Goal: Transaction & Acquisition: Obtain resource

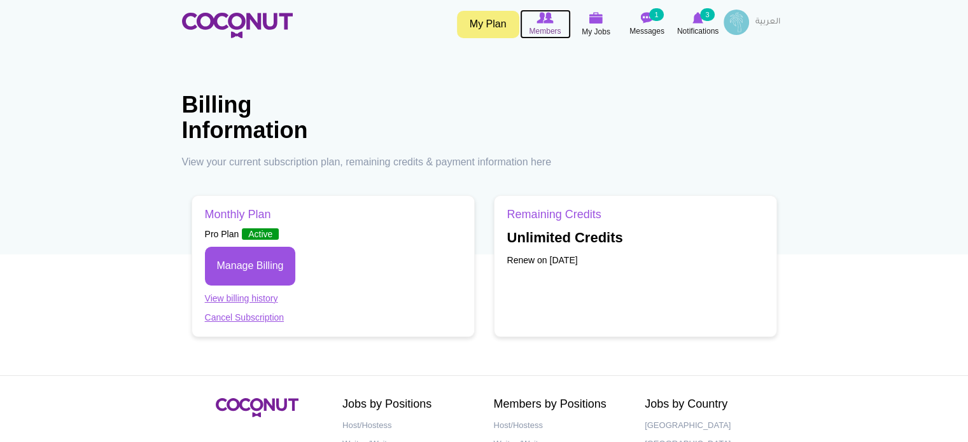
click at [546, 29] on span "Members" at bounding box center [545, 31] width 32 height 13
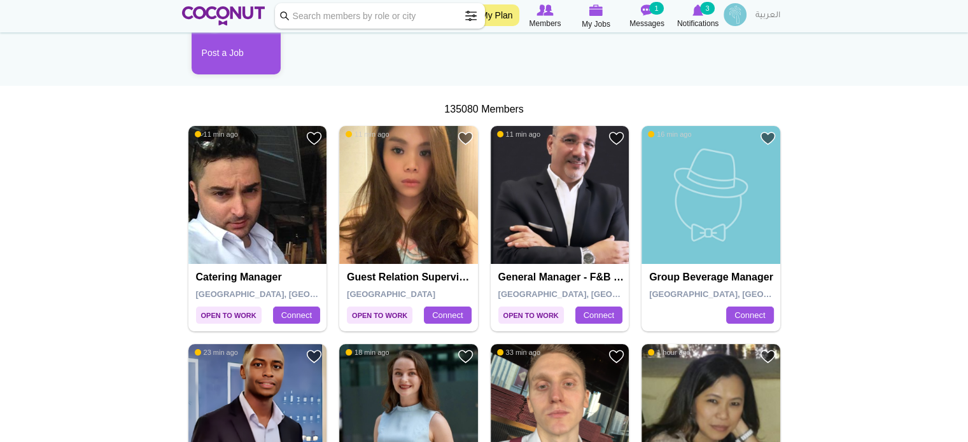
scroll to position [191, 0]
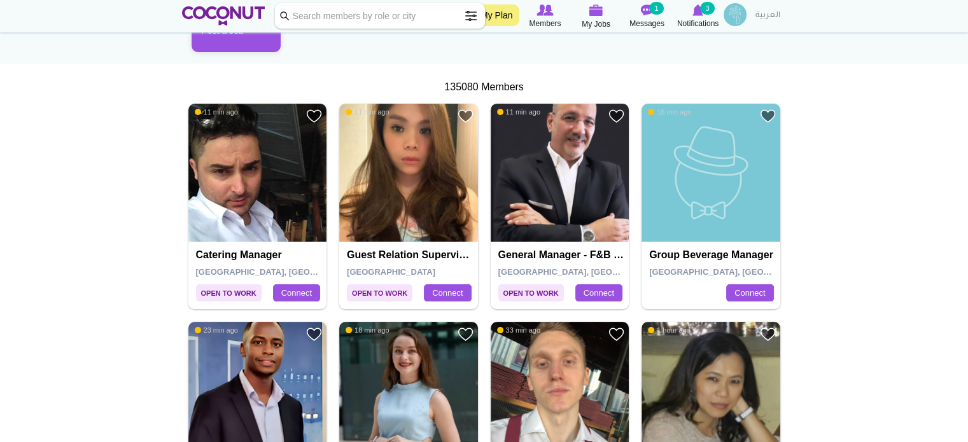
click at [562, 160] on img at bounding box center [560, 173] width 139 height 139
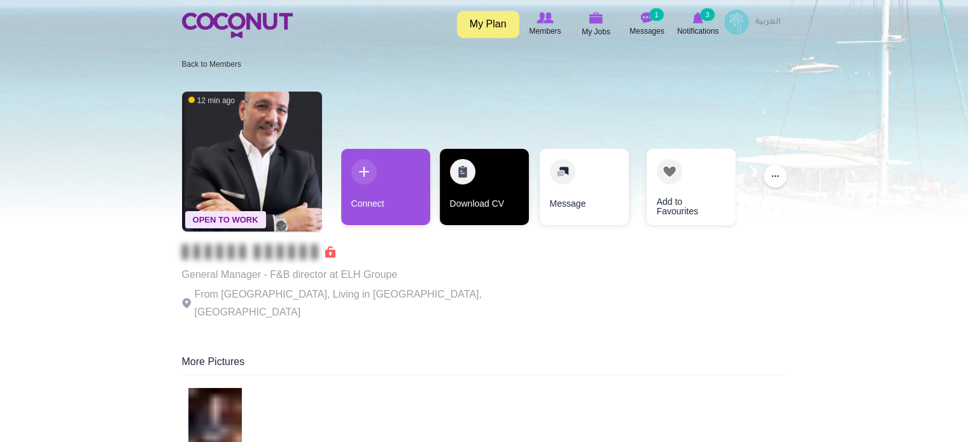
click at [500, 200] on link "Download CV" at bounding box center [484, 187] width 89 height 76
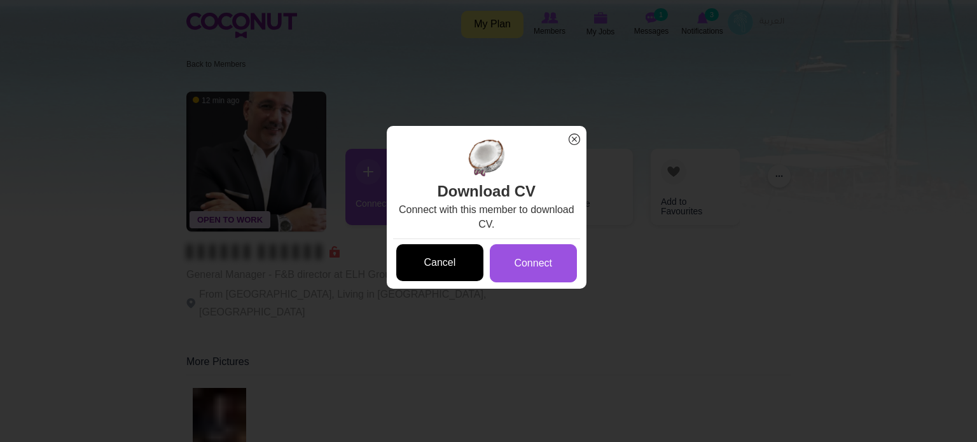
click at [454, 254] on link "Cancel" at bounding box center [439, 263] width 87 height 38
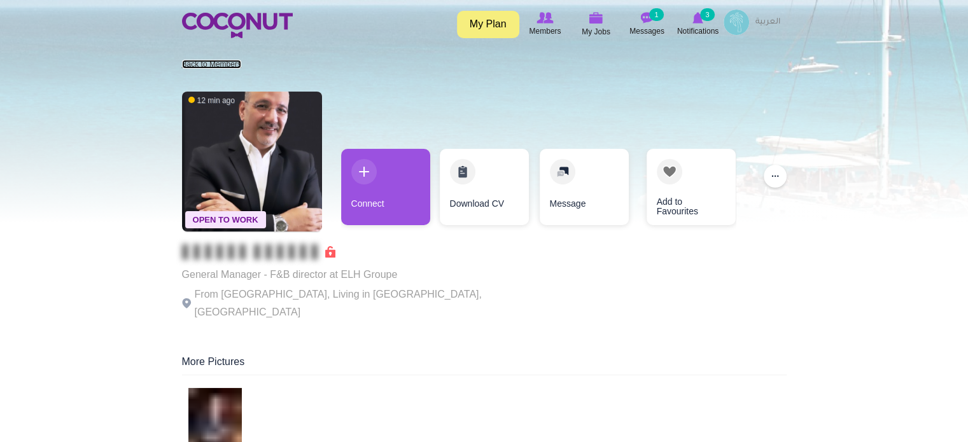
click at [207, 63] on link "Back to Members" at bounding box center [211, 64] width 59 height 9
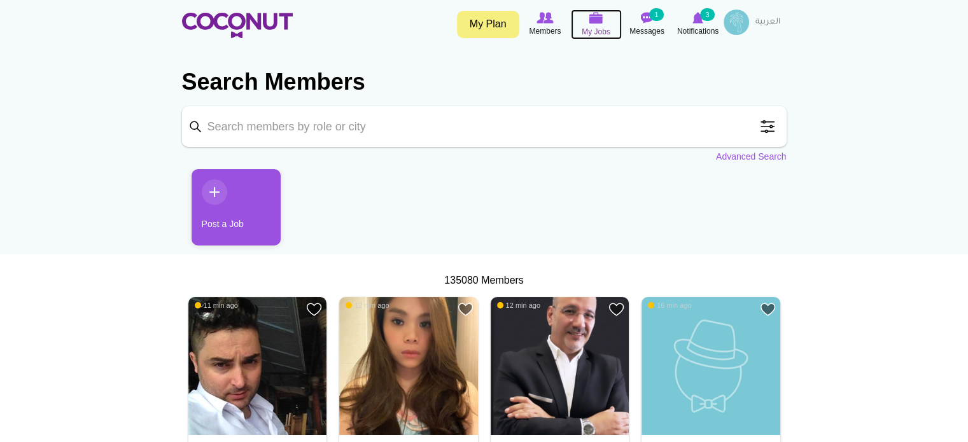
click at [597, 21] on img at bounding box center [596, 17] width 14 height 11
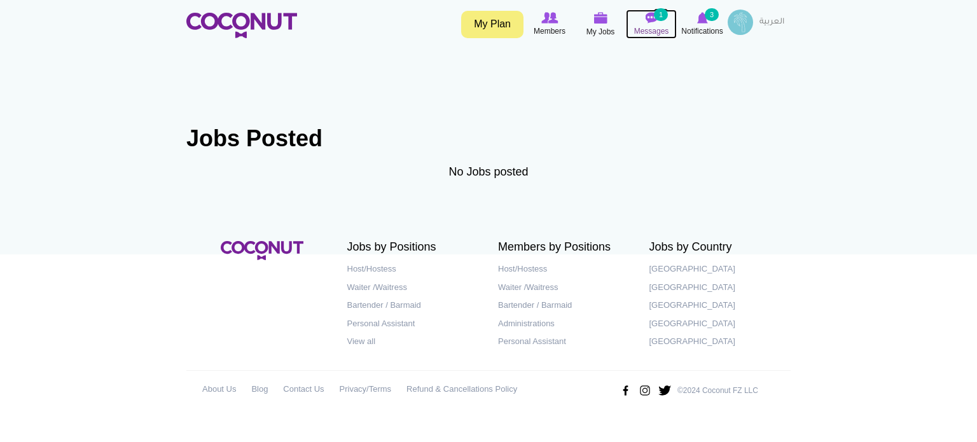
click at [650, 34] on span "Messages" at bounding box center [651, 31] width 35 height 13
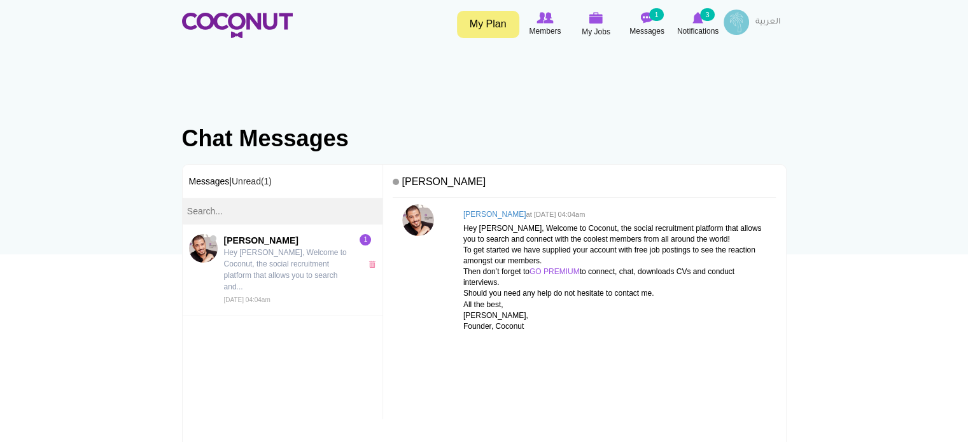
click at [482, 132] on h1 "Chat Messages" at bounding box center [484, 138] width 605 height 25
click at [546, 29] on span "Members" at bounding box center [545, 31] width 32 height 13
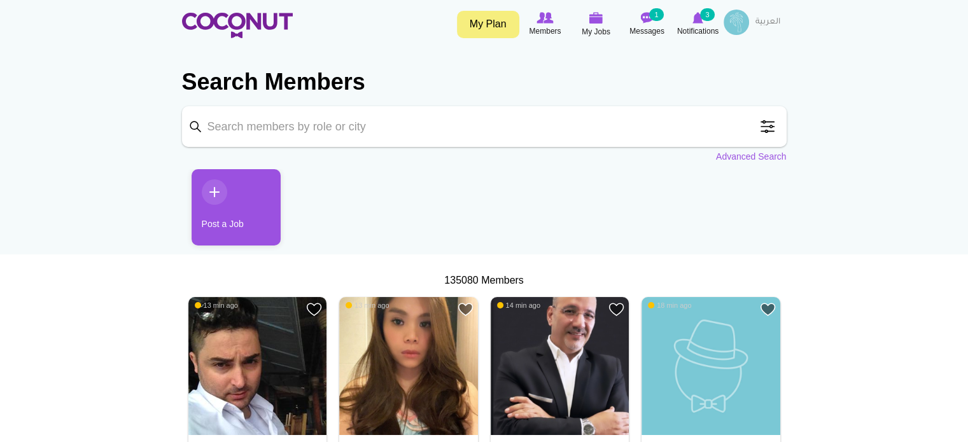
click at [241, 122] on input "Keyword" at bounding box center [484, 126] width 605 height 41
click at [772, 129] on span at bounding box center [767, 126] width 25 height 25
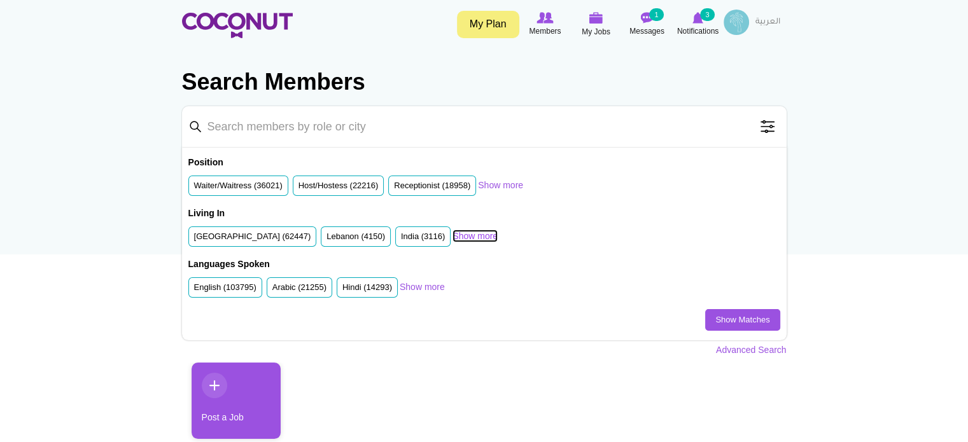
click at [461, 232] on link "Show more" at bounding box center [474, 236] width 45 height 13
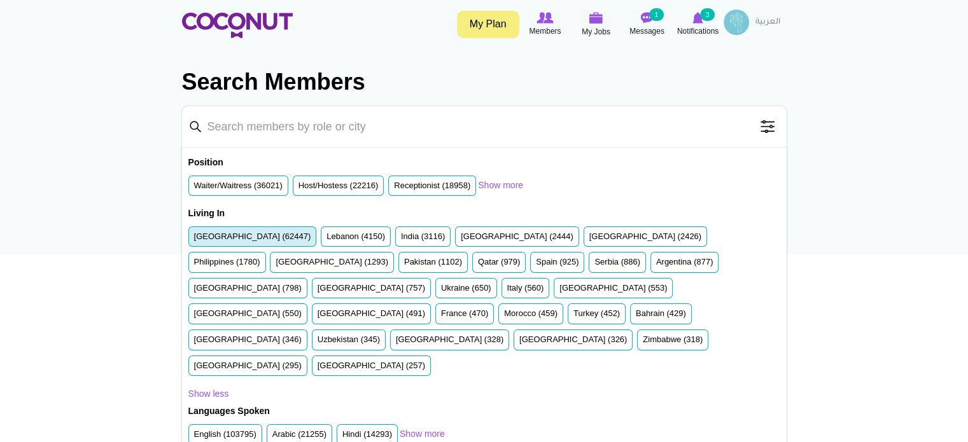
click at [249, 235] on label "United Arab Emirates (62447)" at bounding box center [252, 237] width 117 height 12
click at [194, 239] on input "United Arab Emirates (62447)" at bounding box center [194, 239] width 0 height 0
click at [500, 179] on link "Show more" at bounding box center [500, 185] width 45 height 13
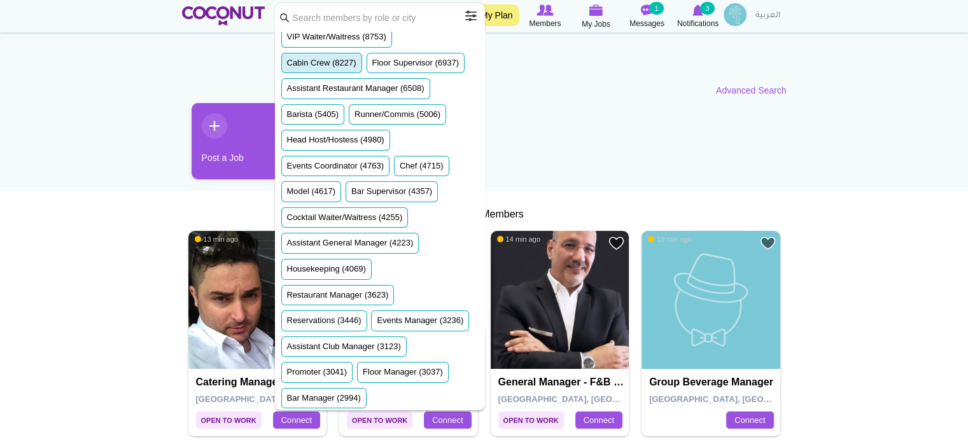
scroll to position [255, 0]
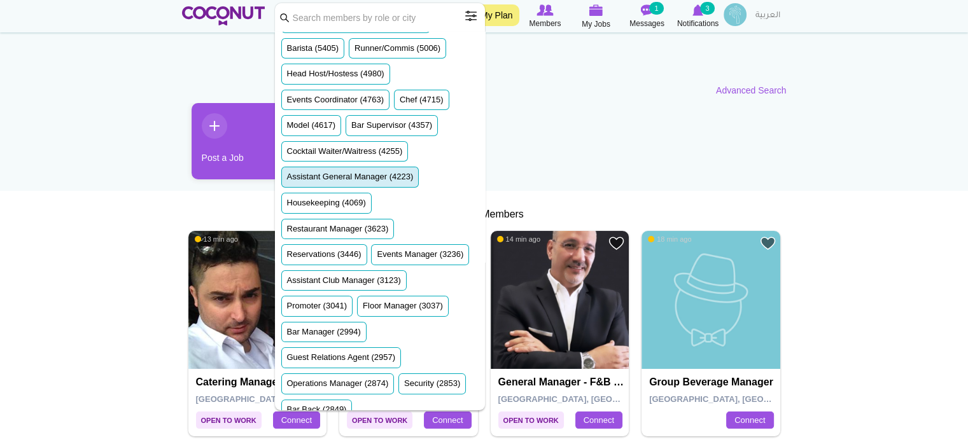
click at [348, 174] on label "Assistant General Manager (4223)" at bounding box center [350, 177] width 127 height 12
click at [287, 179] on input "Assistant General Manager (4223)" at bounding box center [287, 179] width 0 height 0
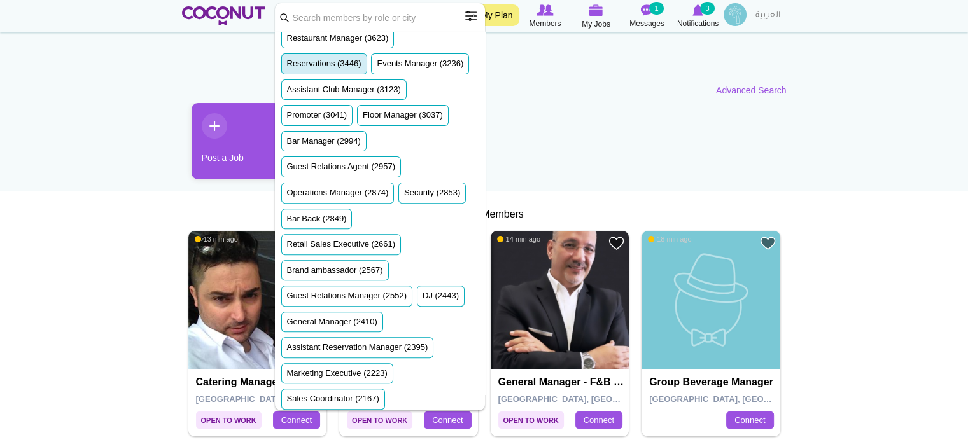
scroll to position [509, 0]
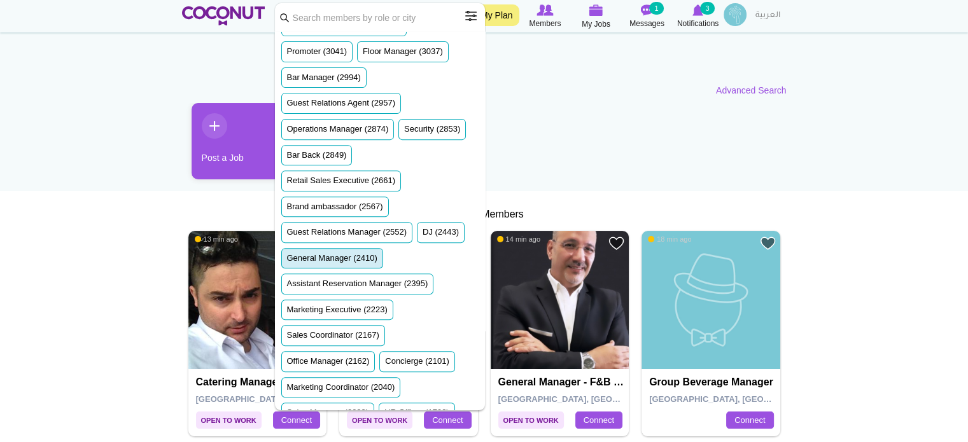
click at [341, 265] on label "General Manager (2410)" at bounding box center [332, 259] width 90 height 12
click at [287, 261] on input "General Manager (2410)" at bounding box center [287, 261] width 0 height 0
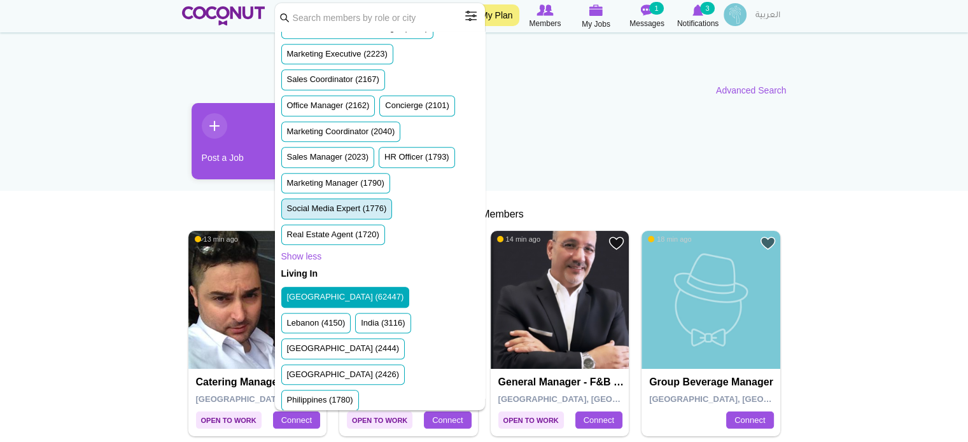
scroll to position [827, 0]
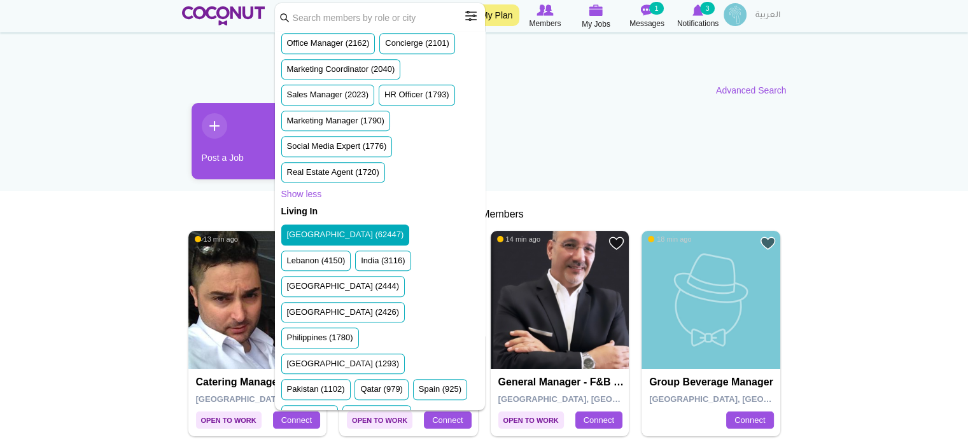
click at [473, 15] on span at bounding box center [470, 15] width 25 height 25
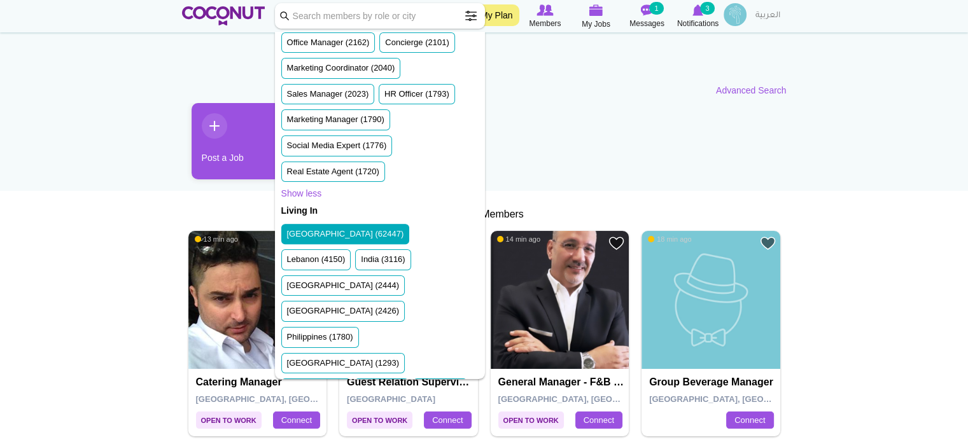
scroll to position [776, 0]
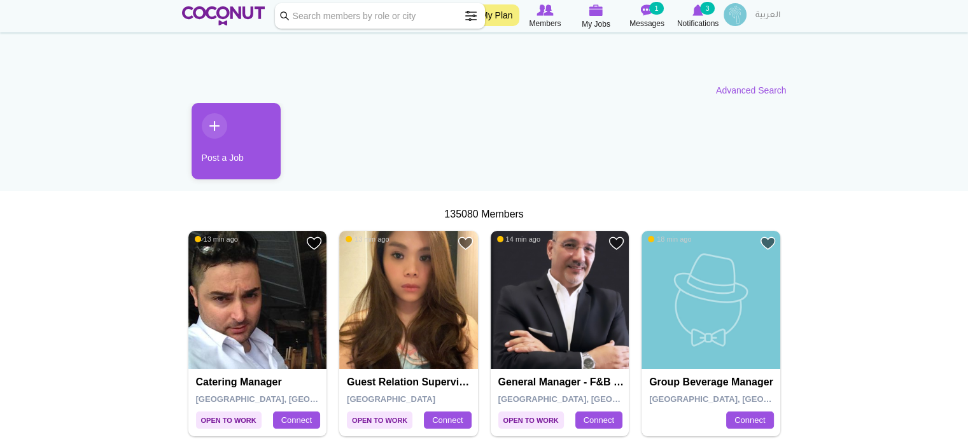
click at [473, 15] on span at bounding box center [470, 15] width 25 height 25
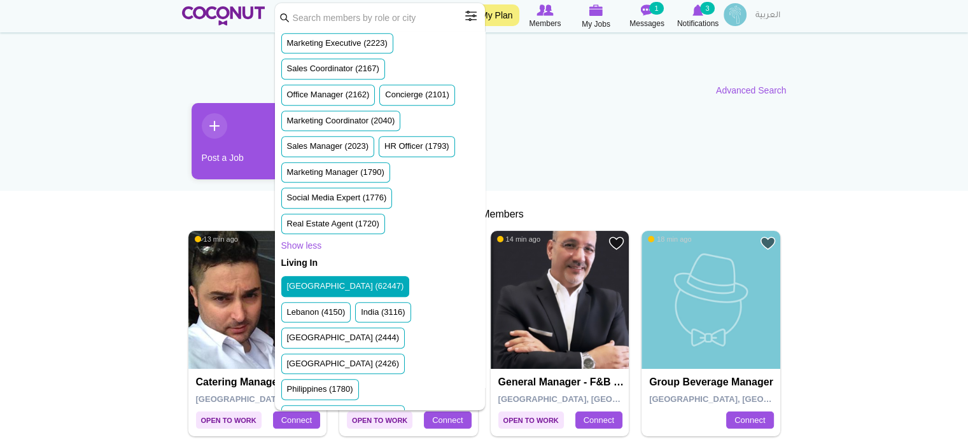
click at [473, 15] on span at bounding box center [470, 15] width 25 height 25
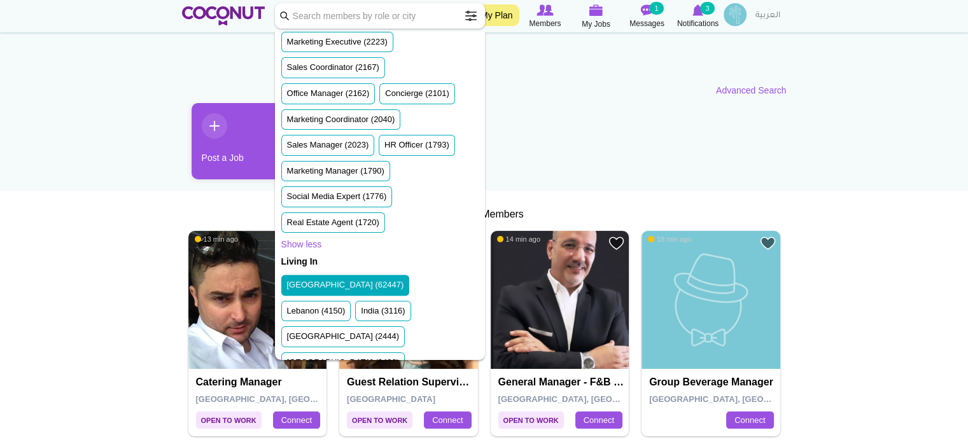
scroll to position [725, 0]
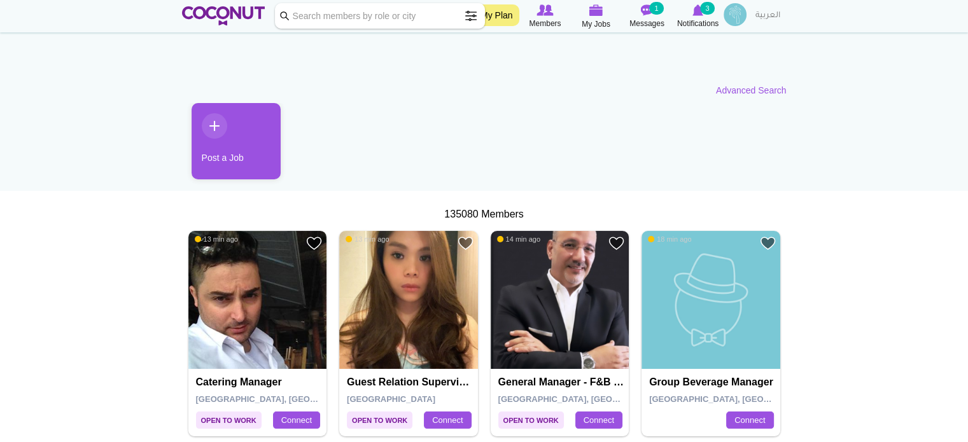
click at [473, 15] on span at bounding box center [470, 15] width 25 height 25
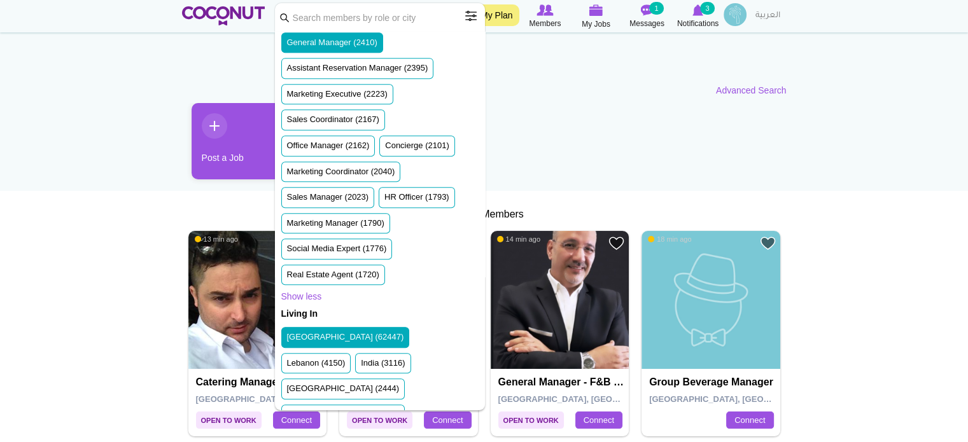
click at [634, 137] on ul "Post a Job" at bounding box center [484, 146] width 605 height 86
click at [738, 92] on link "Advanced Search" at bounding box center [751, 90] width 71 height 13
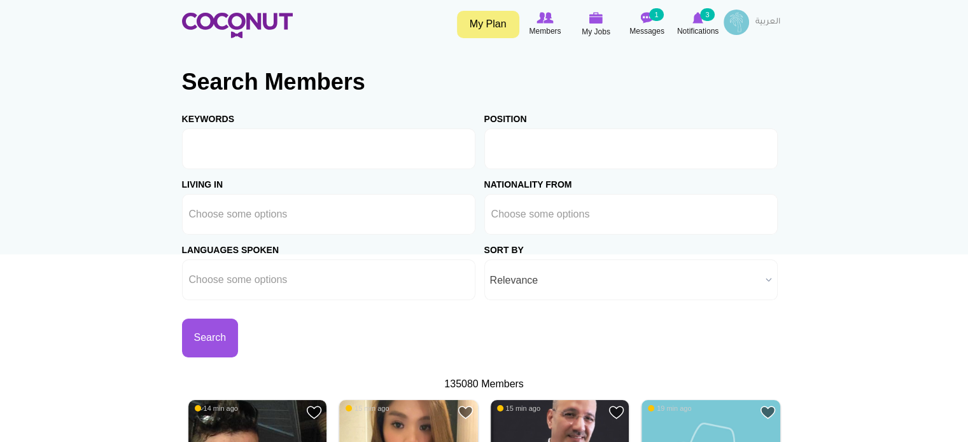
click at [523, 151] on input "text" at bounding box center [548, 148] width 115 height 11
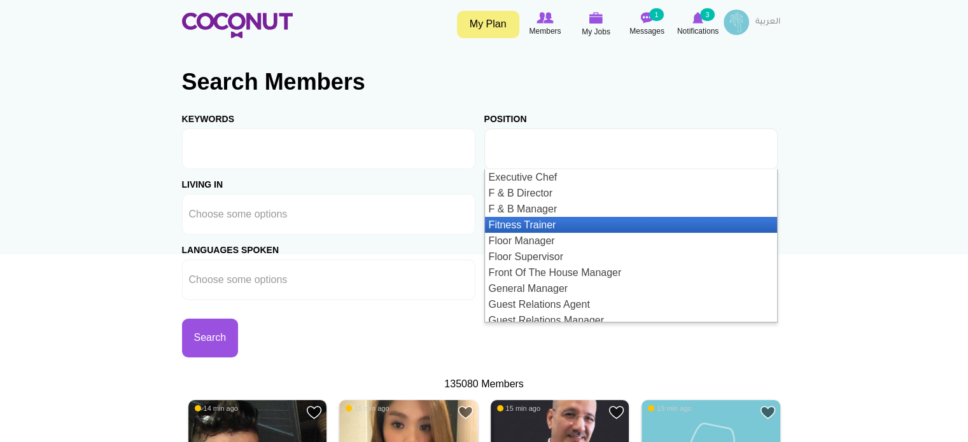
scroll to position [700, 0]
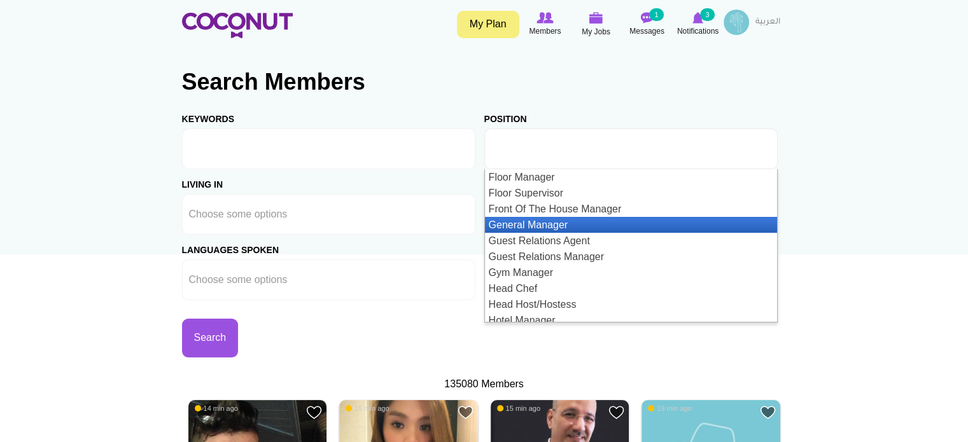
click at [529, 227] on li "General Manager" at bounding box center [631, 225] width 292 height 16
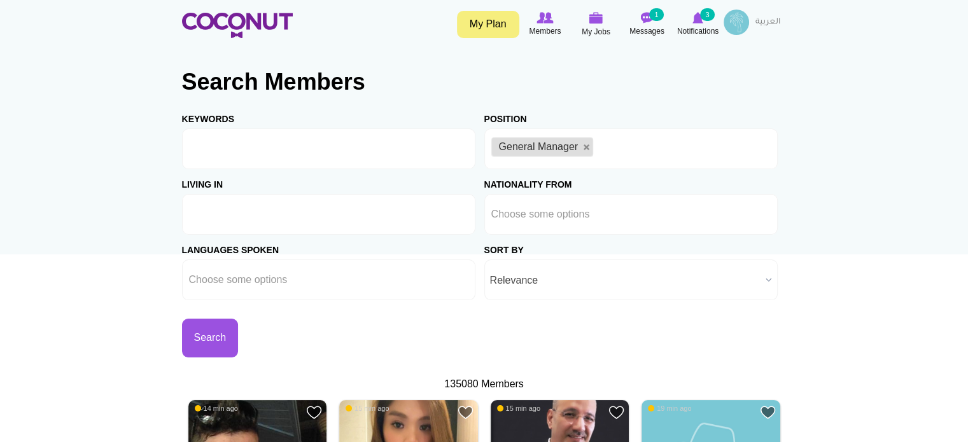
click at [234, 208] on li at bounding box center [246, 214] width 115 height 27
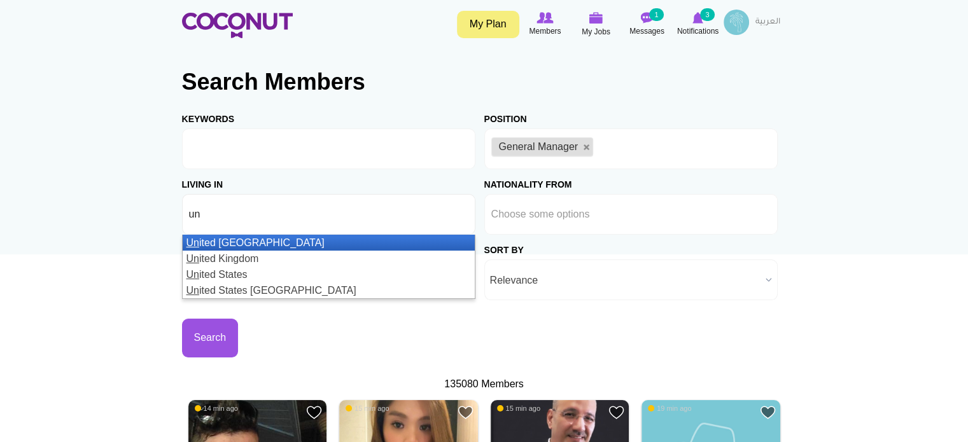
type input "un"
click at [230, 243] on li "Un ited Arab Emirates" at bounding box center [329, 243] width 292 height 16
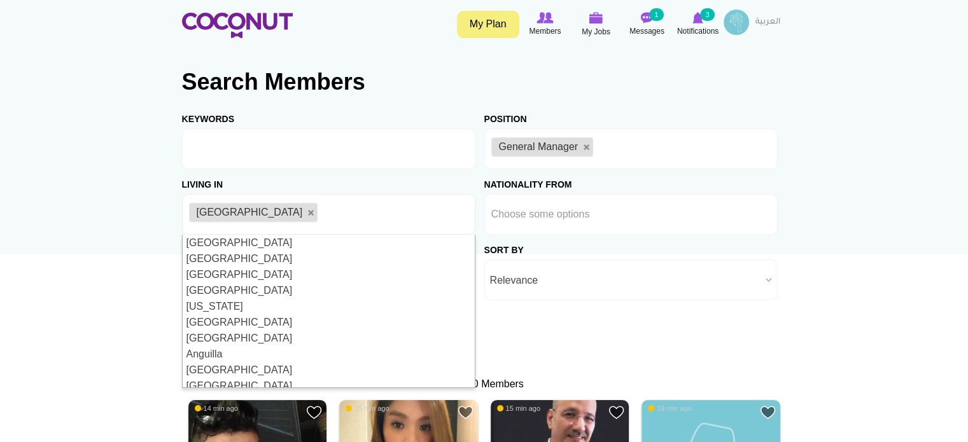
click at [312, 181] on div "Living in Afghanistan Aland Islands Albania Algeria American Samoa Andorra Ango…" at bounding box center [333, 202] width 302 height 66
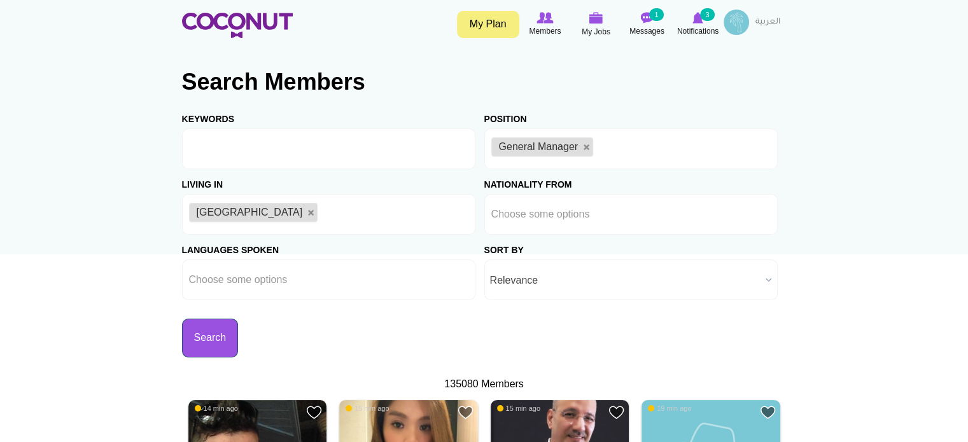
click at [209, 336] on button "Search" at bounding box center [210, 338] width 57 height 39
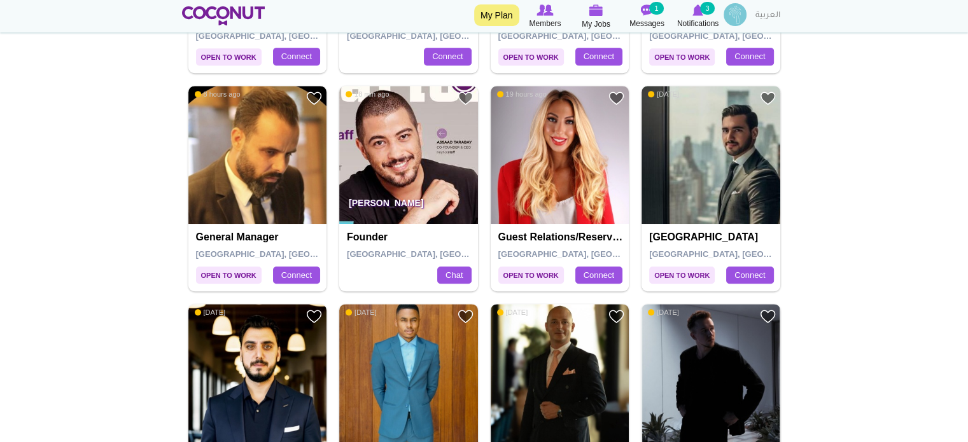
scroll to position [573, 0]
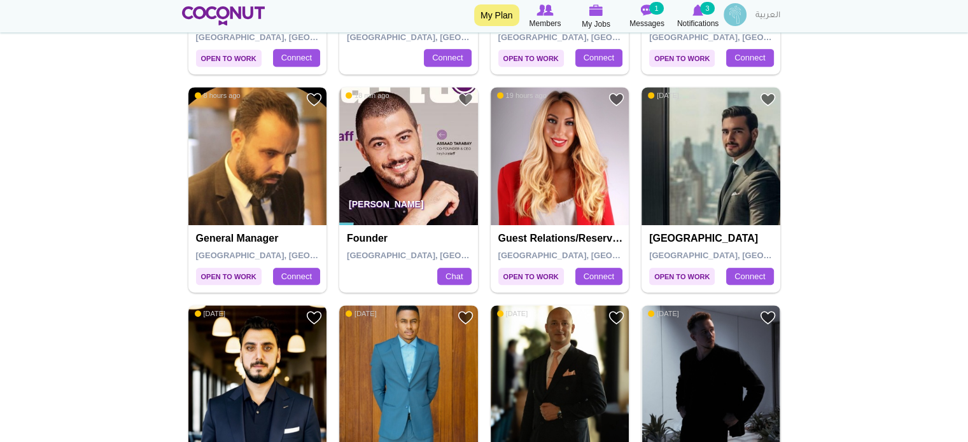
click at [239, 167] on img at bounding box center [257, 156] width 139 height 139
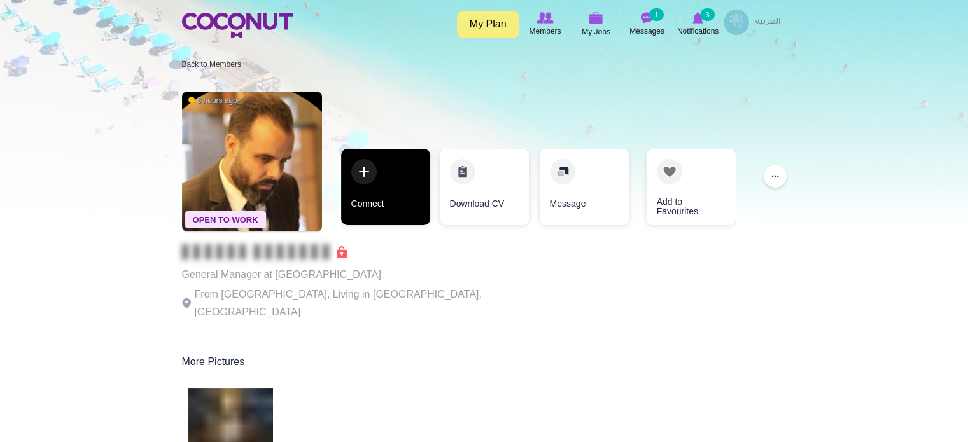
click at [362, 180] on link "Connect" at bounding box center [385, 187] width 89 height 76
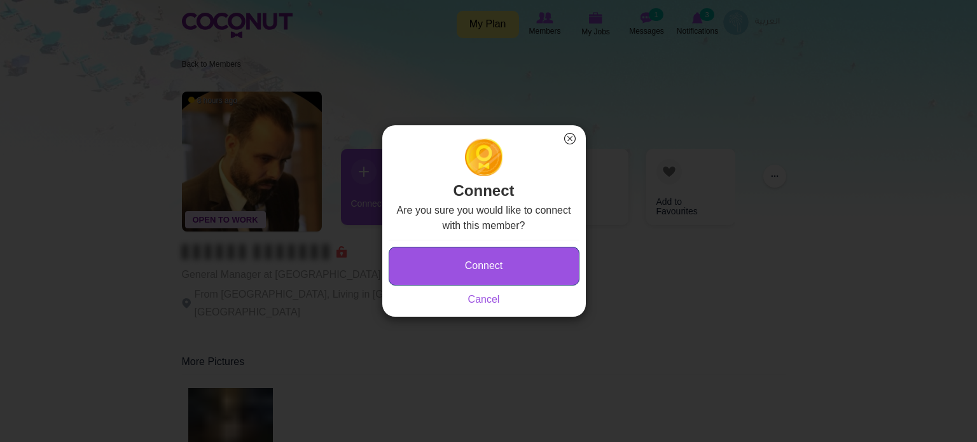
click at [444, 264] on button "Connect" at bounding box center [484, 266] width 191 height 39
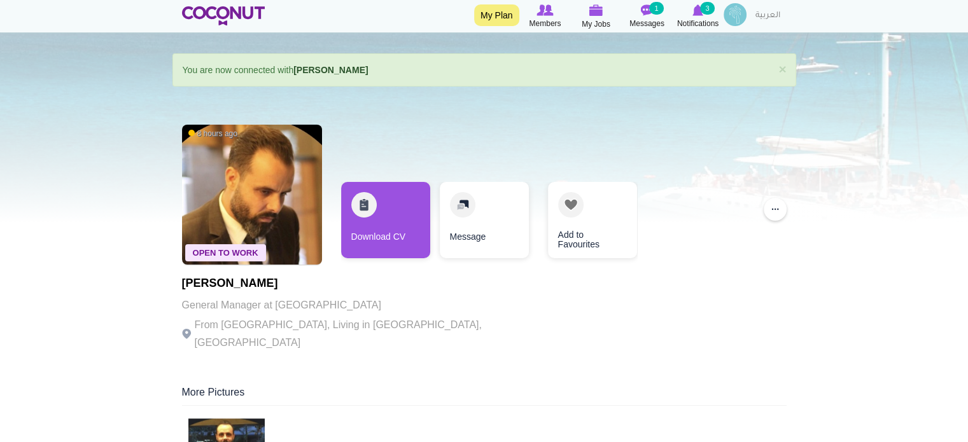
scroll to position [127, 0]
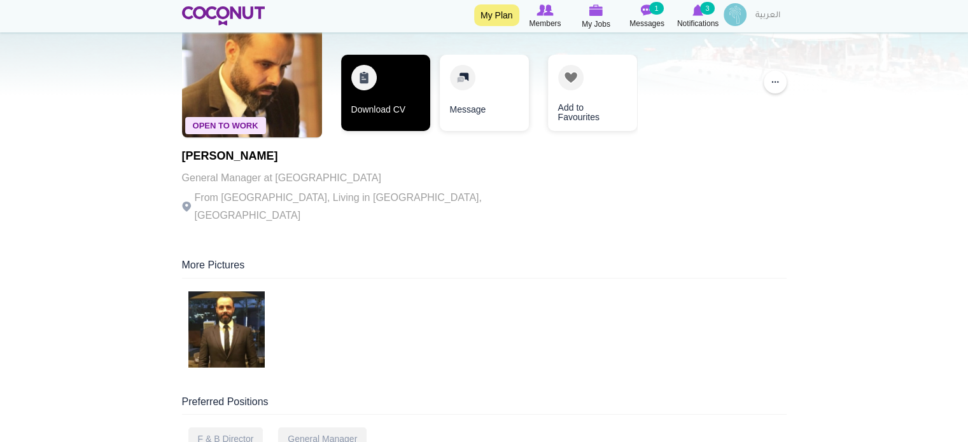
click at [376, 96] on link "Download CV" at bounding box center [385, 93] width 89 height 76
click at [372, 88] on link "Download CV" at bounding box center [385, 93] width 89 height 76
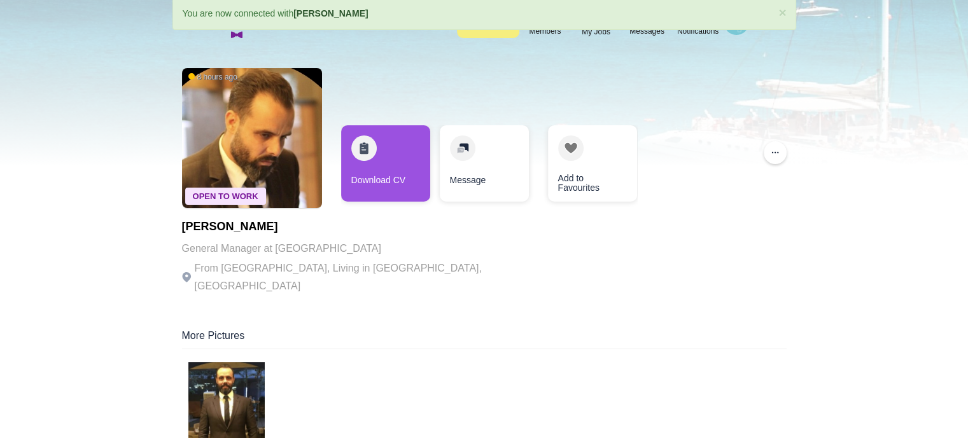
scroll to position [0, 0]
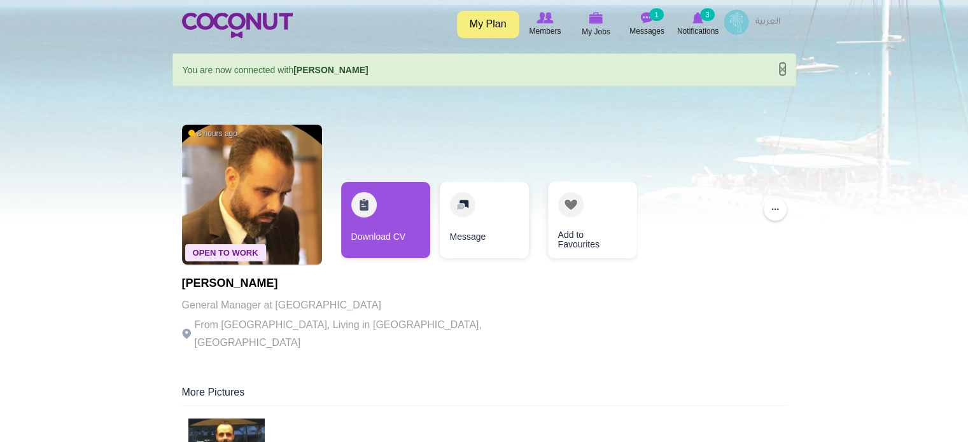
click at [781, 71] on link "×" at bounding box center [782, 68] width 8 height 13
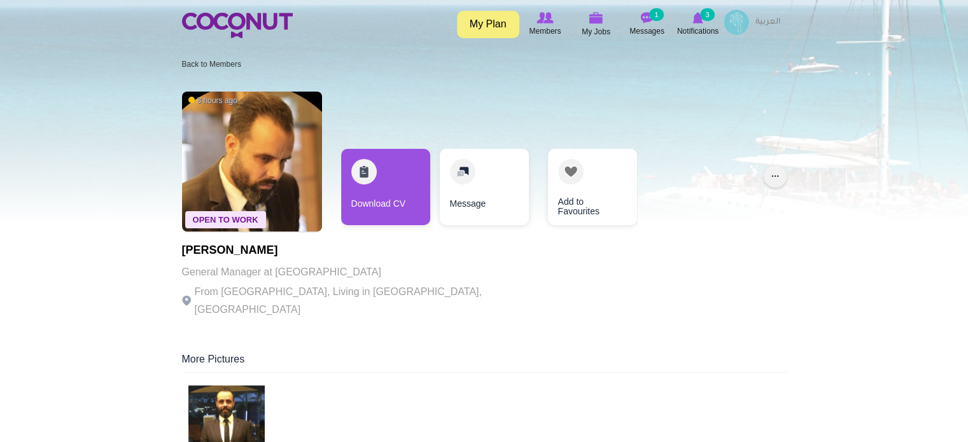
click at [774, 175] on button "..." at bounding box center [775, 176] width 23 height 23
click at [195, 63] on link "Back to Members" at bounding box center [211, 64] width 59 height 9
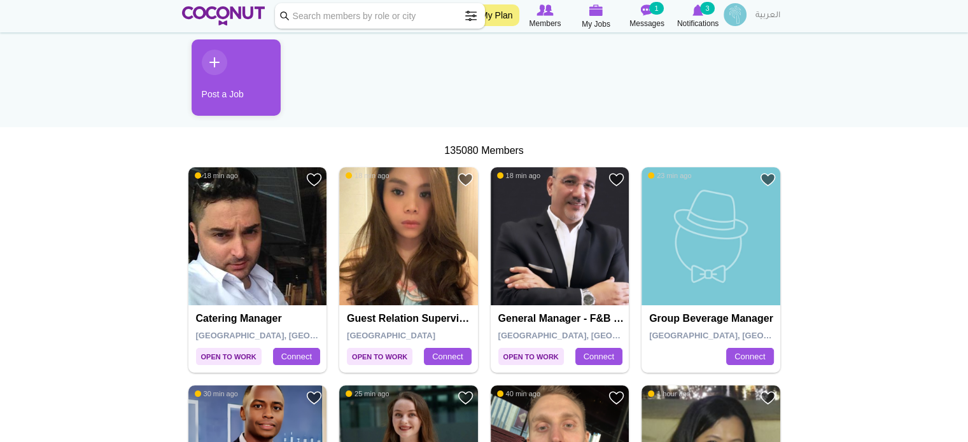
scroll to position [191, 0]
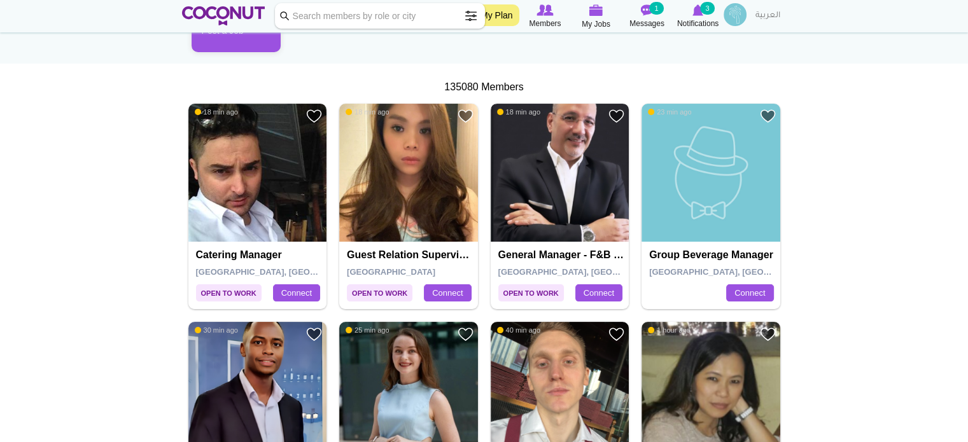
click at [575, 176] on img at bounding box center [560, 173] width 139 height 139
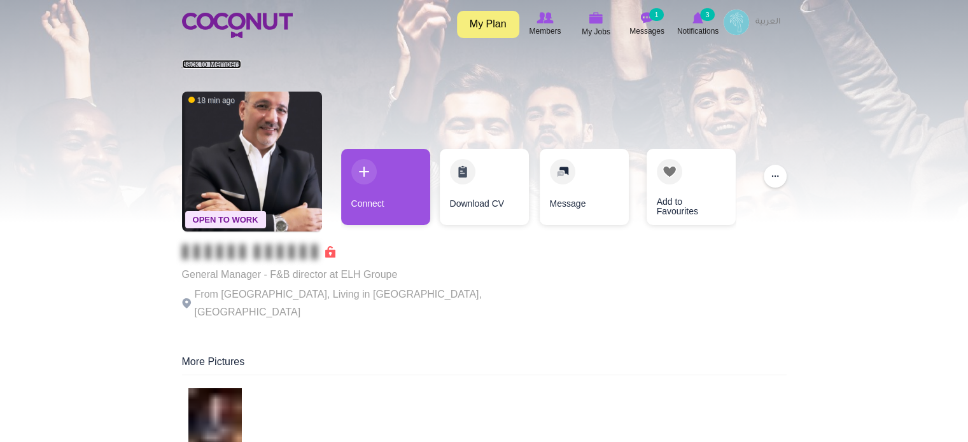
click at [197, 63] on link "Back to Members" at bounding box center [211, 64] width 59 height 9
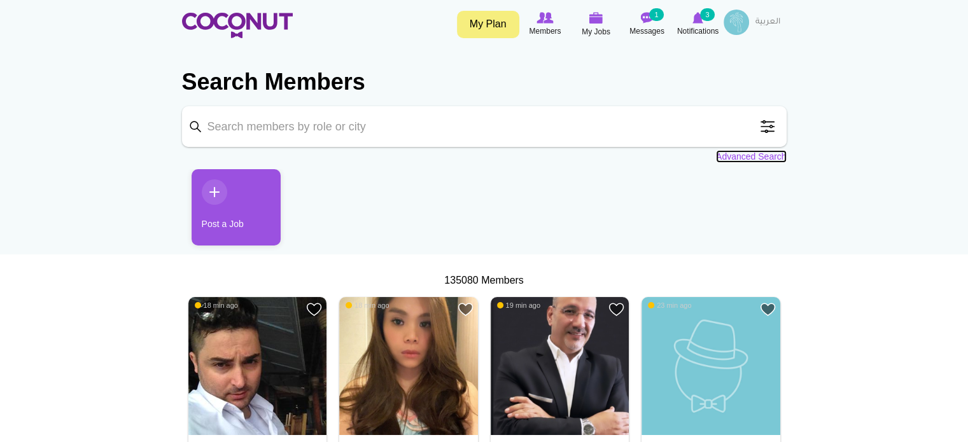
click at [739, 157] on link "Advanced Search" at bounding box center [751, 156] width 71 height 13
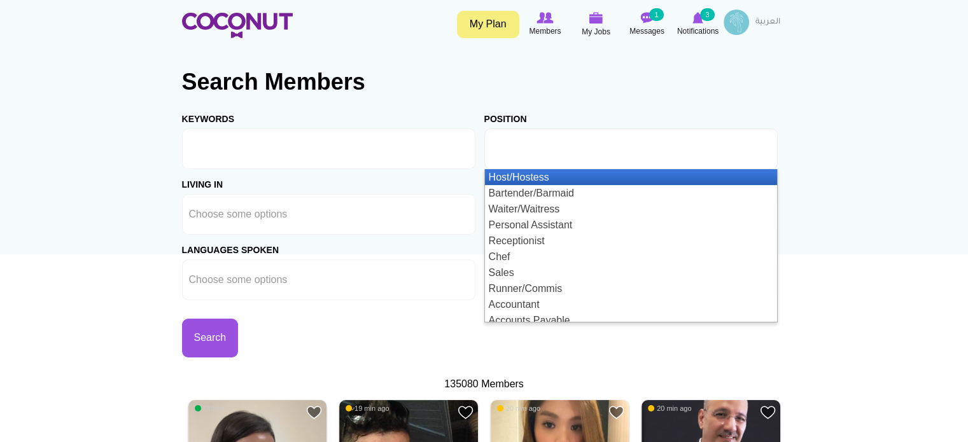
click at [521, 145] on input "text" at bounding box center [548, 148] width 115 height 11
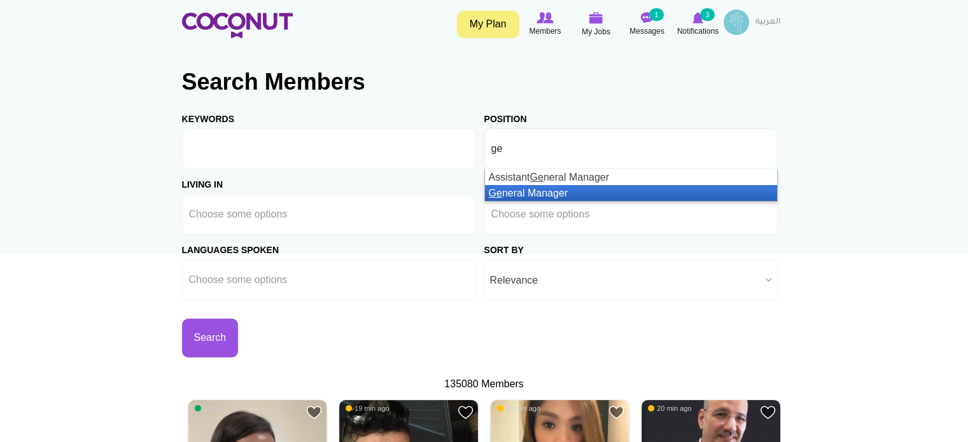
type input "ge"
click at [517, 190] on li "Ge neral Manager" at bounding box center [631, 193] width 292 height 16
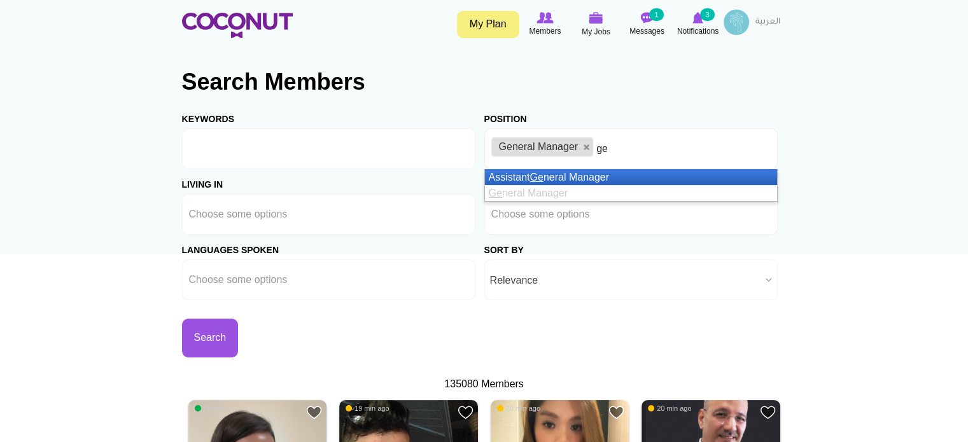
type input "ge"
click at [517, 178] on li "Assistant Ge neral Manager" at bounding box center [631, 177] width 292 height 16
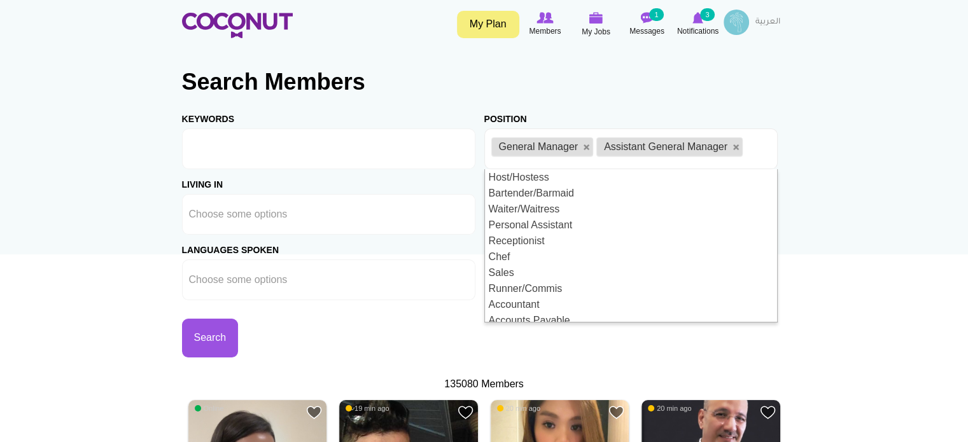
click at [472, 178] on div "Living in Afghanistan Aland Islands Albania Algeria American Samoa Andorra Ango…" at bounding box center [333, 202] width 302 height 66
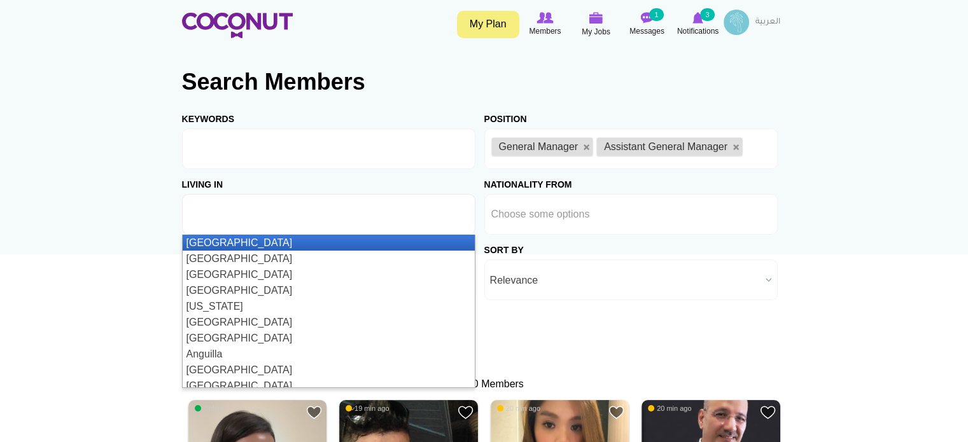
click at [237, 216] on input "text" at bounding box center [246, 214] width 115 height 11
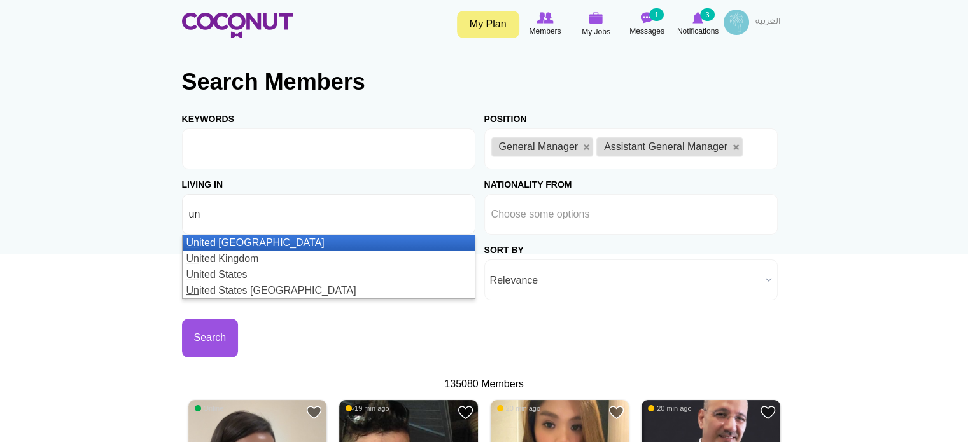
type input "un"
click at [234, 242] on li "Un ited Arab Emirates" at bounding box center [329, 243] width 292 height 16
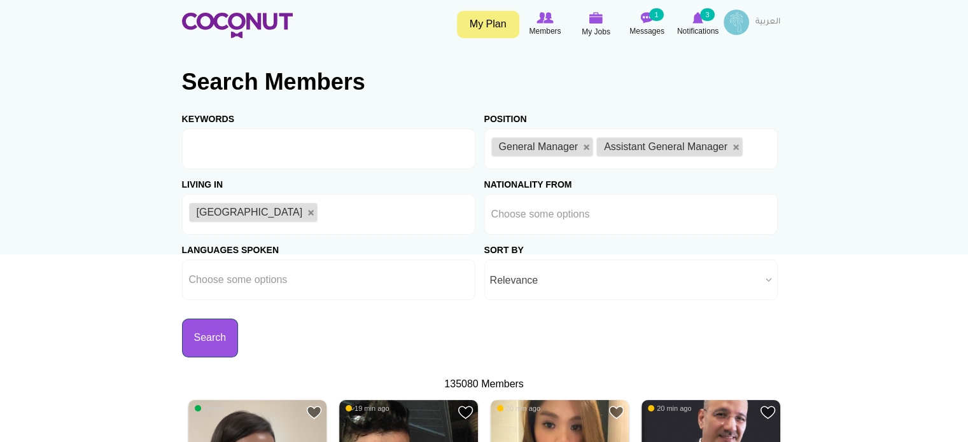
click at [201, 342] on button "Search" at bounding box center [210, 338] width 57 height 39
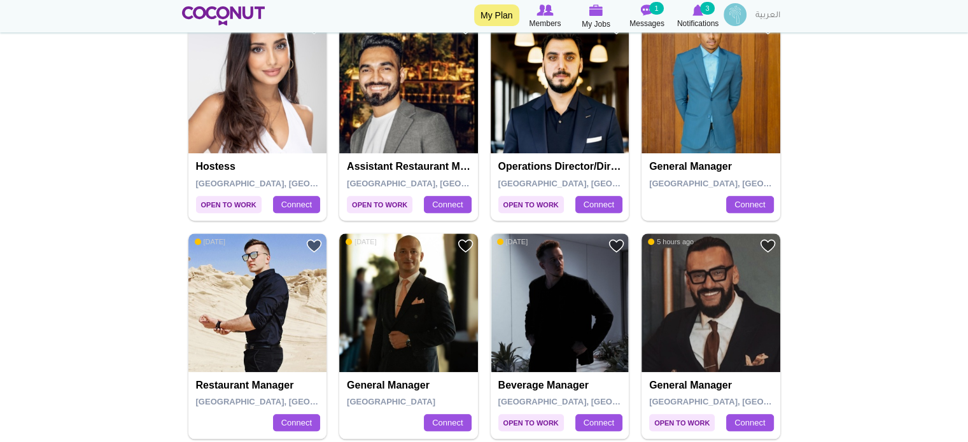
scroll to position [1145, 0]
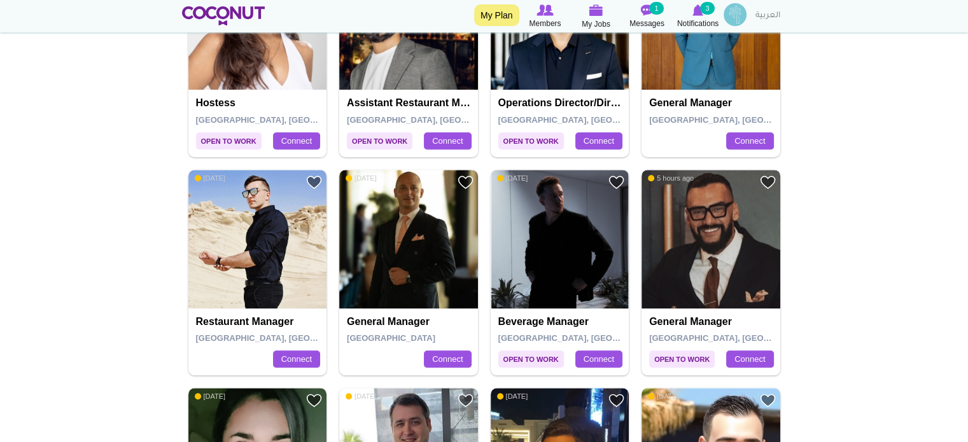
click at [713, 227] on img at bounding box center [710, 239] width 139 height 139
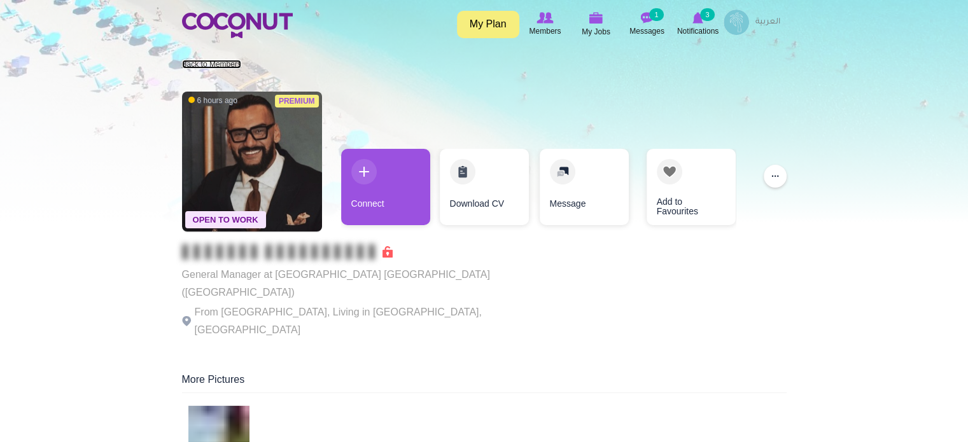
click at [204, 64] on link "Back to Members" at bounding box center [211, 64] width 59 height 9
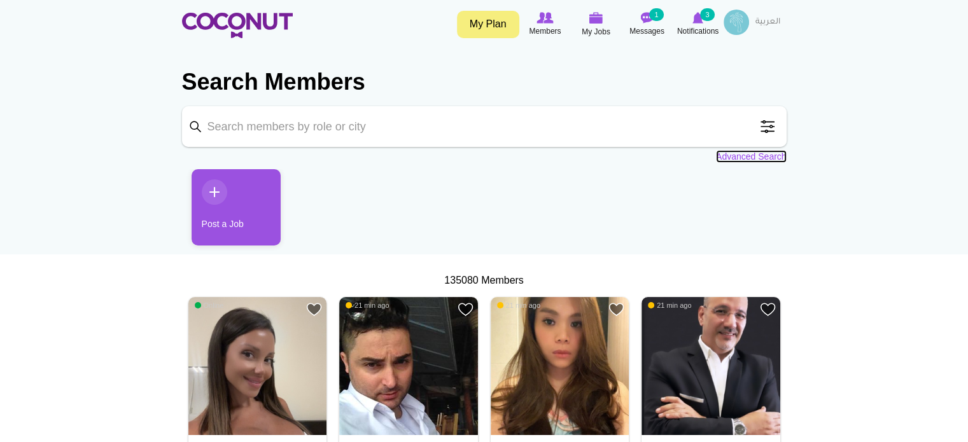
click at [738, 155] on link "Advanced Search" at bounding box center [751, 156] width 71 height 13
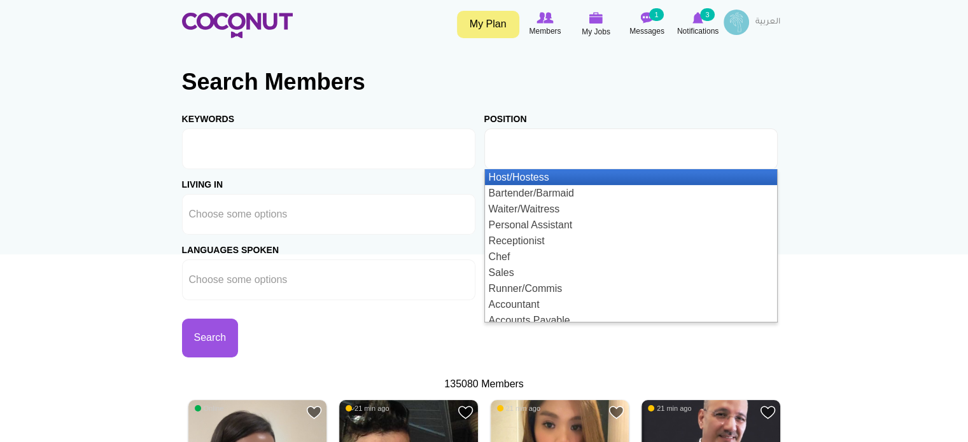
click at [523, 153] on input "text" at bounding box center [548, 148] width 115 height 11
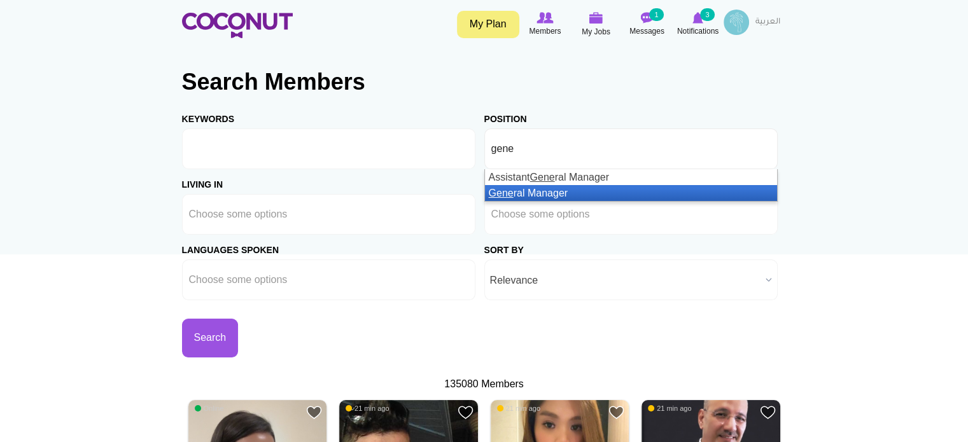
type input "gene"
click at [522, 193] on li "Gene ral Manager" at bounding box center [631, 193] width 292 height 16
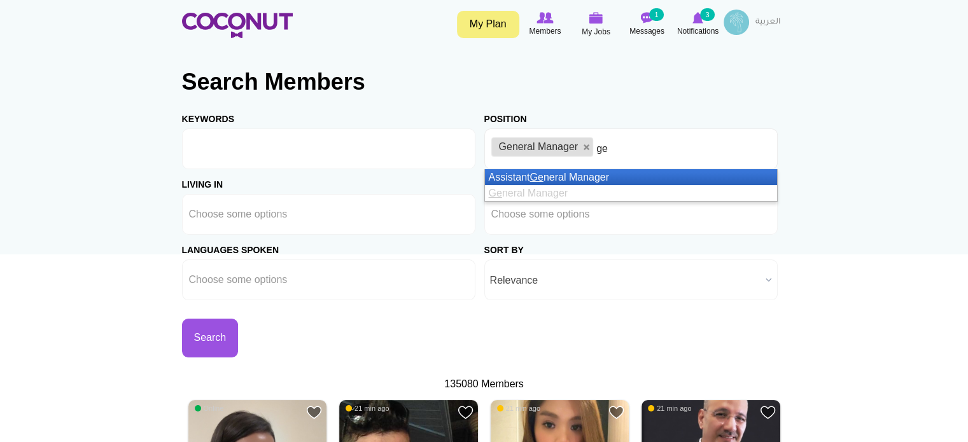
type input "ge"
click at [519, 178] on li "Assistant Ge neral Manager" at bounding box center [631, 177] width 292 height 16
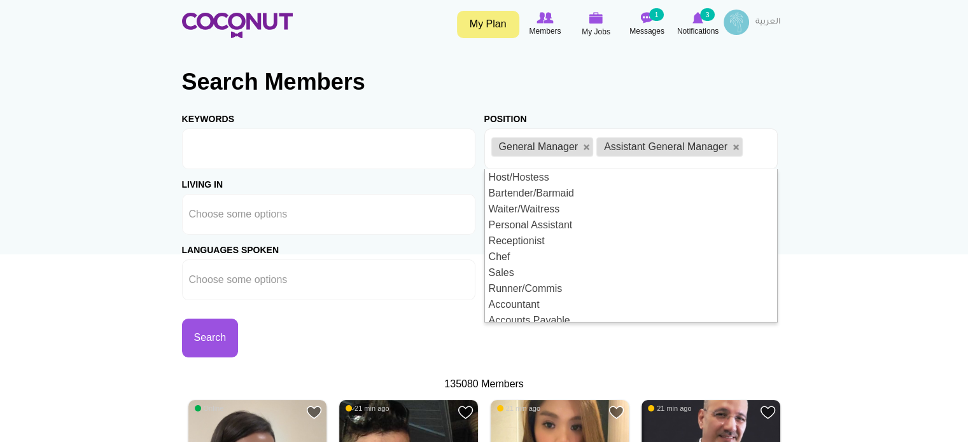
click at [475, 173] on div "Living in Afghanistan Aland Islands Albania Algeria American Samoa Andorra Ango…" at bounding box center [333, 202] width 302 height 66
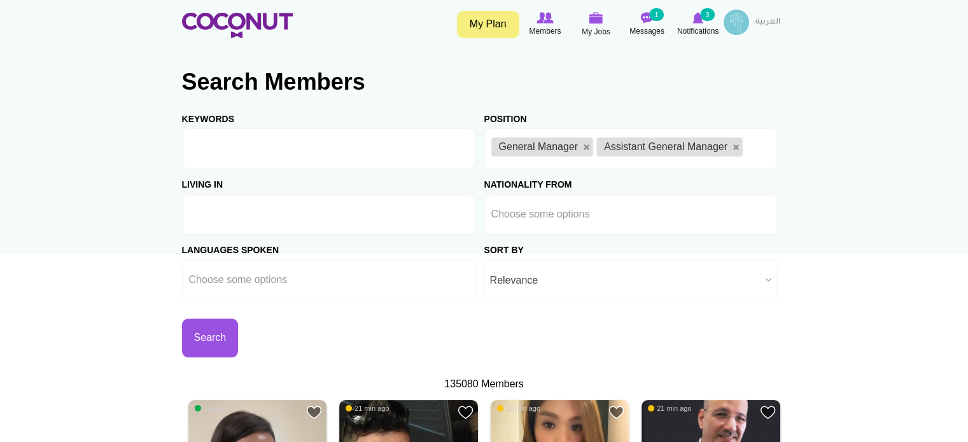
click at [211, 216] on input "text" at bounding box center [246, 214] width 115 height 11
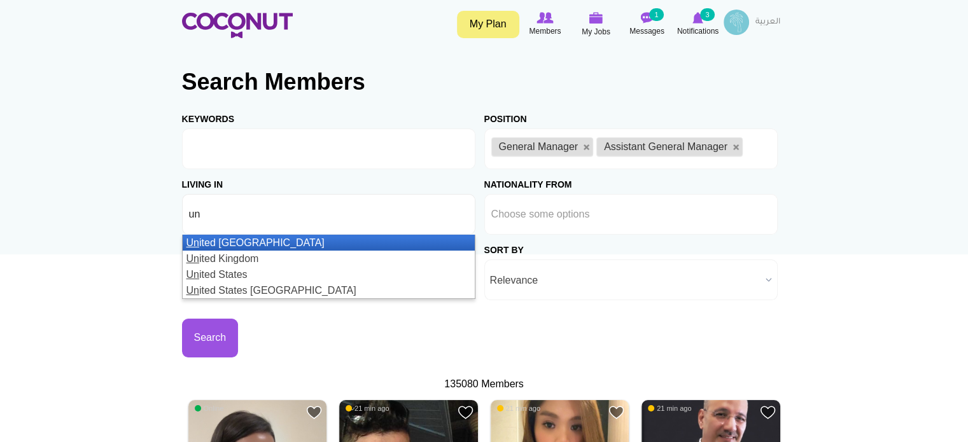
type input "un"
click at [219, 241] on li "Un ited Arab Emirates" at bounding box center [329, 243] width 292 height 16
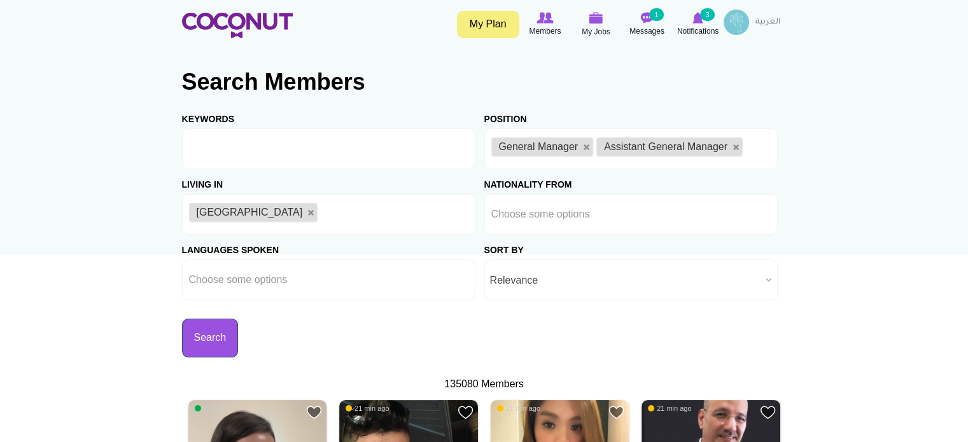
click at [224, 339] on button "Search" at bounding box center [210, 338] width 57 height 39
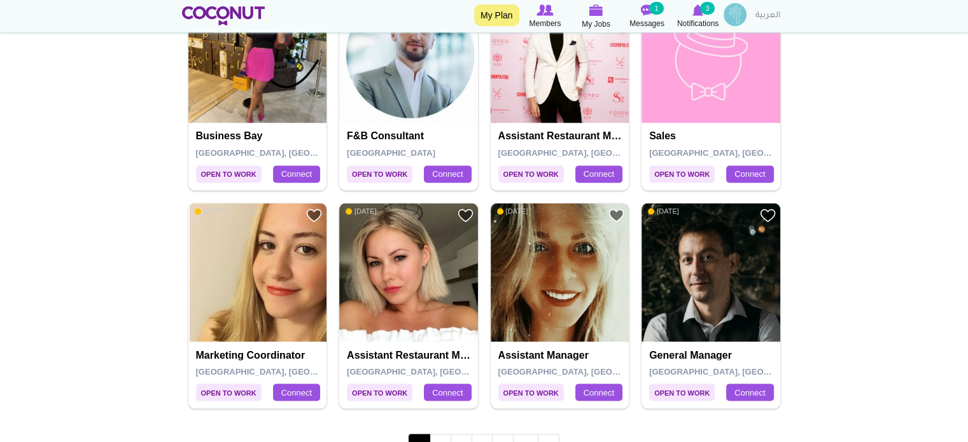
scroll to position [2227, 0]
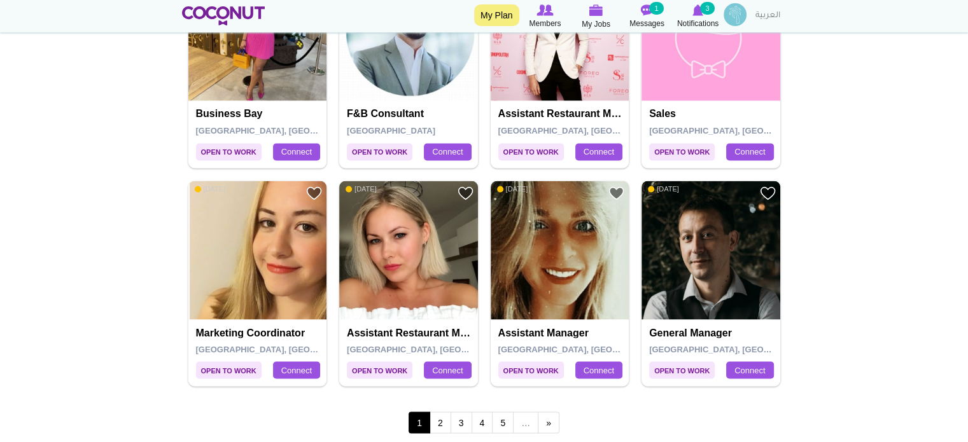
click at [723, 259] on img at bounding box center [710, 250] width 139 height 139
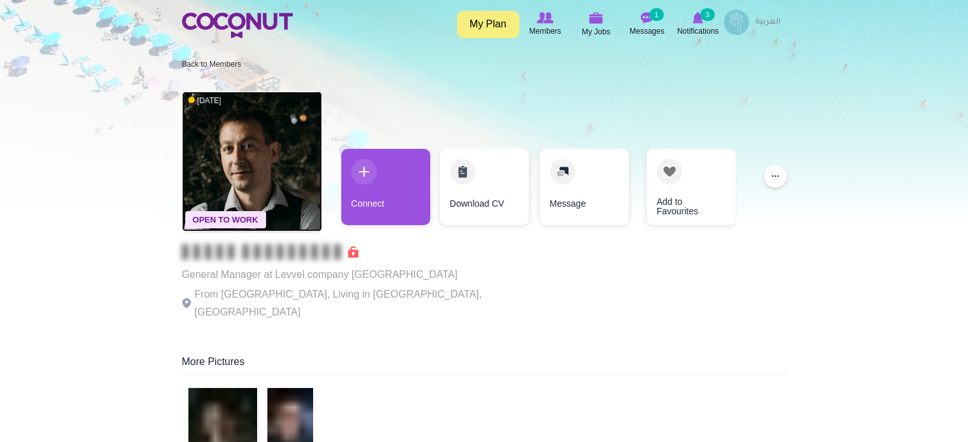
click at [252, 185] on img at bounding box center [252, 162] width 140 height 140
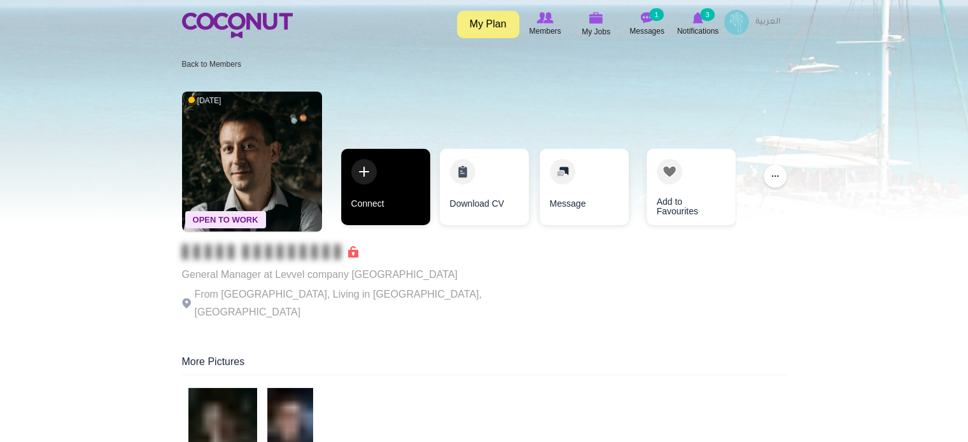
click at [390, 187] on link "Connect" at bounding box center [385, 187] width 89 height 76
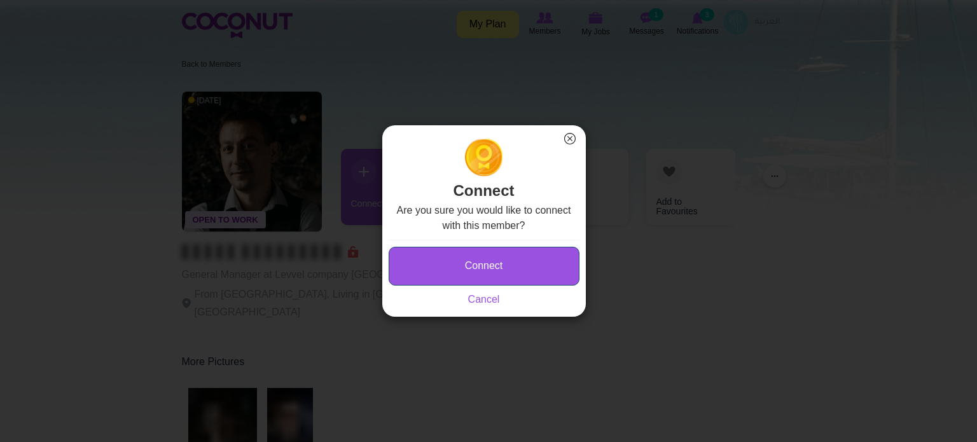
click at [468, 259] on button "Connect" at bounding box center [484, 266] width 191 height 39
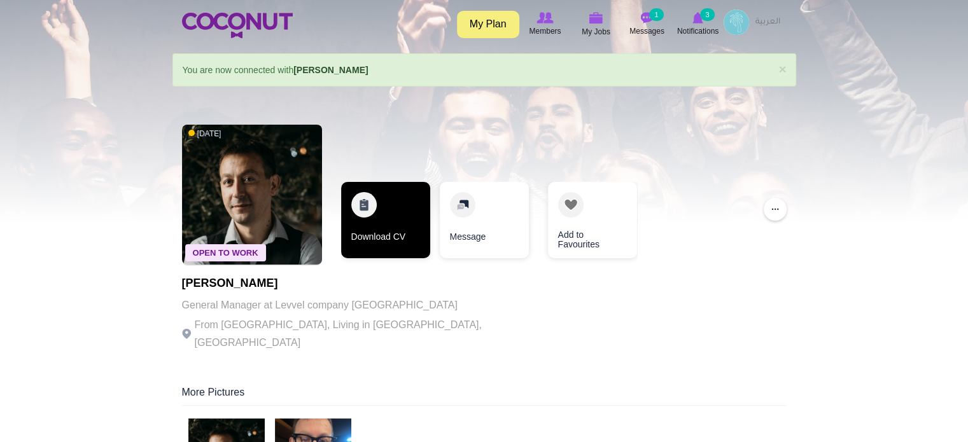
click at [386, 218] on link "Download CV" at bounding box center [385, 220] width 89 height 76
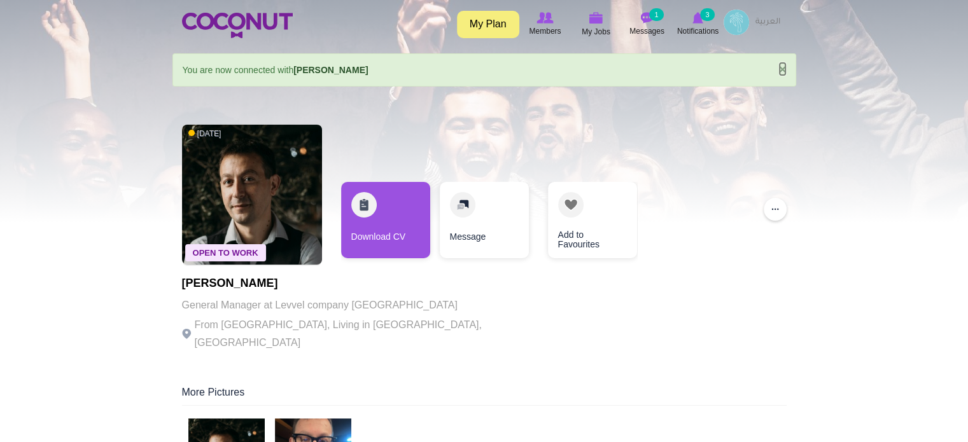
click at [781, 69] on link "×" at bounding box center [782, 68] width 8 height 13
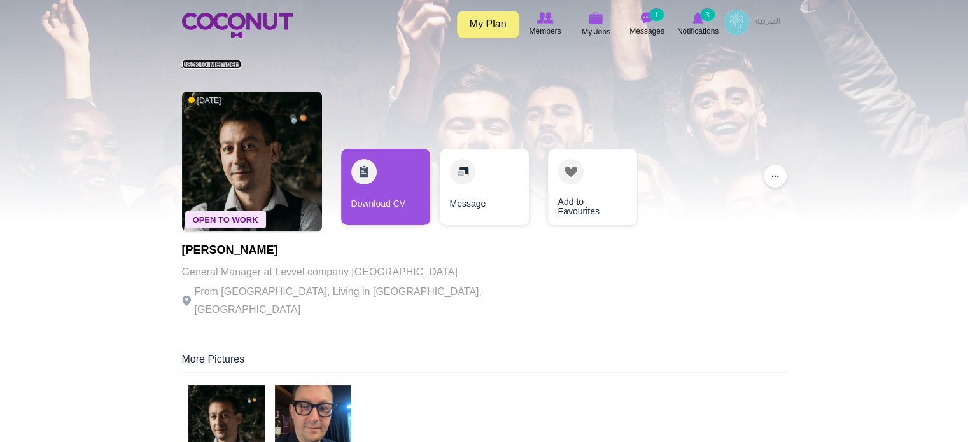
click at [206, 63] on link "Back to Members" at bounding box center [211, 64] width 59 height 9
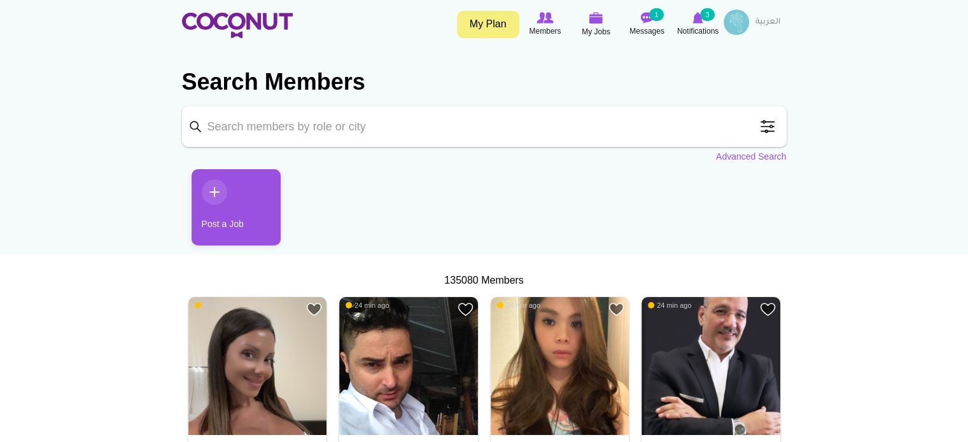
click at [768, 124] on span at bounding box center [767, 126] width 25 height 25
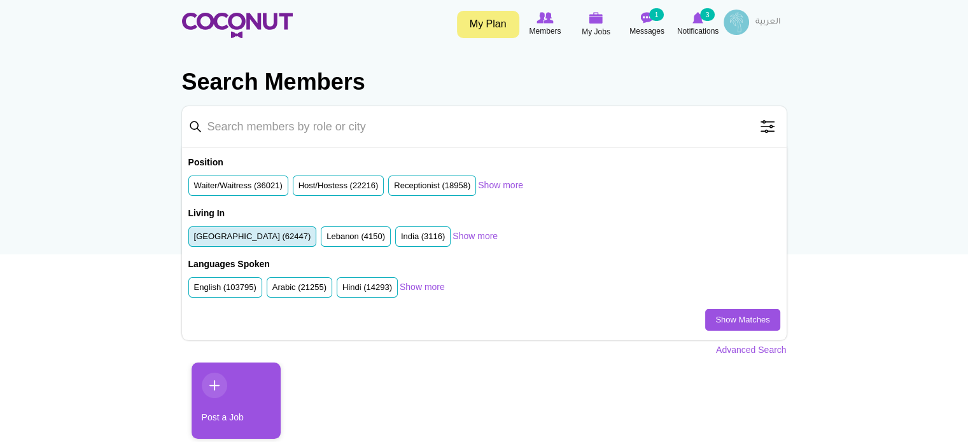
click at [252, 236] on label "United Arab Emirates (62447)" at bounding box center [252, 237] width 117 height 12
click at [194, 239] on input "United Arab Emirates (62447)" at bounding box center [194, 239] width 0 height 0
click at [501, 185] on link "Show more" at bounding box center [500, 185] width 45 height 13
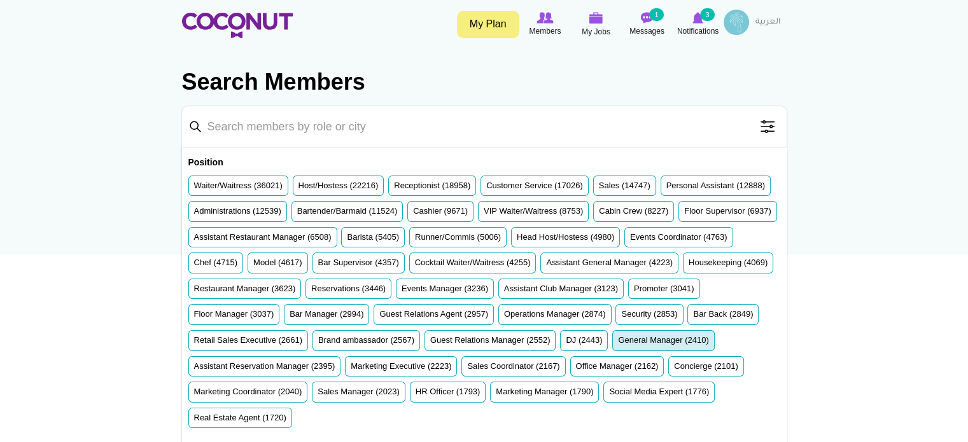
click at [618, 347] on label "General Manager (2410)" at bounding box center [663, 341] width 90 height 12
click at [618, 343] on input "General Manager (2410)" at bounding box center [618, 343] width 0 height 0
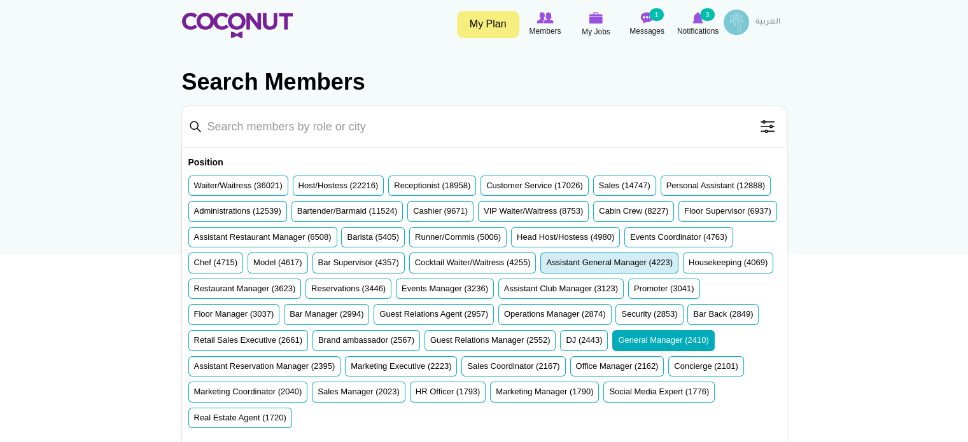
click at [540, 274] on li "Assistant General Manager (4223)" at bounding box center [609, 263] width 138 height 21
click at [546, 269] on label "Assistant General Manager (4223)" at bounding box center [609, 263] width 127 height 12
click at [546, 265] on input "Assistant General Manager (4223)" at bounding box center [546, 265] width 0 height 0
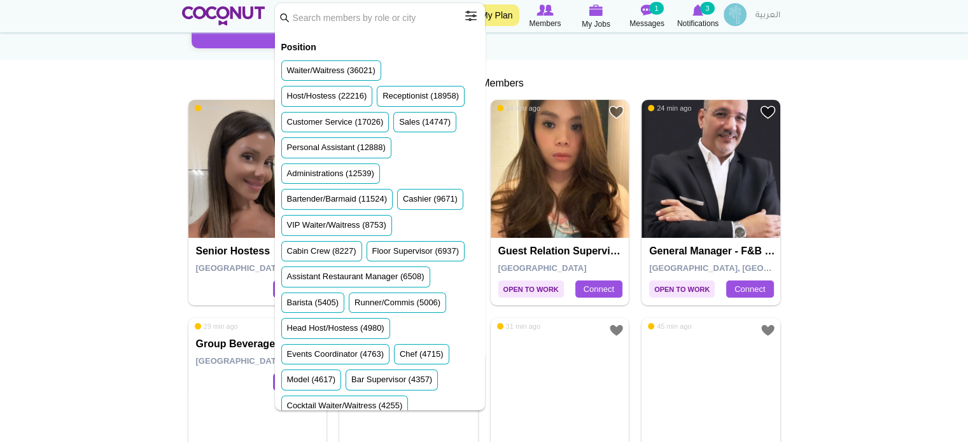
scroll to position [298, 0]
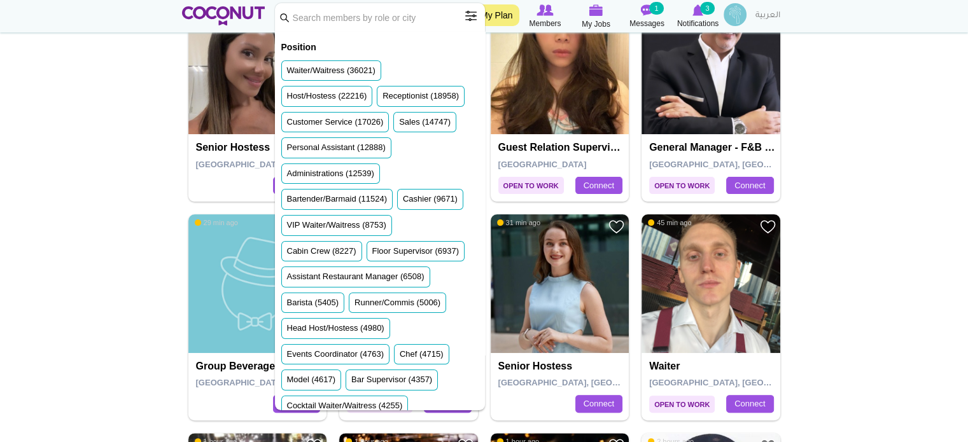
click at [466, 13] on span at bounding box center [470, 15] width 25 height 25
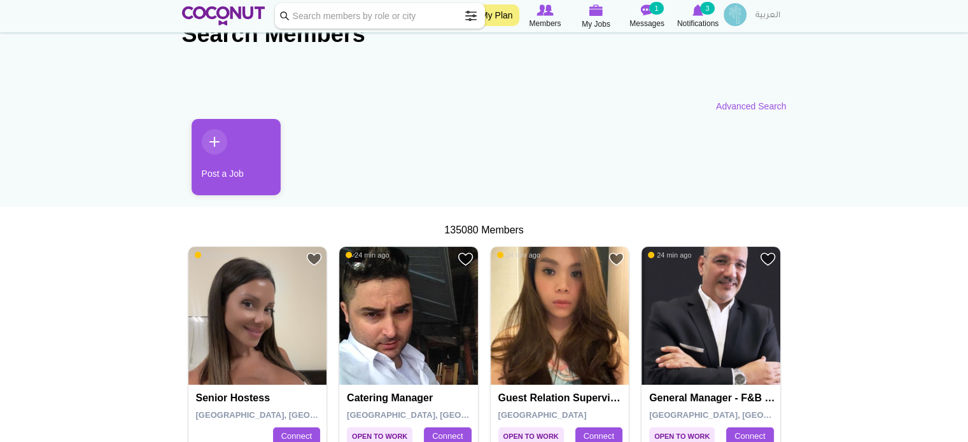
scroll to position [0, 0]
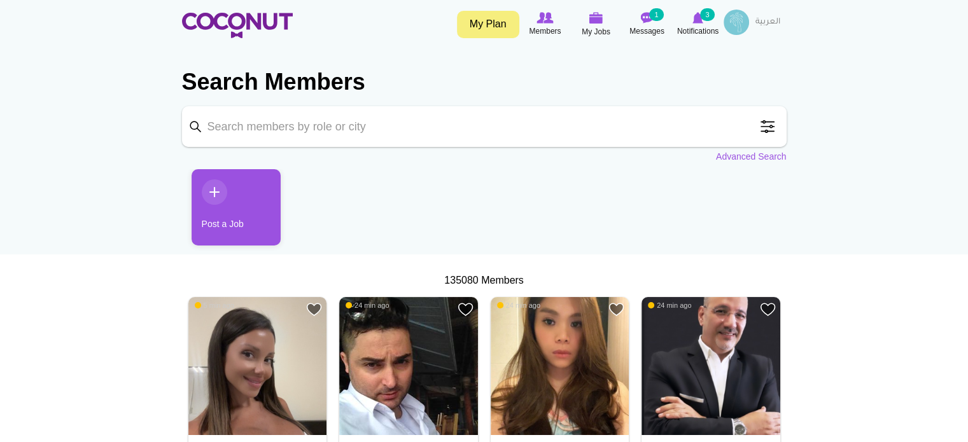
click at [771, 129] on span at bounding box center [767, 126] width 25 height 25
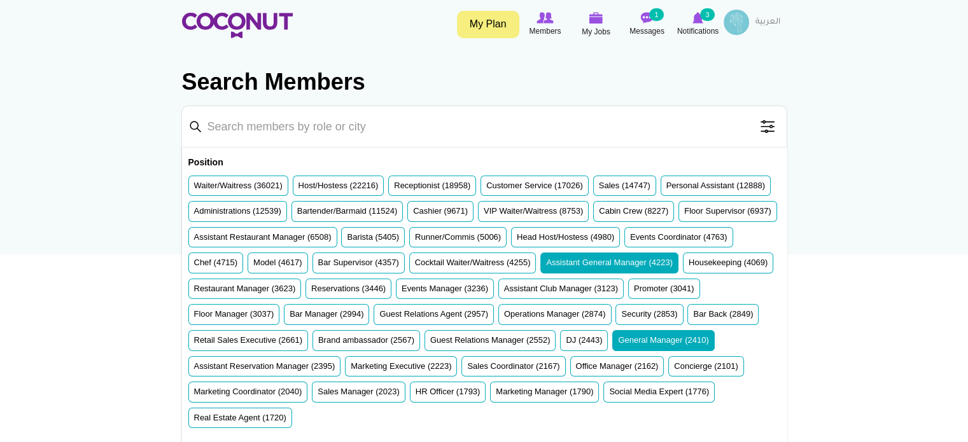
scroll to position [61, 0]
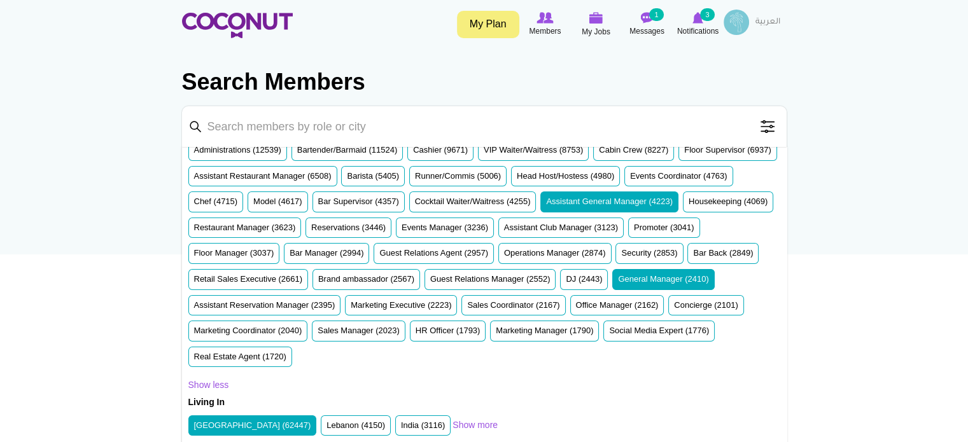
click at [763, 125] on span at bounding box center [767, 126] width 25 height 25
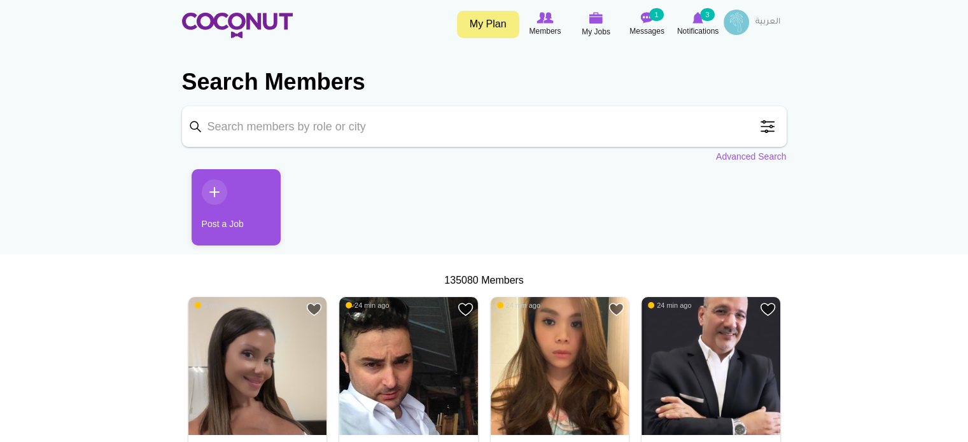
click at [763, 125] on span at bounding box center [767, 126] width 25 height 25
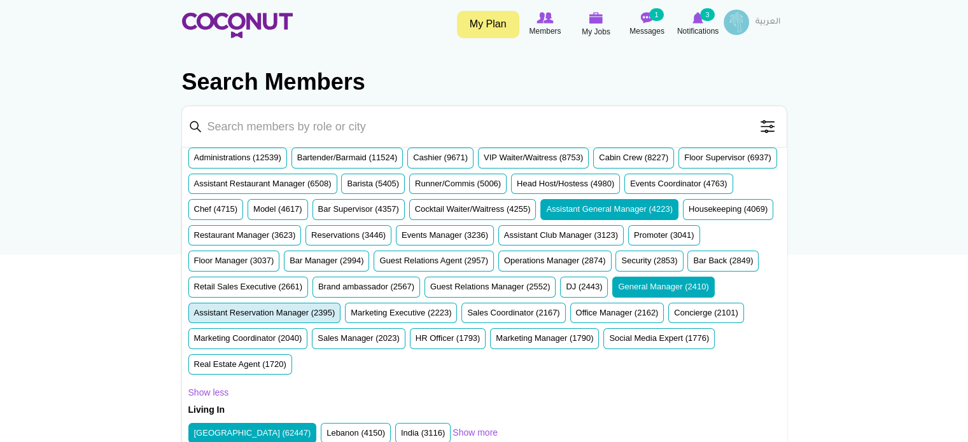
scroll to position [61, 0]
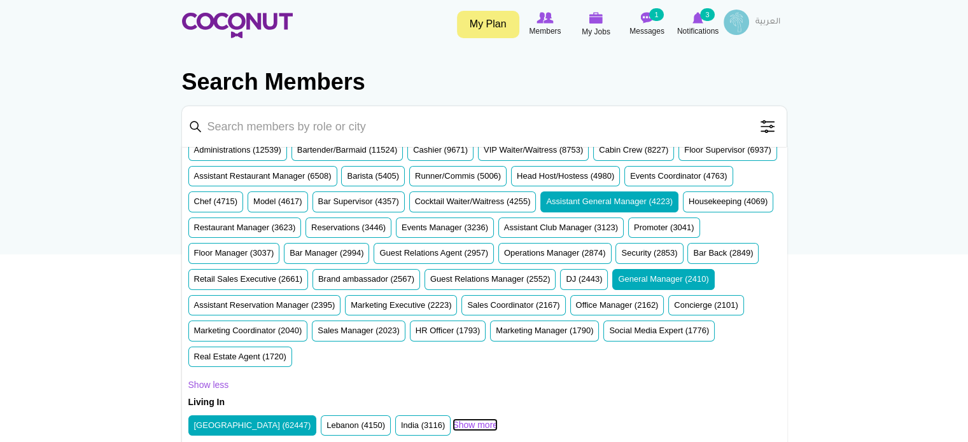
click at [459, 421] on link "Show more" at bounding box center [474, 425] width 45 height 13
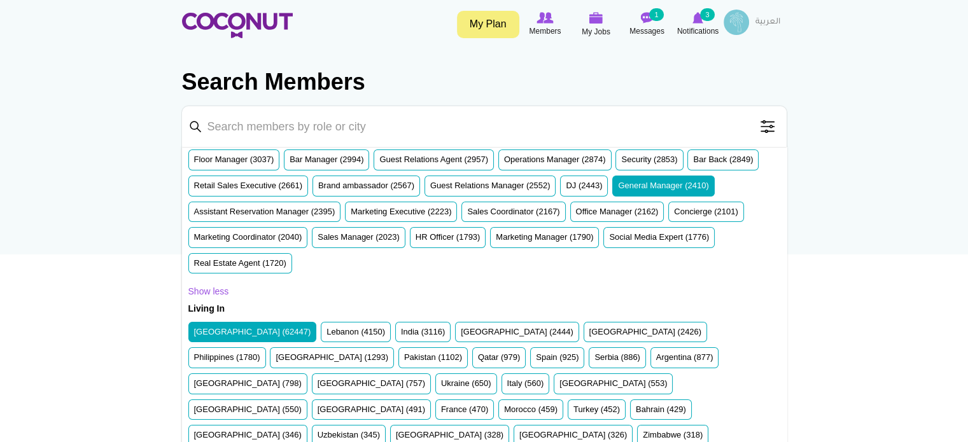
scroll to position [155, 0]
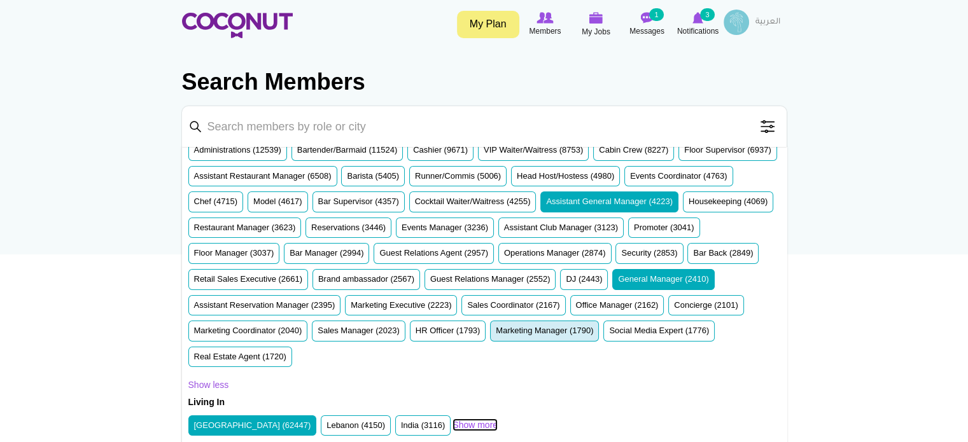
scroll to position [0, 0]
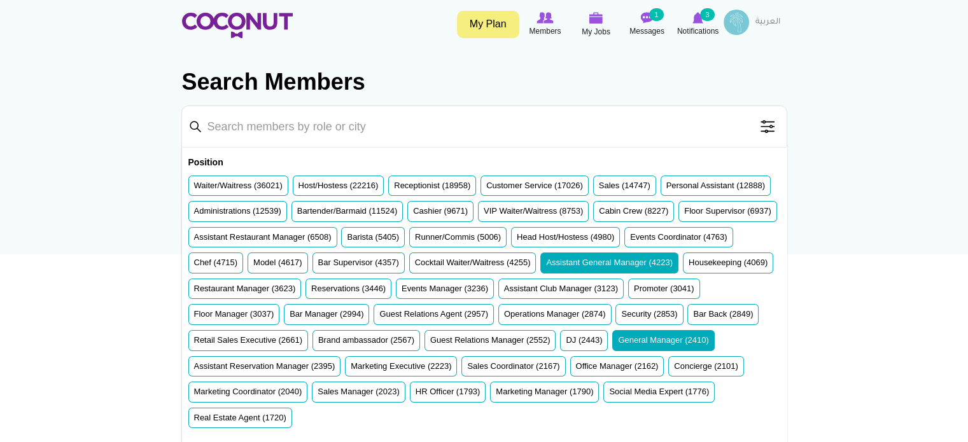
click at [690, 182] on ul "Waiter/Waitress (36021) Host/Hostess (22216) Receptionist (18958) Customer Serv…" at bounding box center [484, 305] width 592 height 258
click at [769, 130] on span at bounding box center [767, 126] width 25 height 25
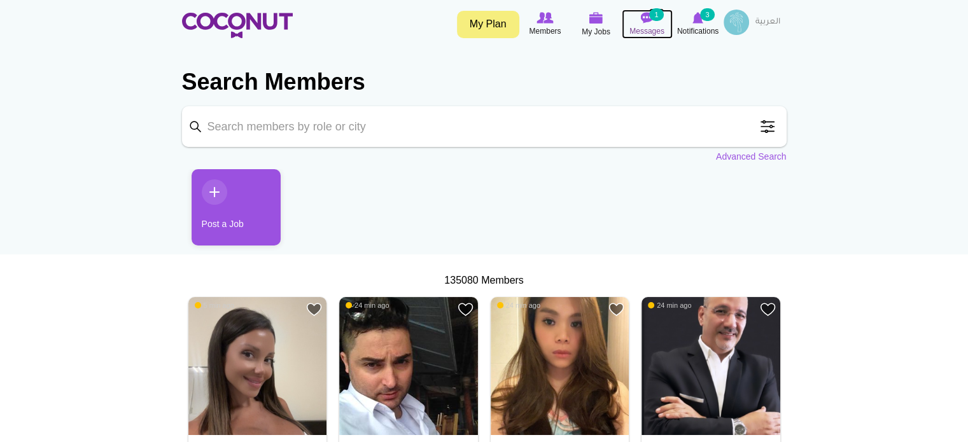
click at [650, 24] on icon at bounding box center [647, 18] width 48 height 14
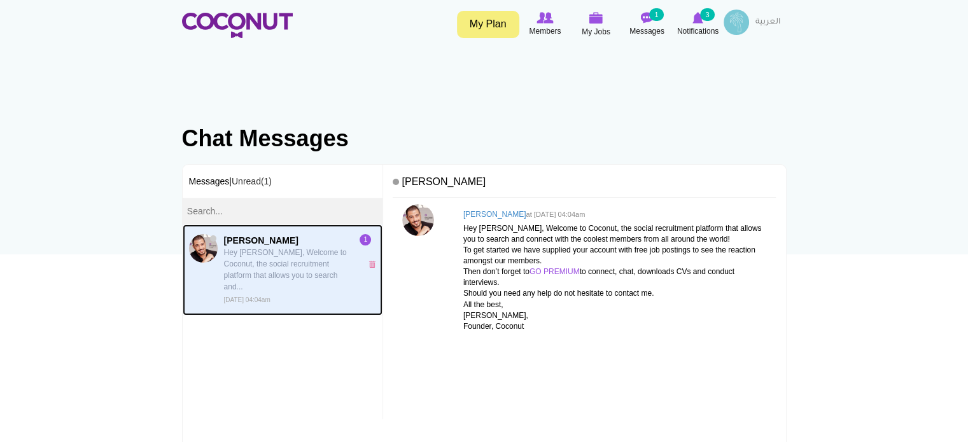
click at [277, 256] on p "Hey [PERSON_NAME], Welcome to Coconut, the social recruitment platform that all…" at bounding box center [289, 270] width 131 height 46
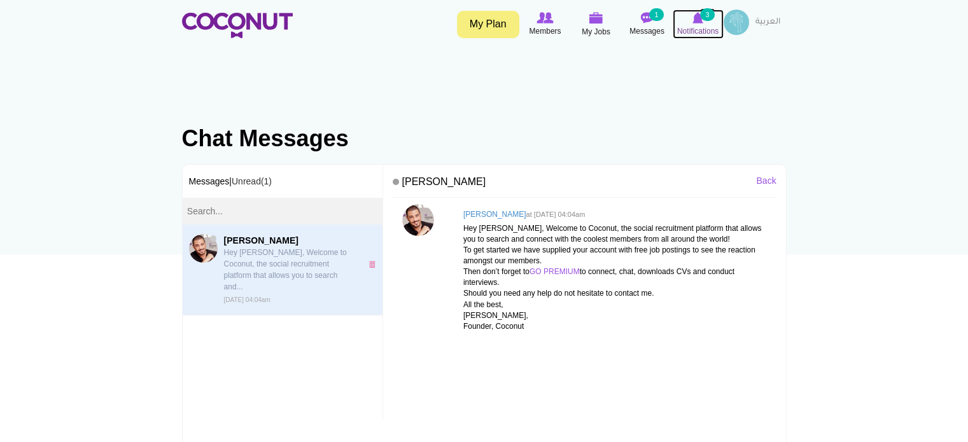
click at [697, 22] on img at bounding box center [697, 17] width 11 height 11
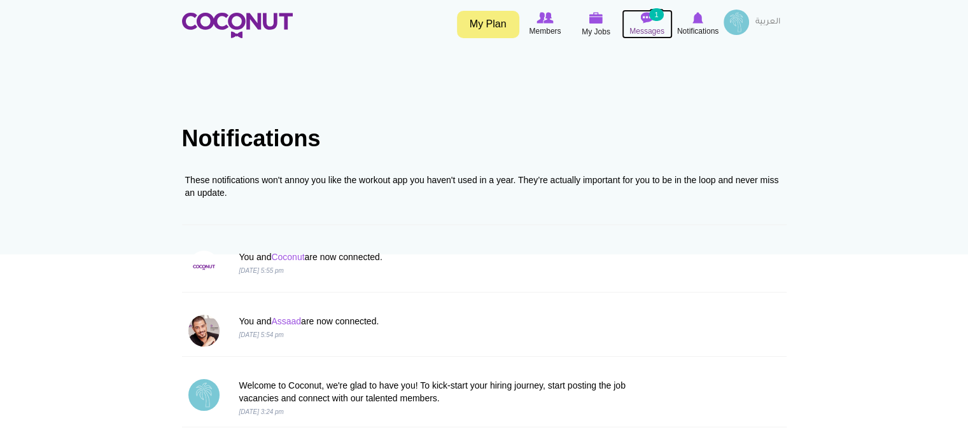
click at [647, 22] on img at bounding box center [647, 17] width 13 height 11
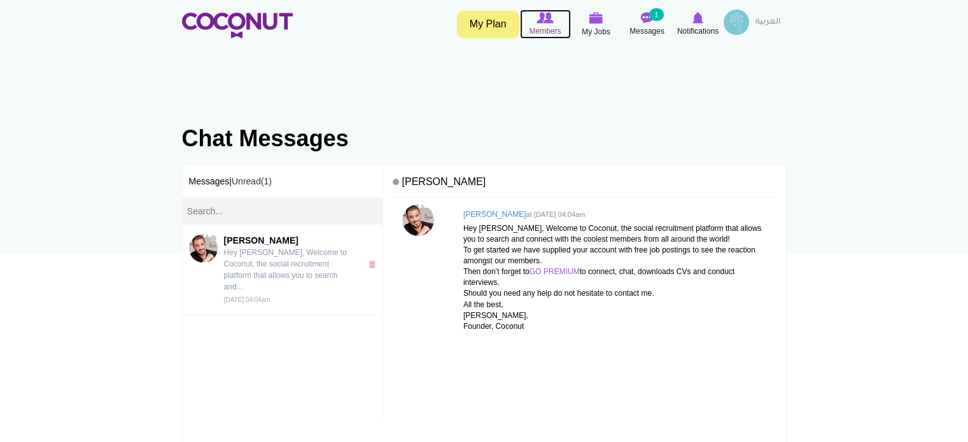
click at [545, 28] on span "Members" at bounding box center [545, 31] width 32 height 13
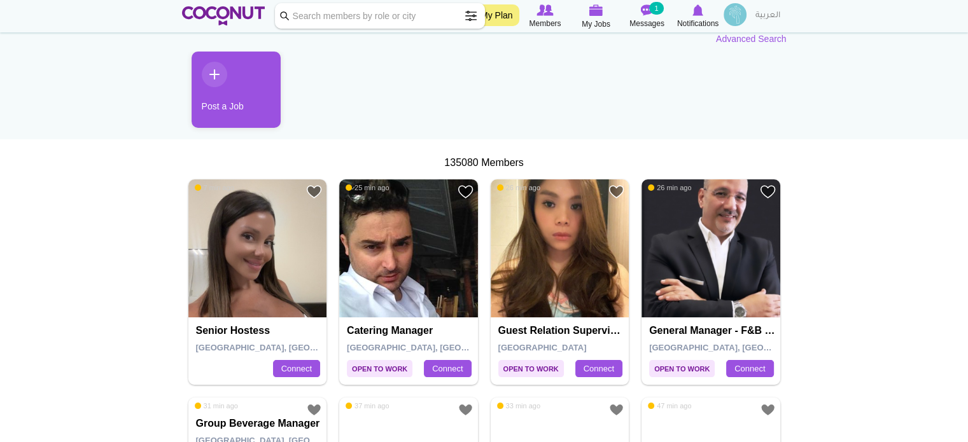
scroll to position [127, 0]
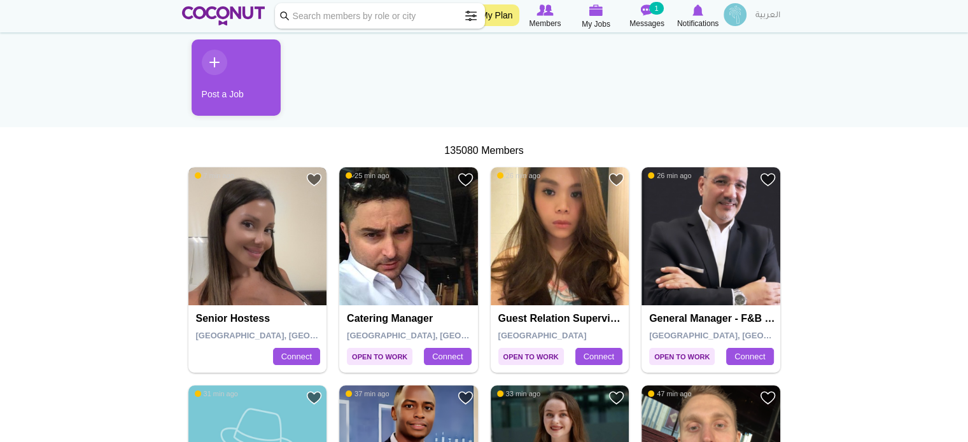
click at [232, 220] on img at bounding box center [257, 236] width 139 height 139
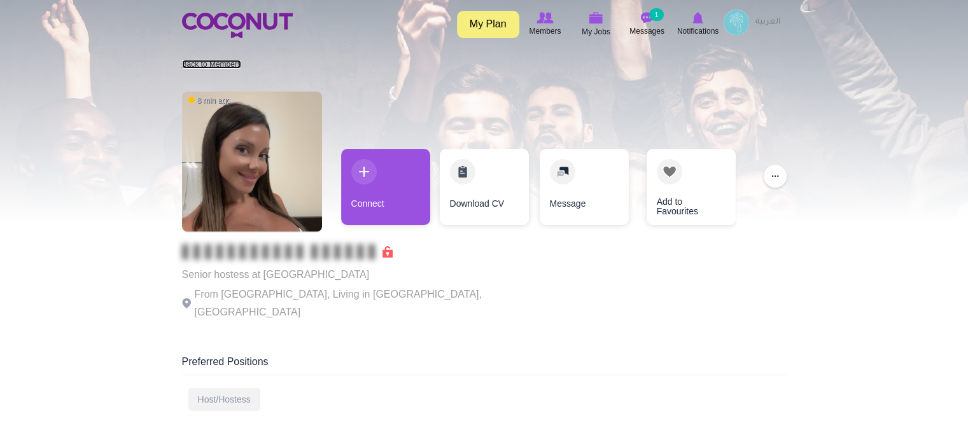
click at [203, 67] on link "Back to Members" at bounding box center [211, 64] width 59 height 9
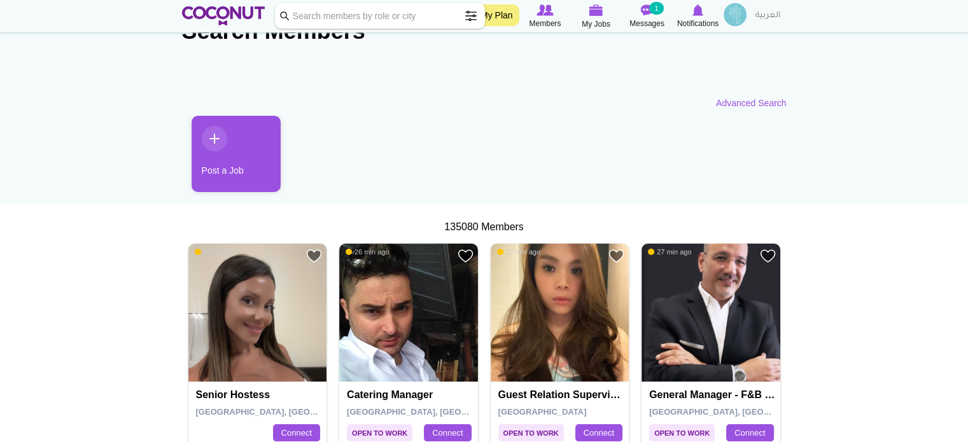
scroll to position [191, 0]
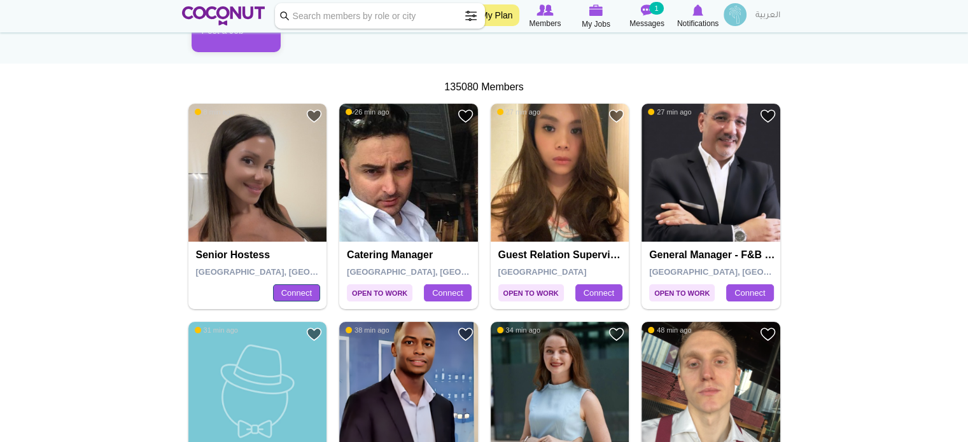
click at [307, 291] on link "Connect" at bounding box center [296, 293] width 47 height 18
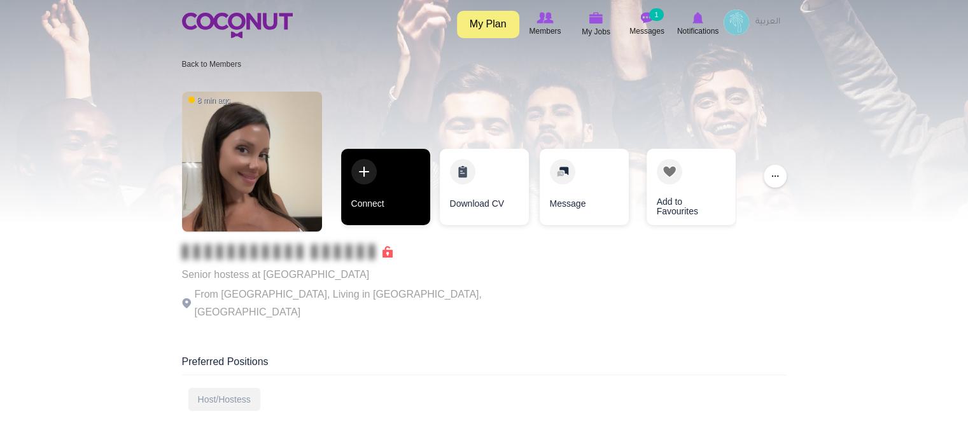
click at [384, 204] on link "Connect" at bounding box center [385, 187] width 89 height 76
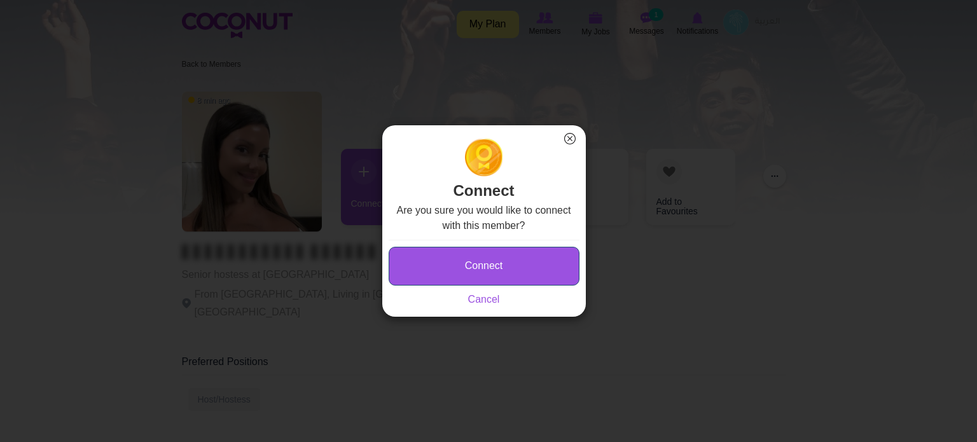
click at [444, 257] on button "Connect" at bounding box center [484, 266] width 191 height 39
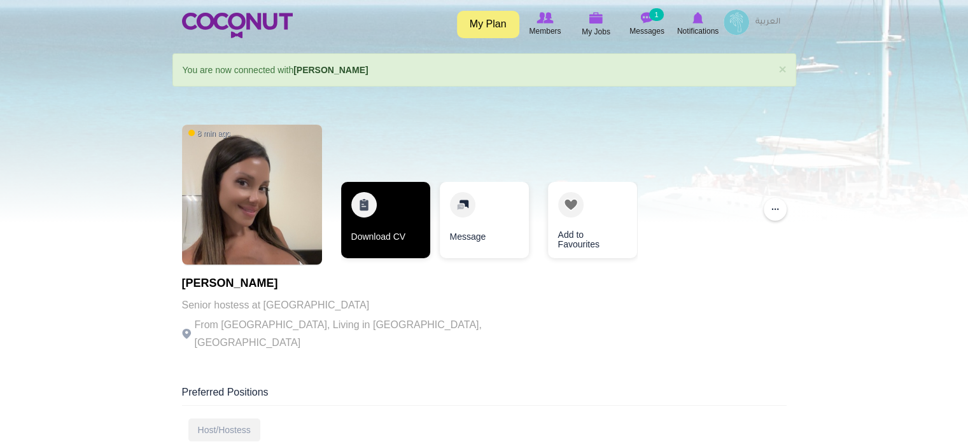
click at [380, 207] on link "Download CV" at bounding box center [385, 220] width 89 height 76
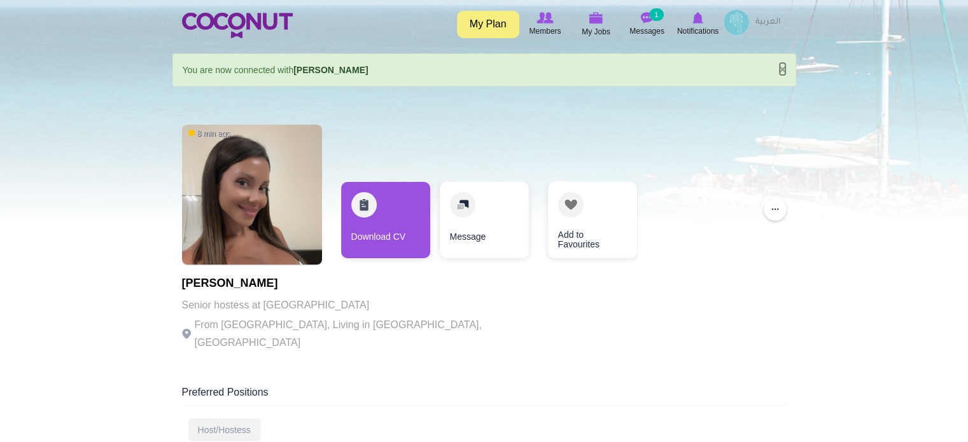
click at [778, 67] on link "×" at bounding box center [782, 68] width 8 height 13
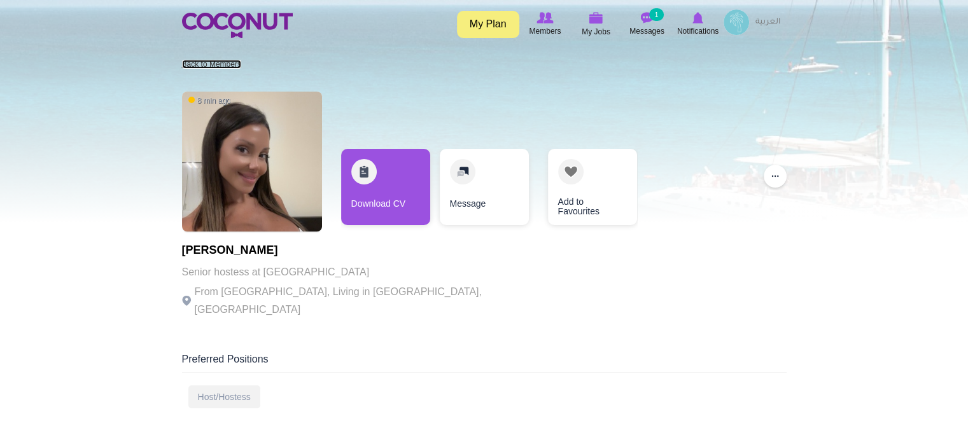
click at [206, 64] on link "Back to Members" at bounding box center [211, 64] width 59 height 9
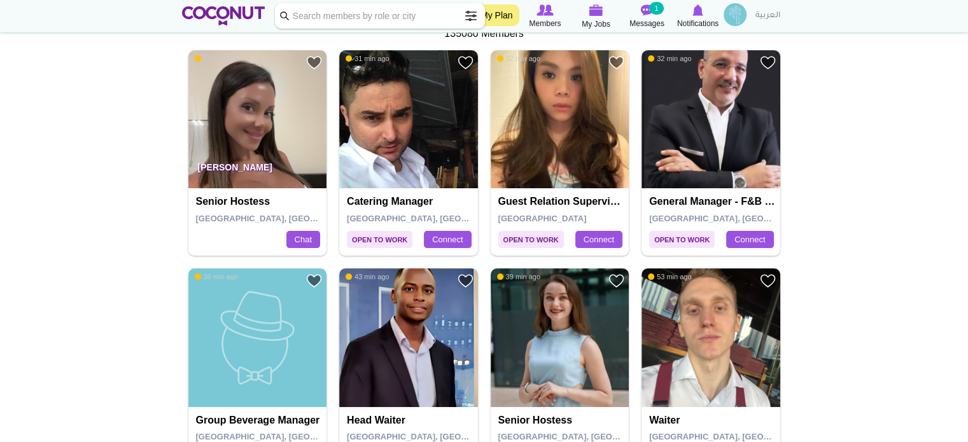
scroll to position [318, 0]
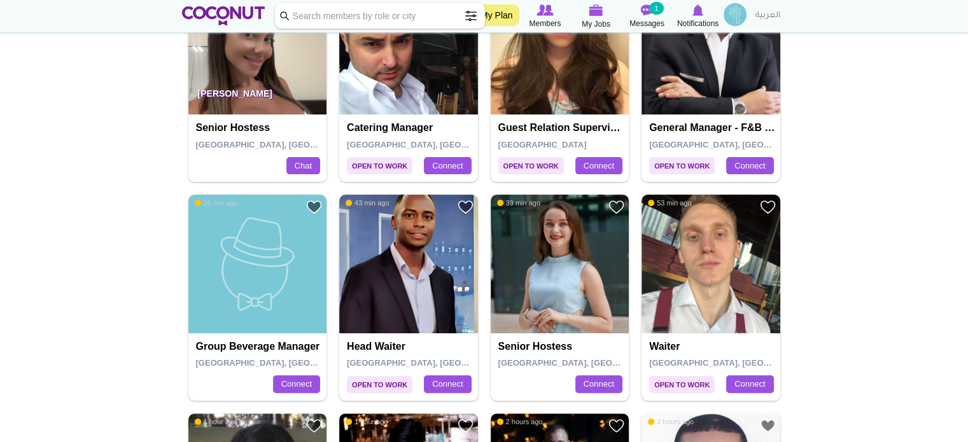
click at [556, 260] on img at bounding box center [560, 264] width 139 height 139
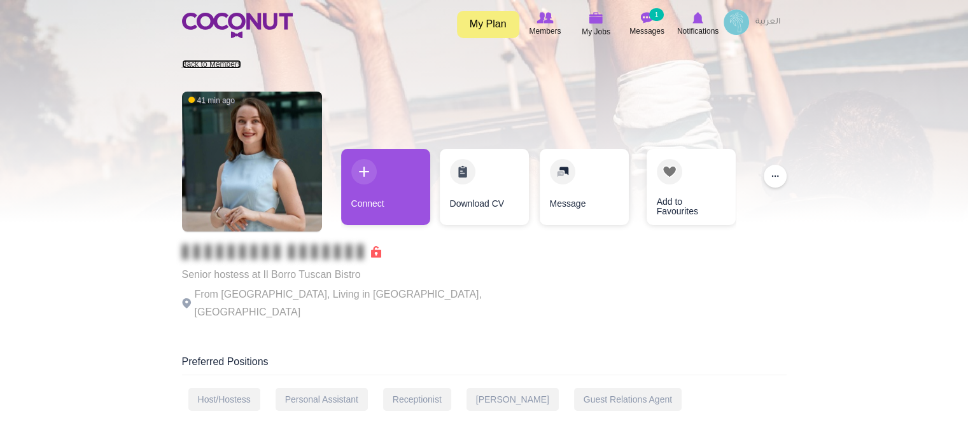
click at [200, 60] on link "Back to Members" at bounding box center [211, 64] width 59 height 9
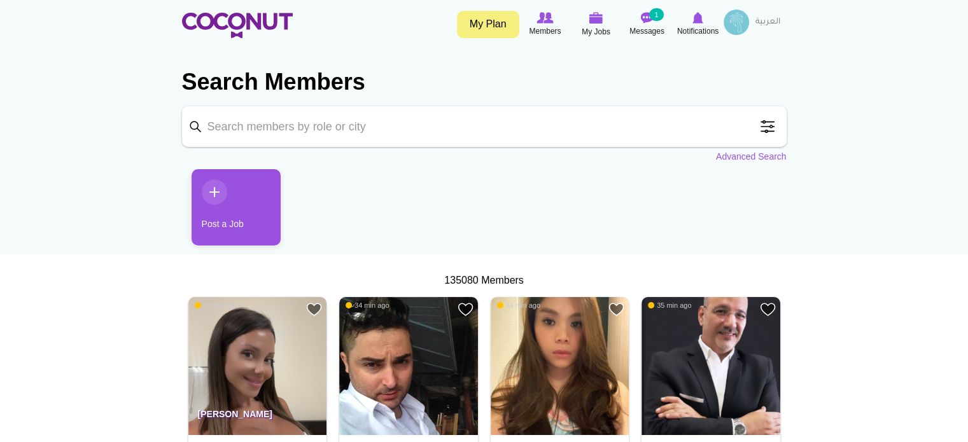
click at [339, 129] on input "Keyword" at bounding box center [484, 126] width 605 height 41
click at [193, 126] on input "Keyword" at bounding box center [484, 126] width 605 height 41
click at [767, 123] on span at bounding box center [767, 126] width 25 height 25
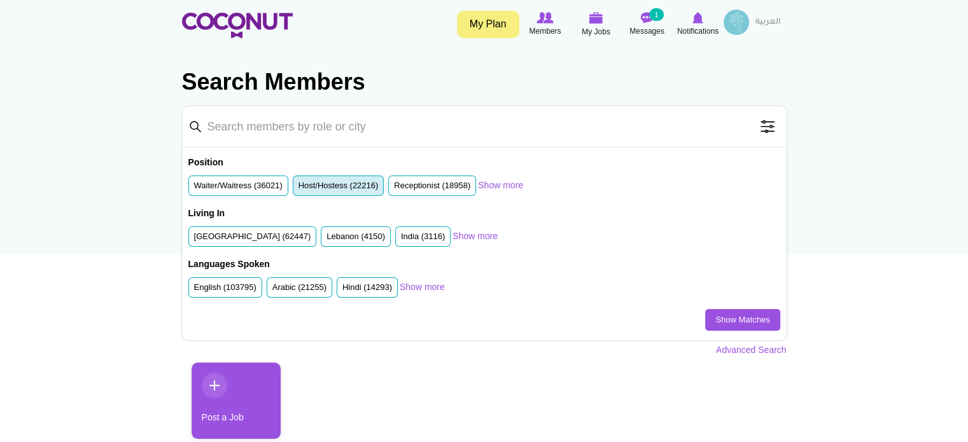
click at [332, 183] on label "Host/Hostess (22216)" at bounding box center [338, 186] width 80 height 12
click at [298, 188] on input "Host/Hostess (22216)" at bounding box center [298, 188] width 0 height 0
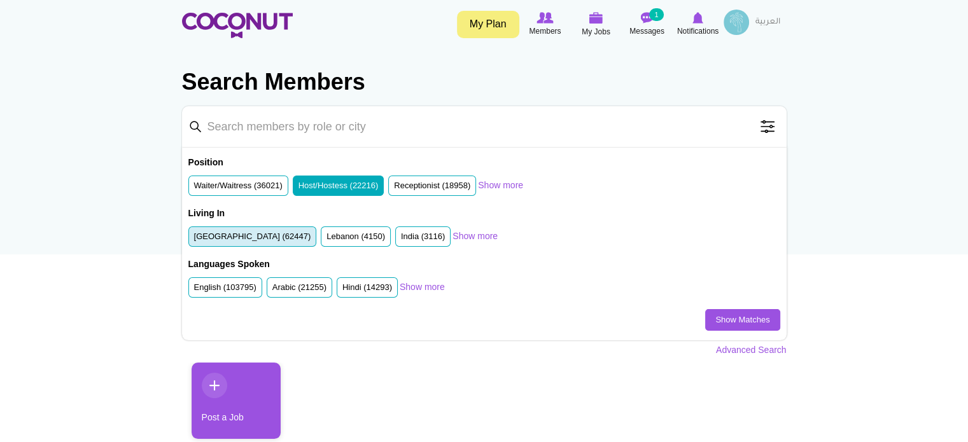
click at [279, 235] on label "United Arab Emirates (62447)" at bounding box center [252, 237] width 117 height 12
click at [194, 239] on input "United Arab Emirates (62447)" at bounding box center [194, 239] width 0 height 0
click at [723, 316] on link "Show Matches" at bounding box center [742, 320] width 74 height 22
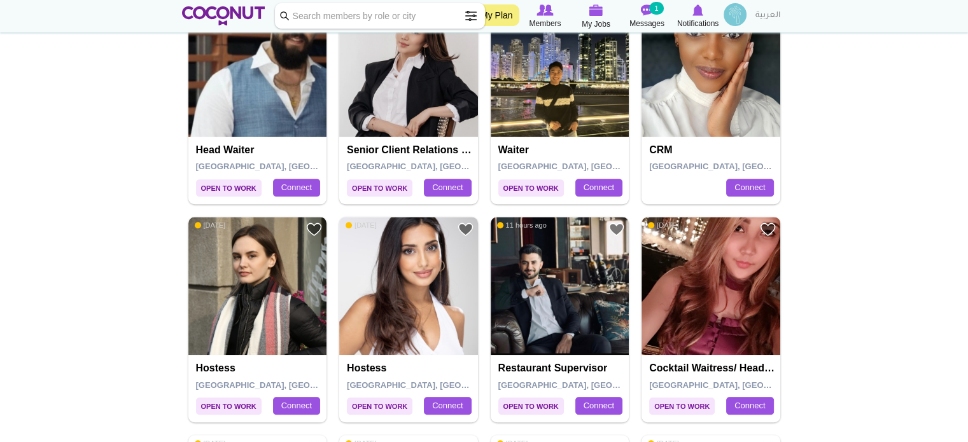
scroll to position [1018, 0]
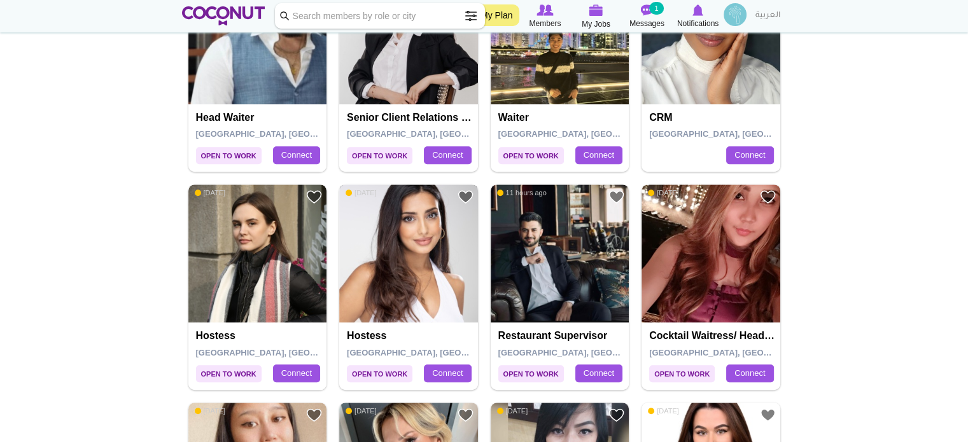
click at [438, 265] on img at bounding box center [408, 254] width 139 height 139
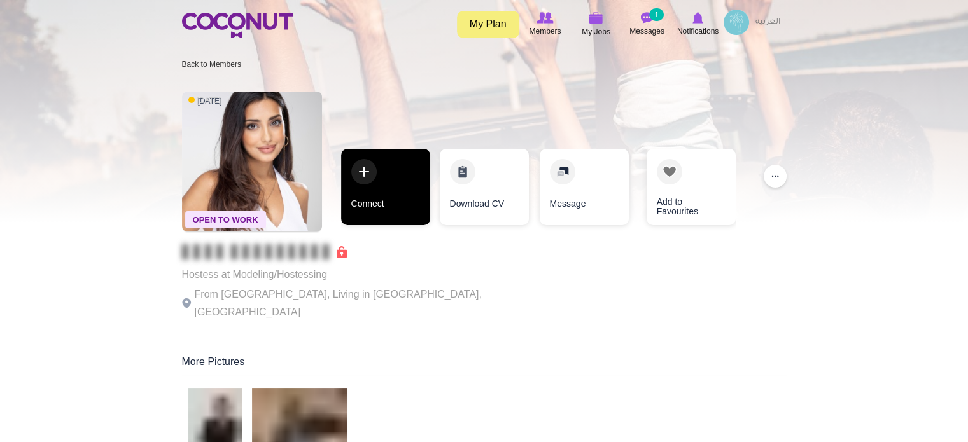
click at [377, 190] on link "Connect" at bounding box center [385, 187] width 89 height 76
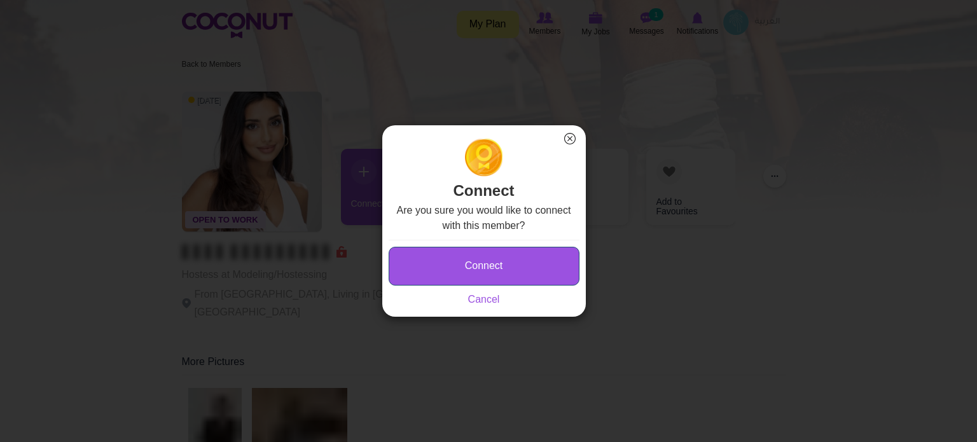
click at [471, 258] on button "Connect" at bounding box center [484, 266] width 191 height 39
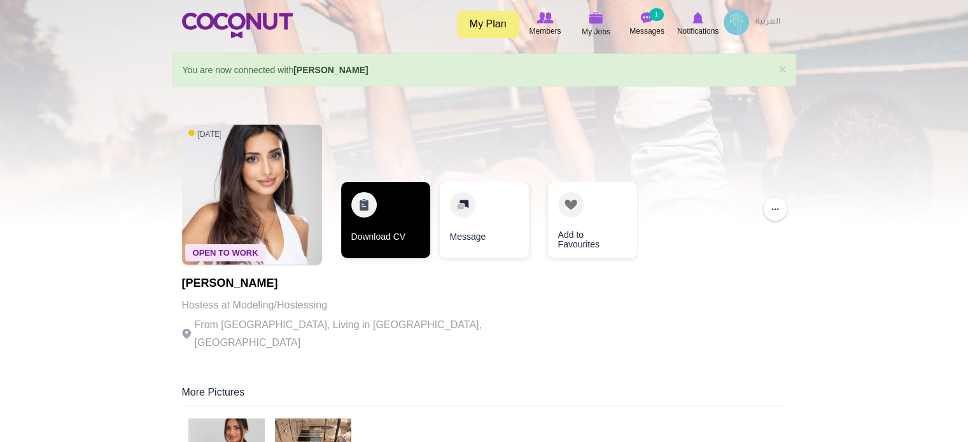
click at [369, 222] on link "Download CV" at bounding box center [385, 220] width 89 height 76
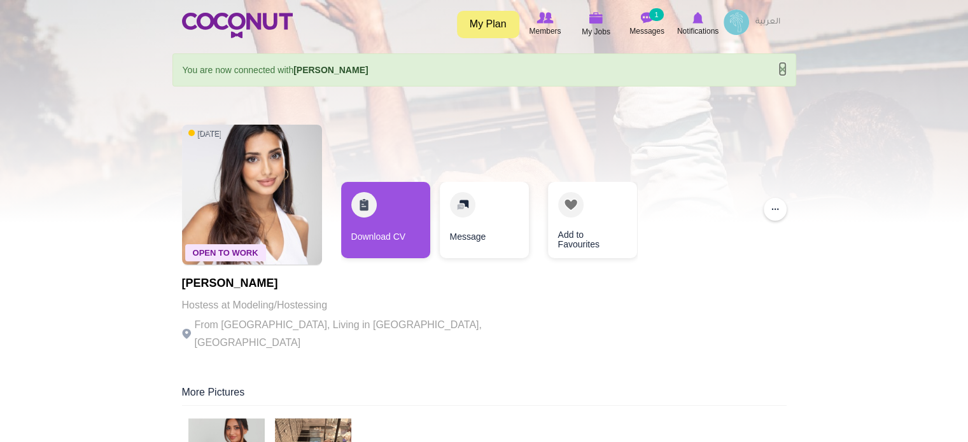
click at [785, 69] on link "×" at bounding box center [782, 68] width 8 height 13
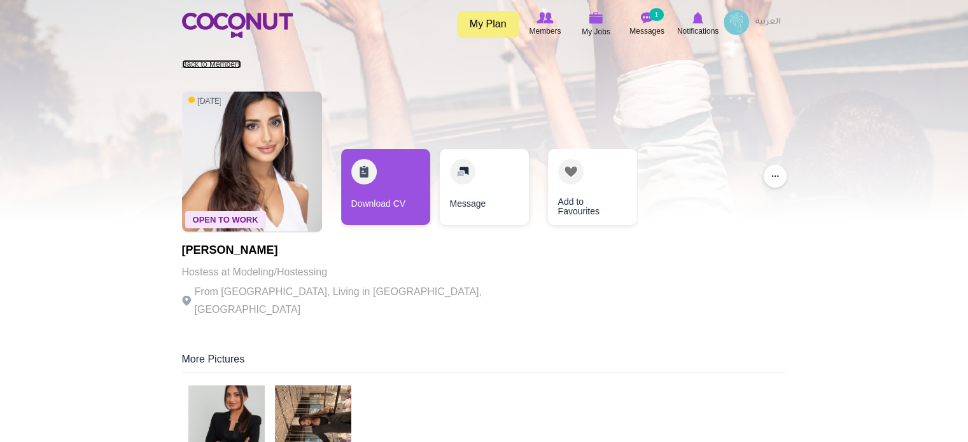
click at [221, 66] on link "Back to Members" at bounding box center [211, 64] width 59 height 9
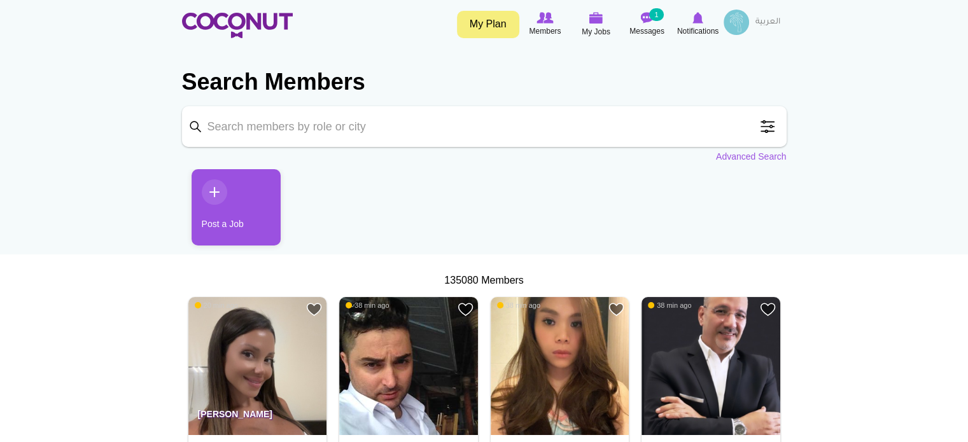
click at [766, 129] on span at bounding box center [767, 126] width 25 height 25
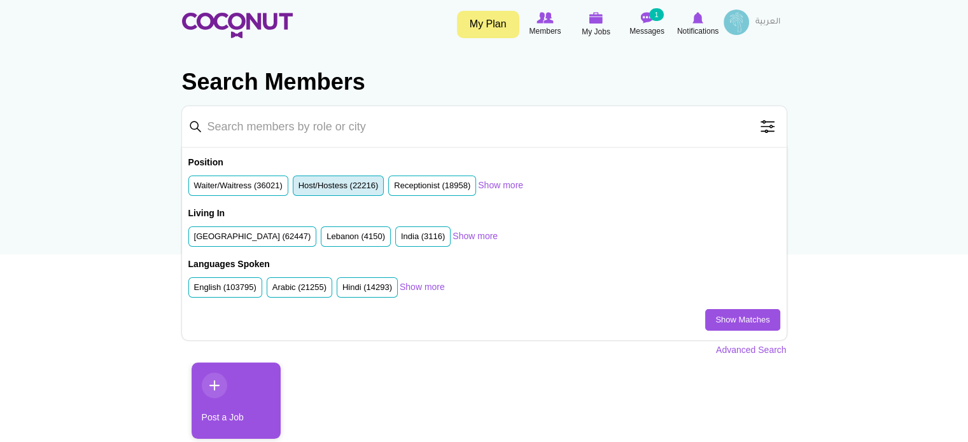
click at [312, 185] on label "Host/Hostess (22216)" at bounding box center [338, 186] width 80 height 12
click at [298, 188] on input "Host/Hostess (22216)" at bounding box center [298, 188] width 0 height 0
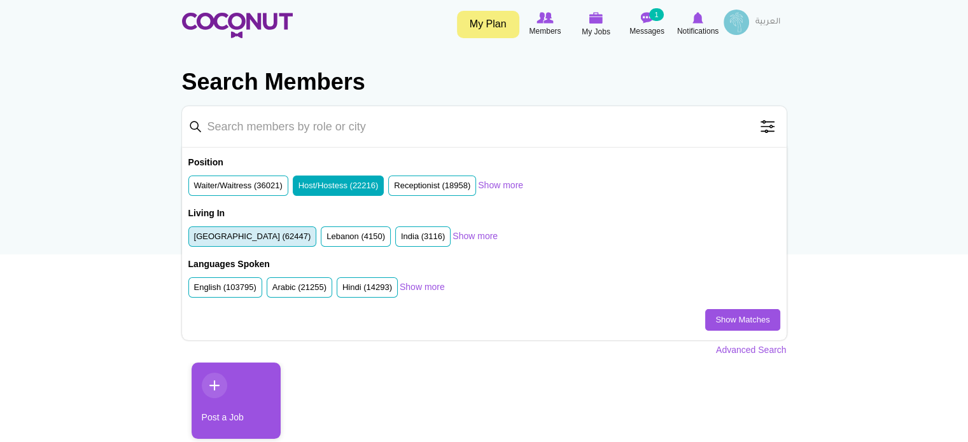
click at [269, 231] on label "United Arab Emirates (62447)" at bounding box center [252, 237] width 117 height 12
click at [194, 239] on input "United Arab Emirates (62447)" at bounding box center [194, 239] width 0 height 0
click at [718, 319] on link "Show Matches" at bounding box center [742, 320] width 74 height 22
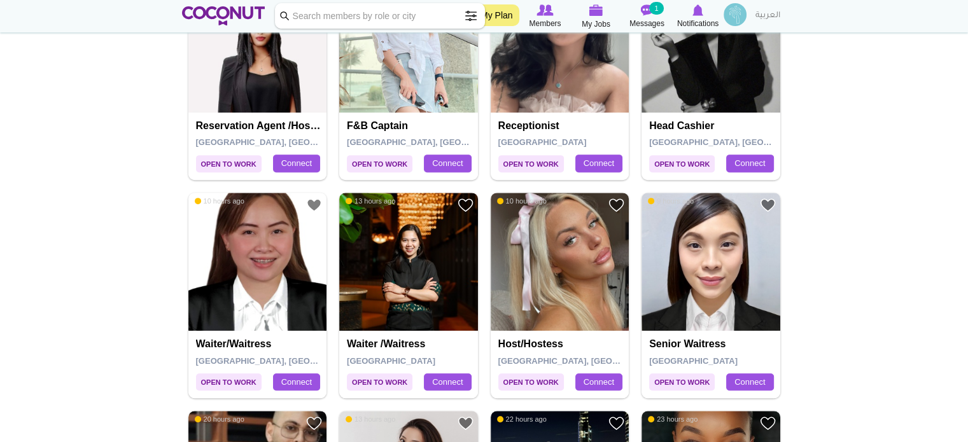
scroll to position [636, 0]
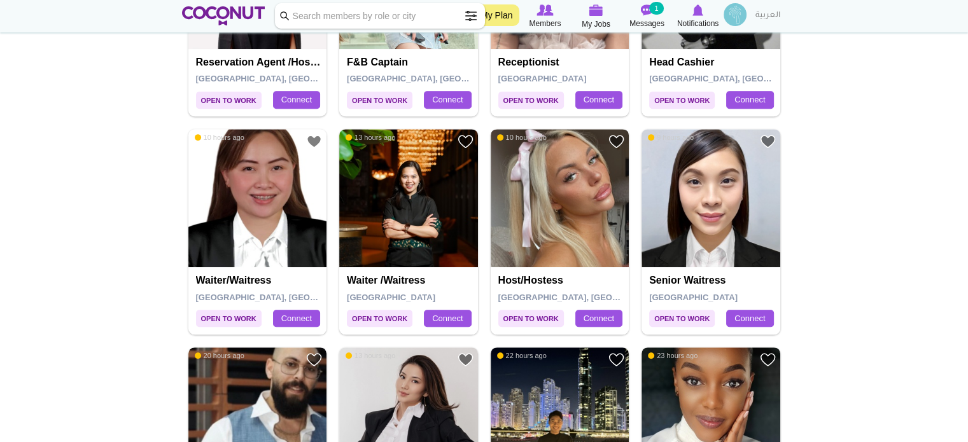
click at [585, 214] on img at bounding box center [560, 198] width 139 height 139
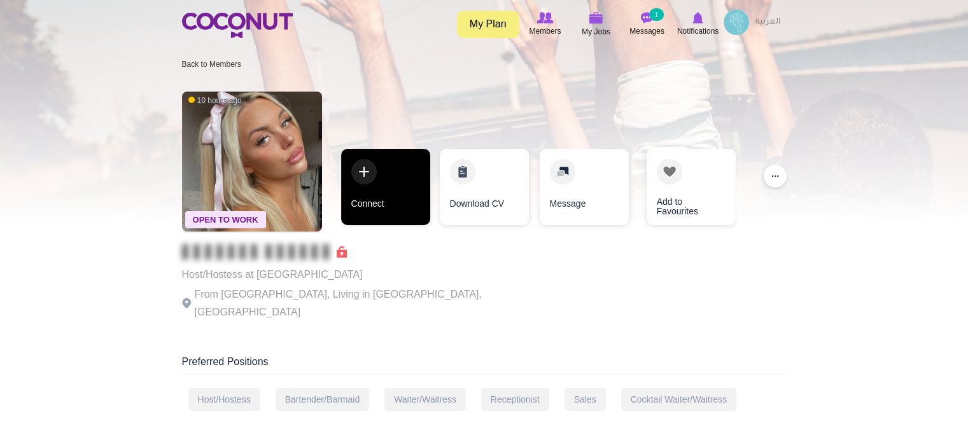
click at [408, 179] on link "Connect" at bounding box center [385, 187] width 89 height 76
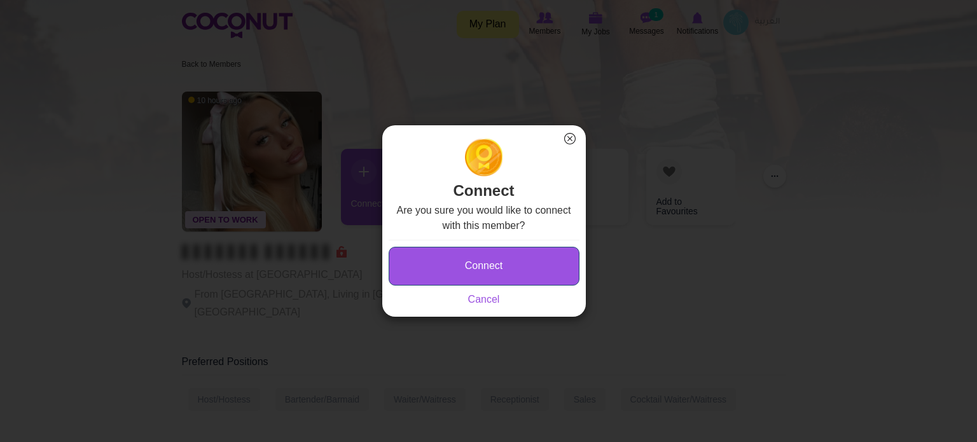
click at [490, 264] on button "Connect" at bounding box center [484, 266] width 191 height 39
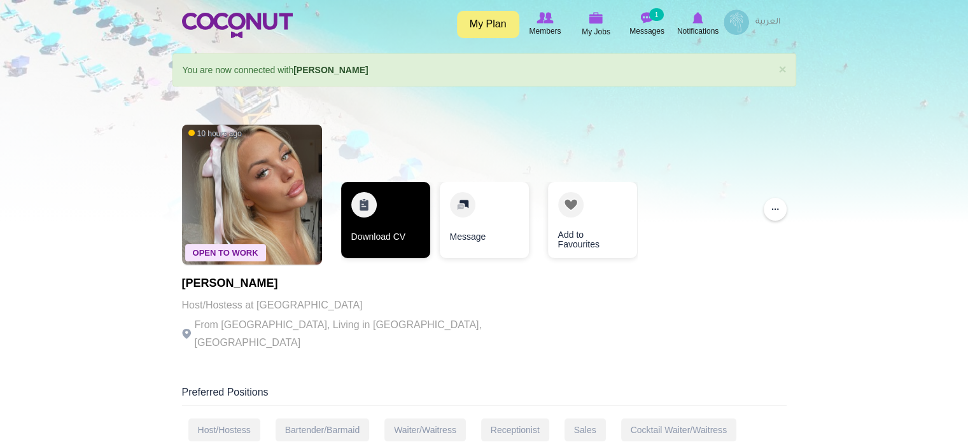
click at [377, 218] on link "Download CV" at bounding box center [385, 220] width 89 height 76
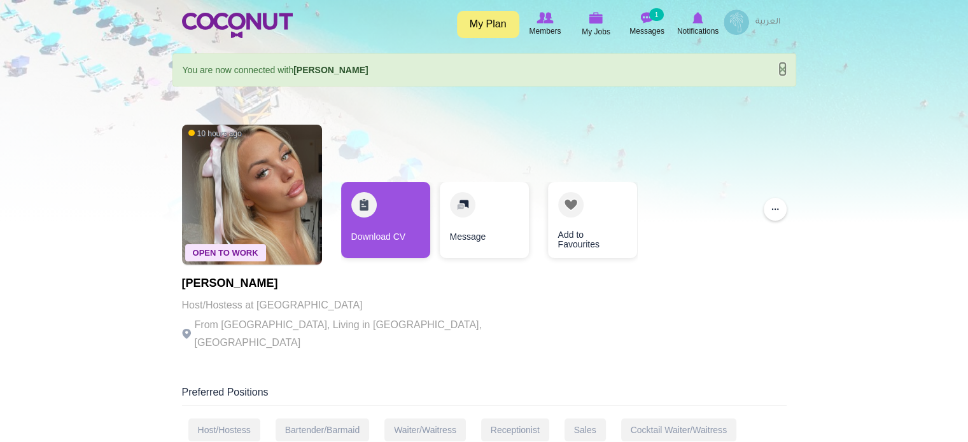
click at [781, 71] on link "×" at bounding box center [782, 68] width 8 height 13
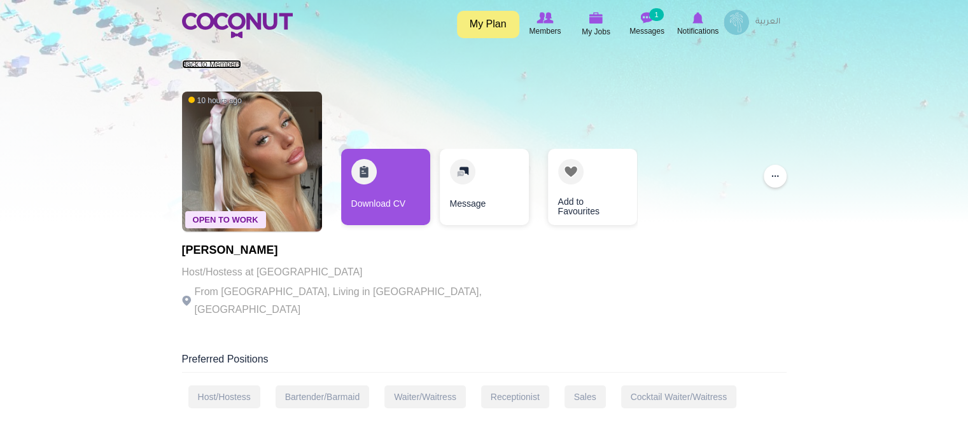
click at [234, 61] on link "Back to Members" at bounding box center [211, 64] width 59 height 9
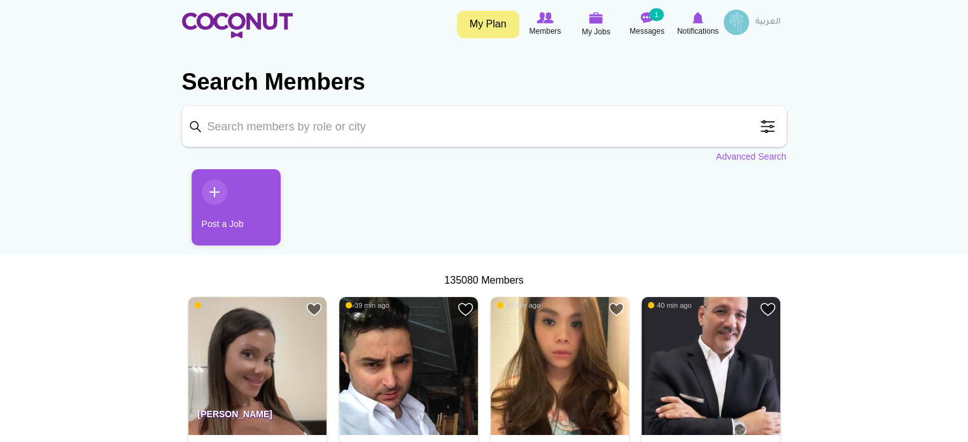
click at [766, 124] on span at bounding box center [767, 126] width 25 height 25
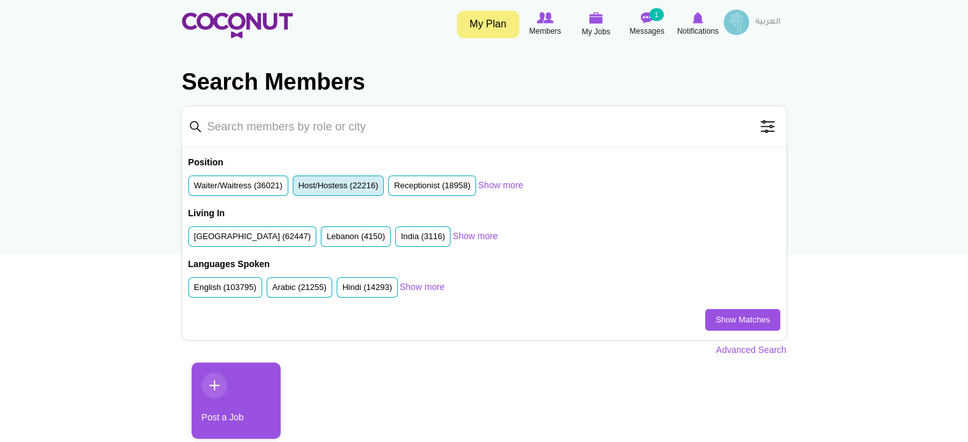
click at [326, 188] on label "Host/Hostess (22216)" at bounding box center [338, 186] width 80 height 12
click at [298, 188] on input "Host/Hostess (22216)" at bounding box center [298, 188] width 0 height 0
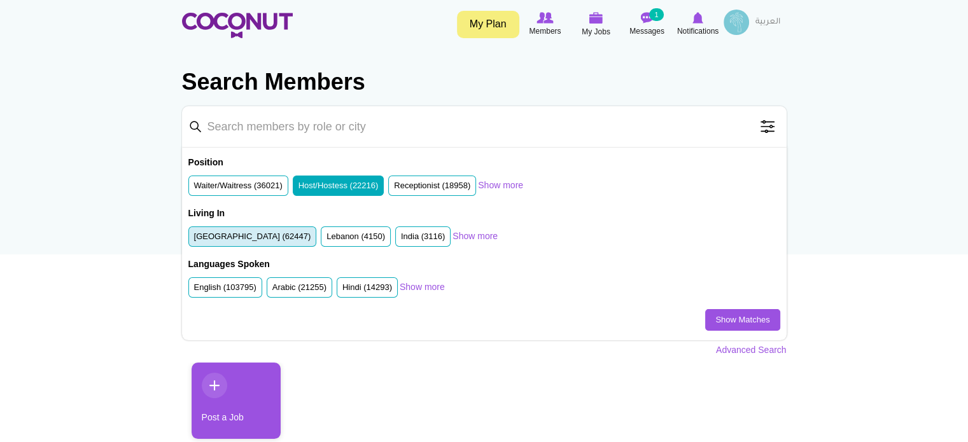
click at [279, 231] on label "[GEOGRAPHIC_DATA] (62447)" at bounding box center [252, 237] width 117 height 12
click at [194, 239] on input "[GEOGRAPHIC_DATA] (62447)" at bounding box center [194, 239] width 0 height 0
click at [725, 315] on link "Show Matches" at bounding box center [742, 320] width 74 height 22
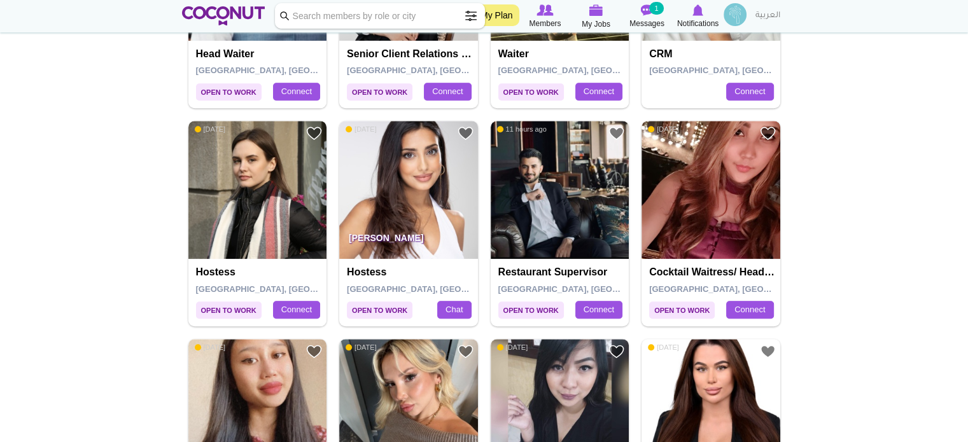
scroll to position [1082, 0]
click at [276, 173] on img at bounding box center [257, 190] width 139 height 139
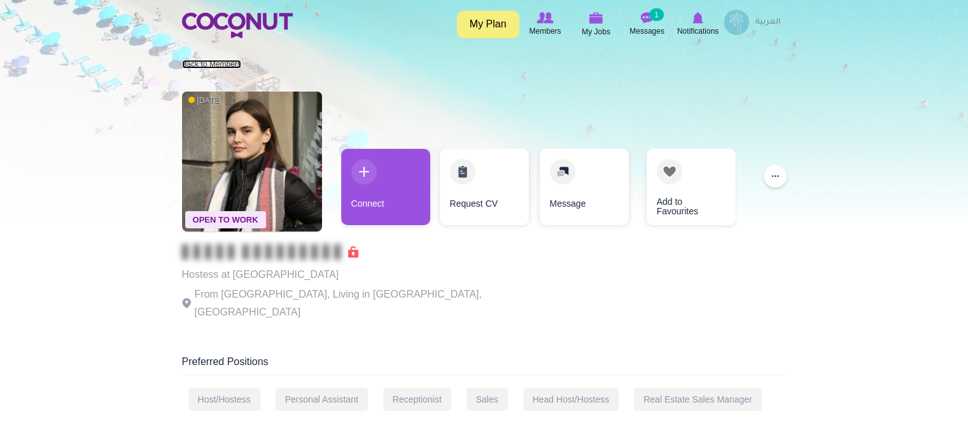
click at [225, 66] on link "Back to Members" at bounding box center [211, 64] width 59 height 9
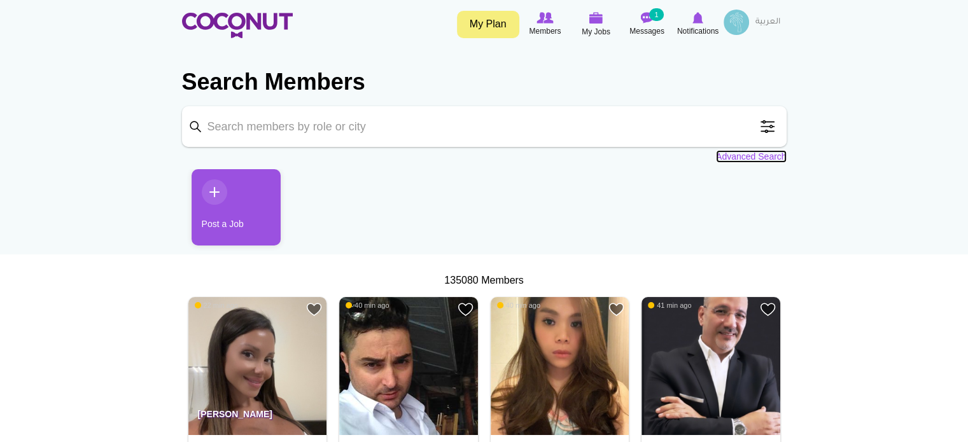
click at [751, 158] on link "Advanced Search" at bounding box center [751, 156] width 71 height 13
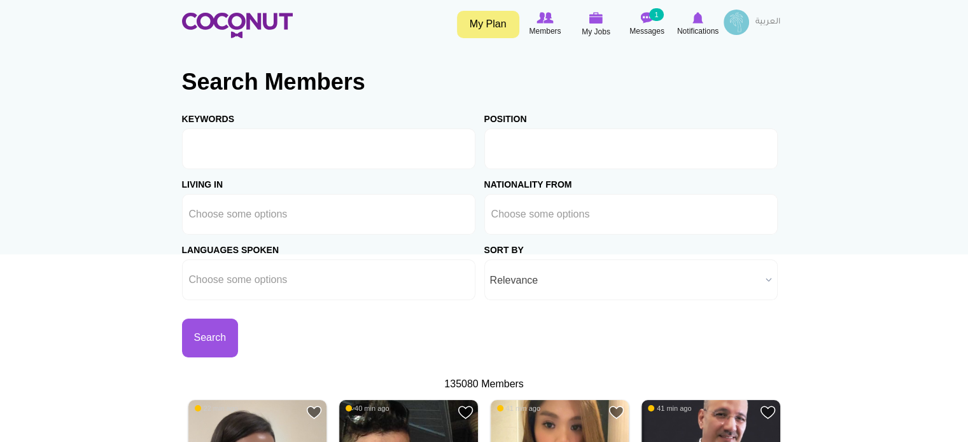
click at [555, 138] on li at bounding box center [548, 149] width 115 height 27
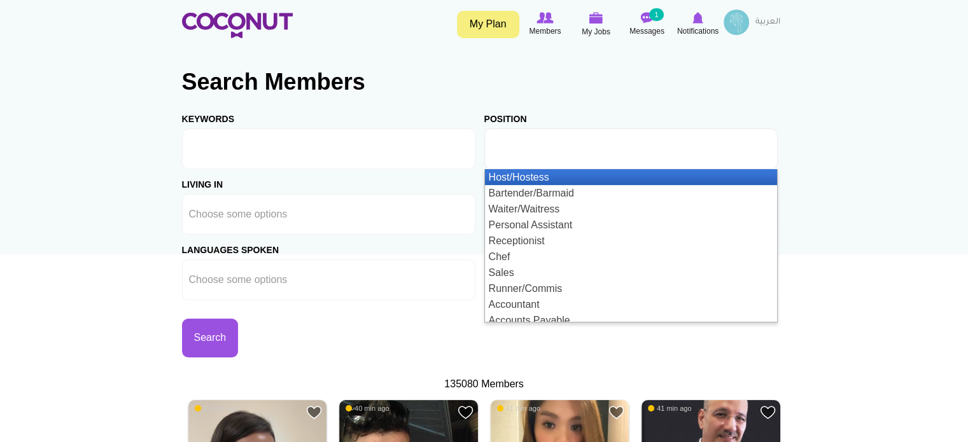
click at [528, 180] on li "Host/Hostess" at bounding box center [631, 177] width 292 height 16
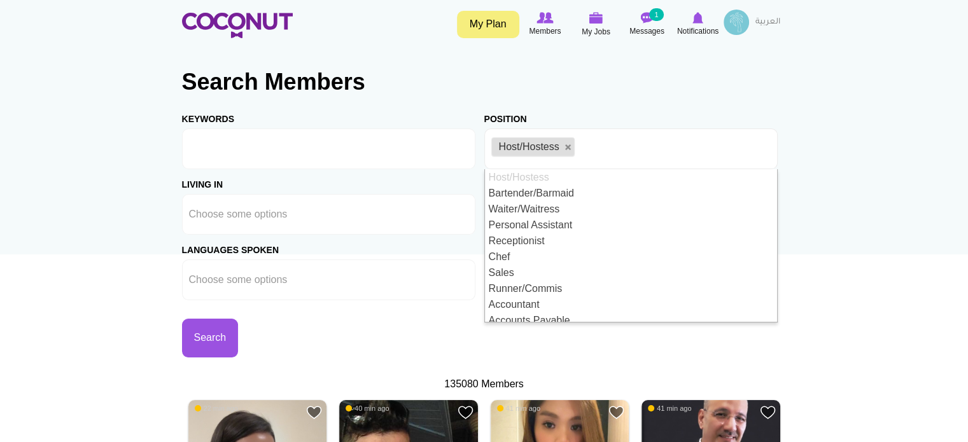
click at [473, 194] on div "Afghanistan Aland Islands Albania Algeria American Samoa Andorra Angola Anguill…" at bounding box center [328, 214] width 293 height 41
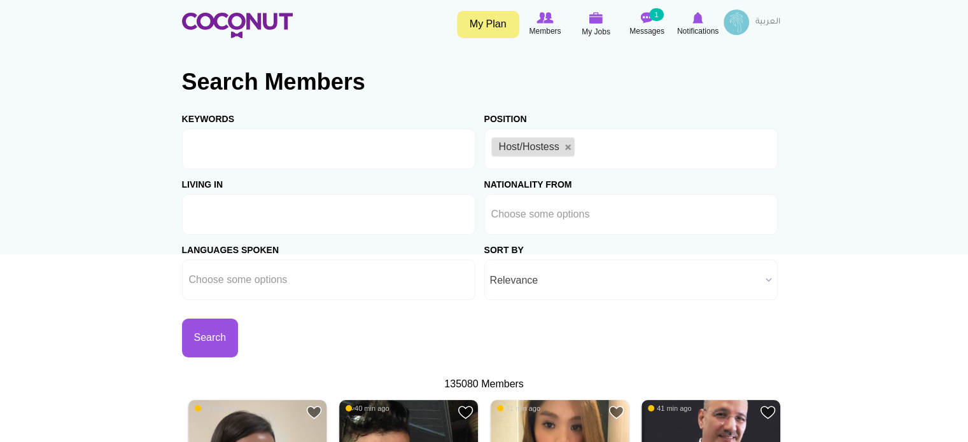
click at [279, 214] on input "text" at bounding box center [246, 214] width 115 height 11
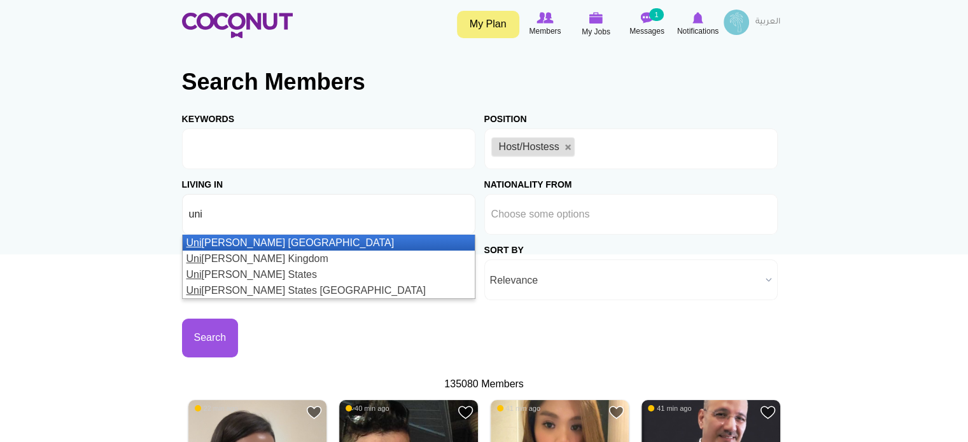
type input "uni"
click at [199, 238] on em "Uni" at bounding box center [193, 242] width 15 height 11
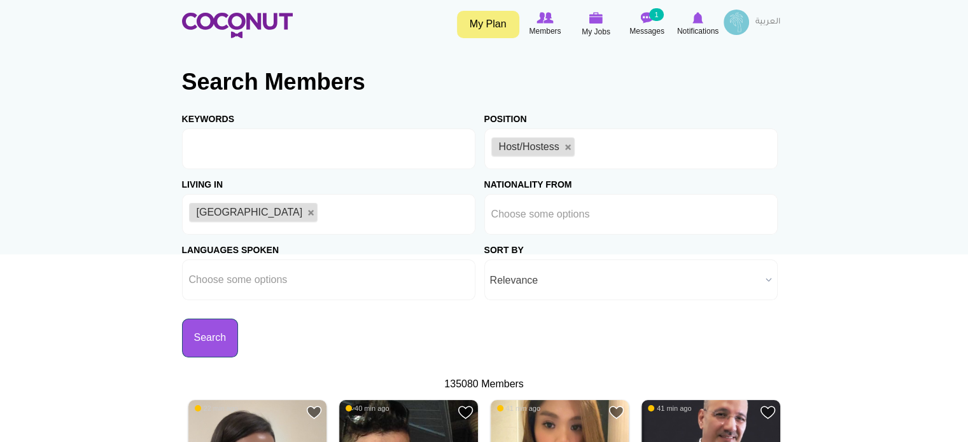
click at [222, 340] on button "Search" at bounding box center [210, 338] width 57 height 39
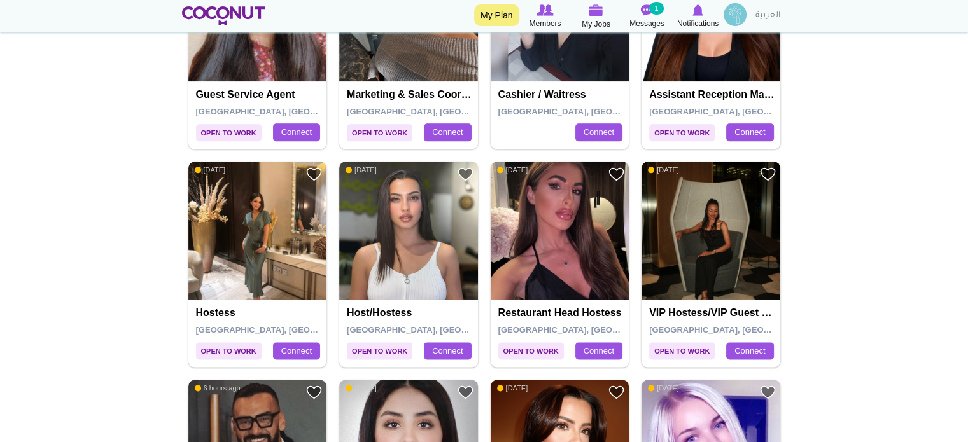
scroll to position [1655, 0]
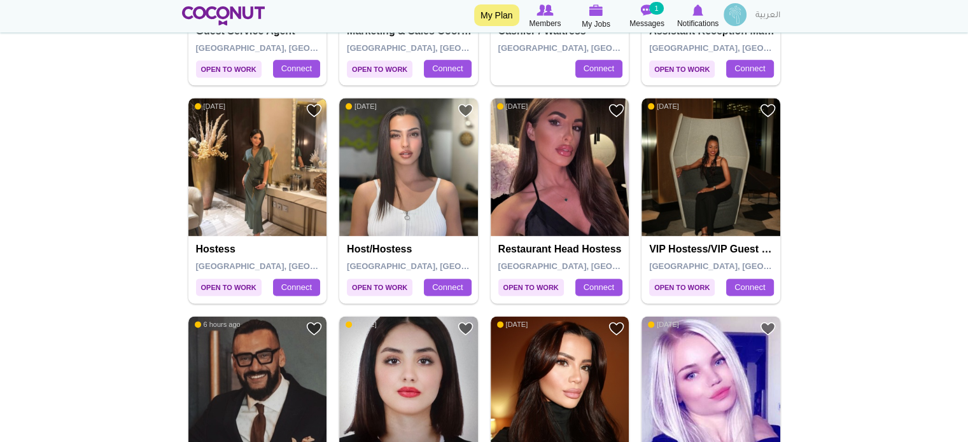
click at [290, 176] on img at bounding box center [257, 167] width 139 height 139
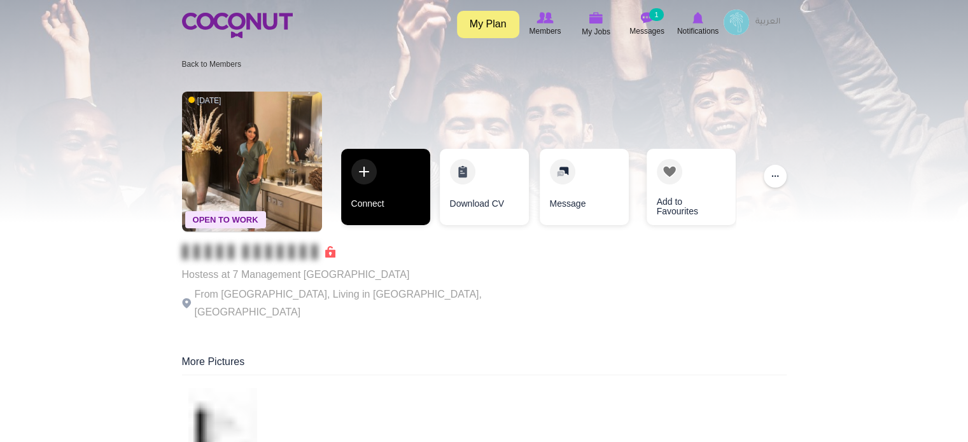
click at [402, 165] on link "Connect" at bounding box center [385, 187] width 89 height 76
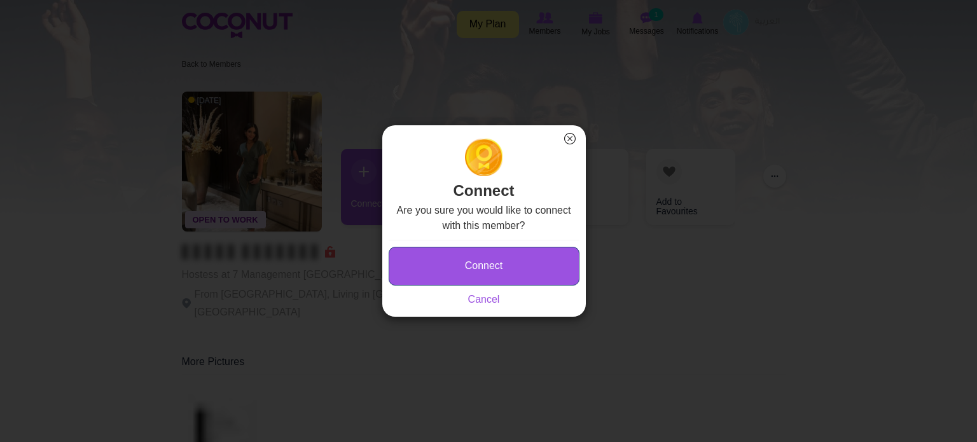
click at [441, 276] on button "Connect" at bounding box center [484, 266] width 191 height 39
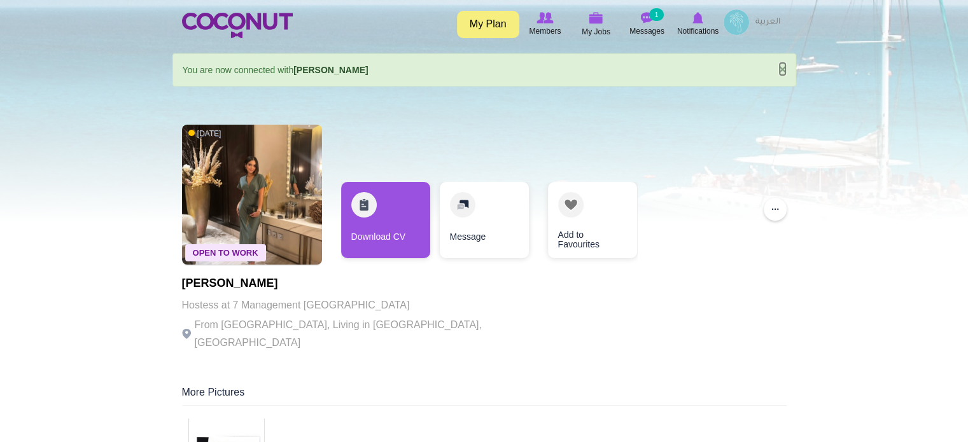
click at [783, 67] on link "×" at bounding box center [782, 68] width 8 height 13
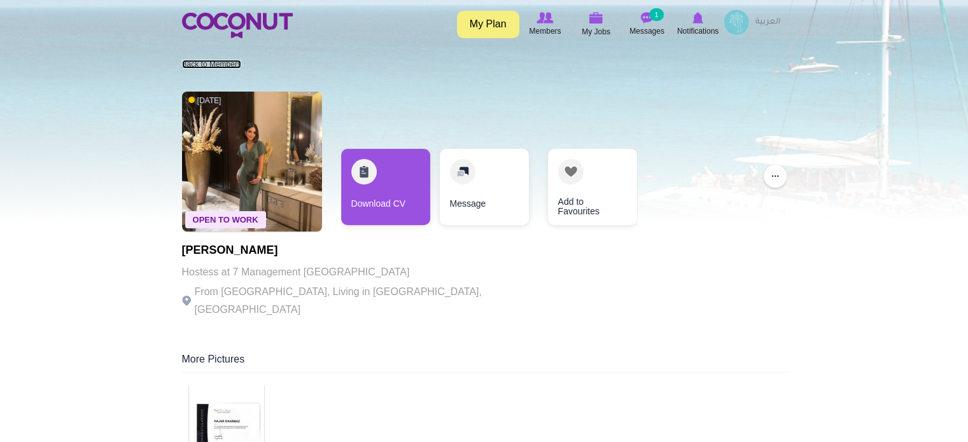
click at [233, 66] on link "Back to Members" at bounding box center [211, 64] width 59 height 9
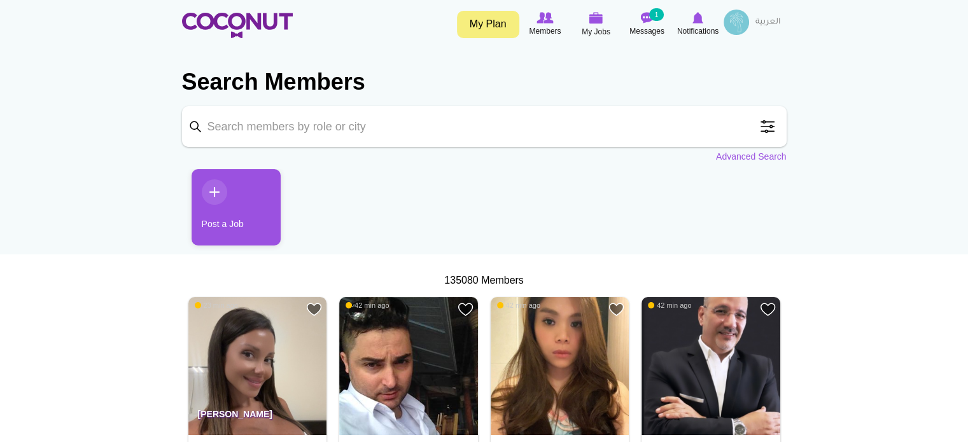
click at [771, 127] on span at bounding box center [767, 126] width 25 height 25
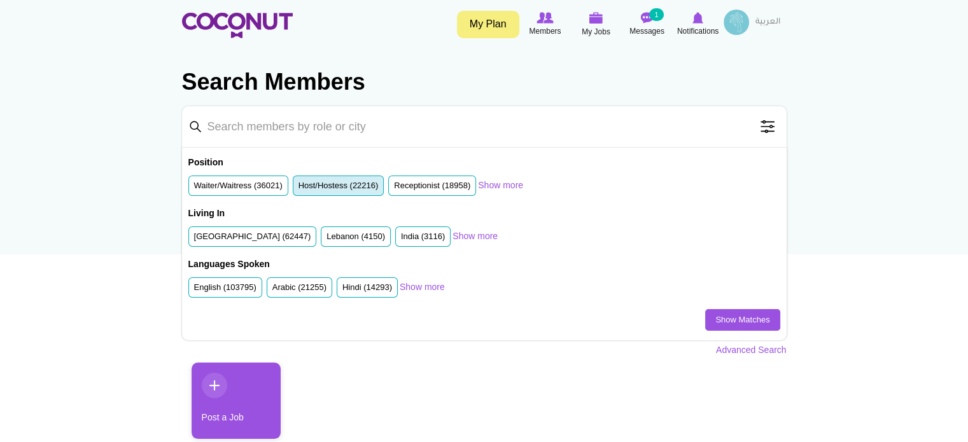
click at [324, 187] on label "Host/Hostess (22216)" at bounding box center [338, 186] width 80 height 12
click at [298, 188] on input "Host/Hostess (22216)" at bounding box center [298, 188] width 0 height 0
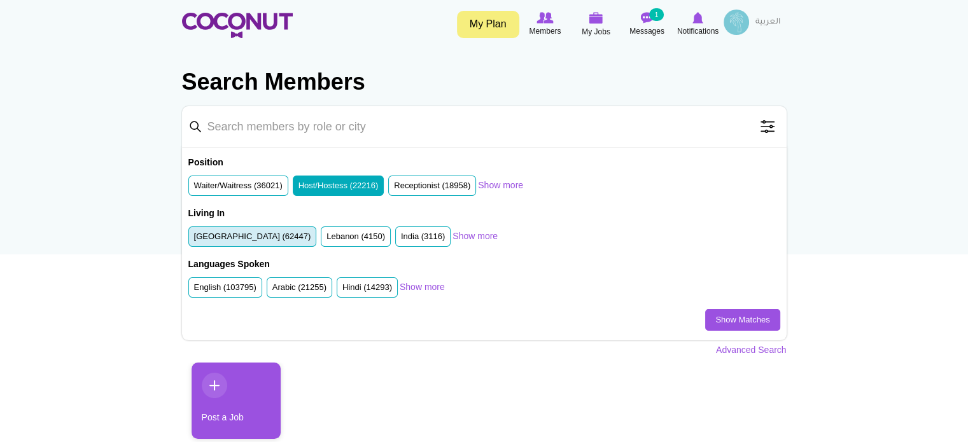
click at [257, 236] on label "[GEOGRAPHIC_DATA] (62447)" at bounding box center [252, 237] width 117 height 12
click at [194, 239] on input "United Arab Emirates (62447)" at bounding box center [194, 239] width 0 height 0
click at [745, 318] on link "Show Matches" at bounding box center [742, 320] width 74 height 22
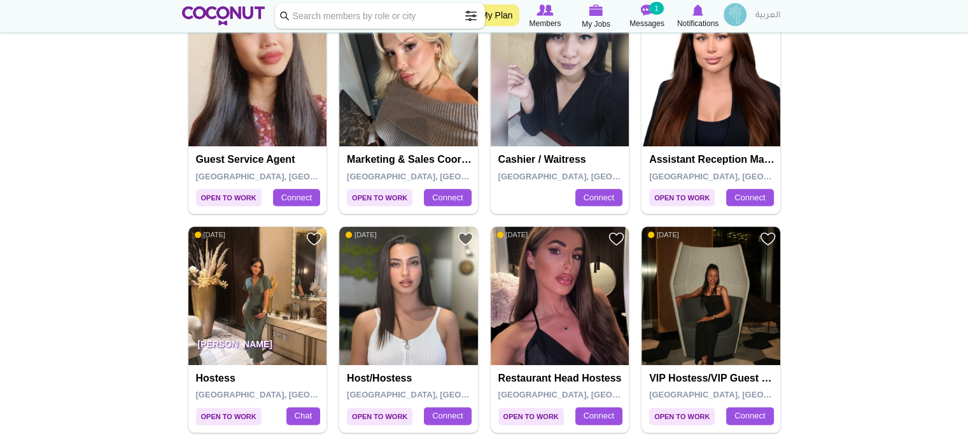
scroll to position [1464, 0]
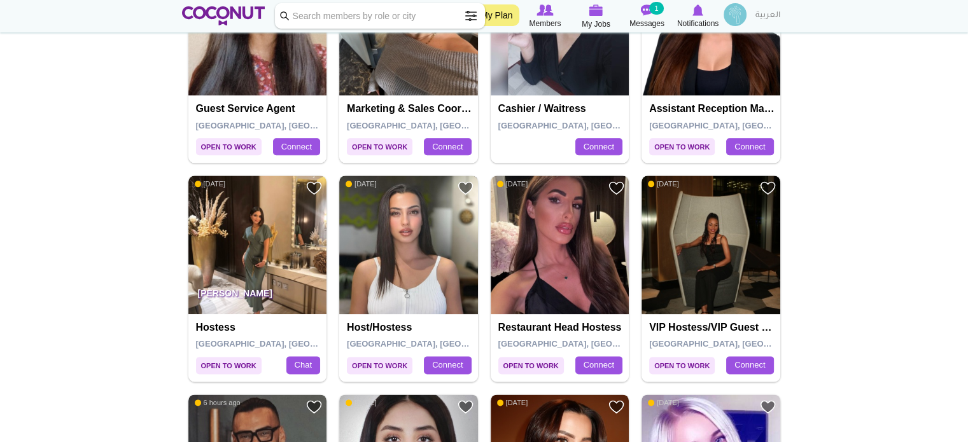
click at [405, 254] on img at bounding box center [408, 245] width 139 height 139
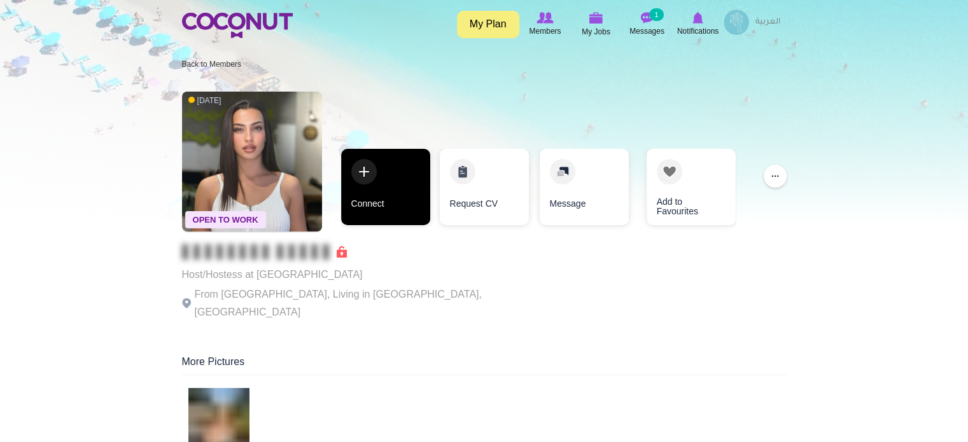
click at [389, 190] on link "Connect" at bounding box center [385, 187] width 89 height 76
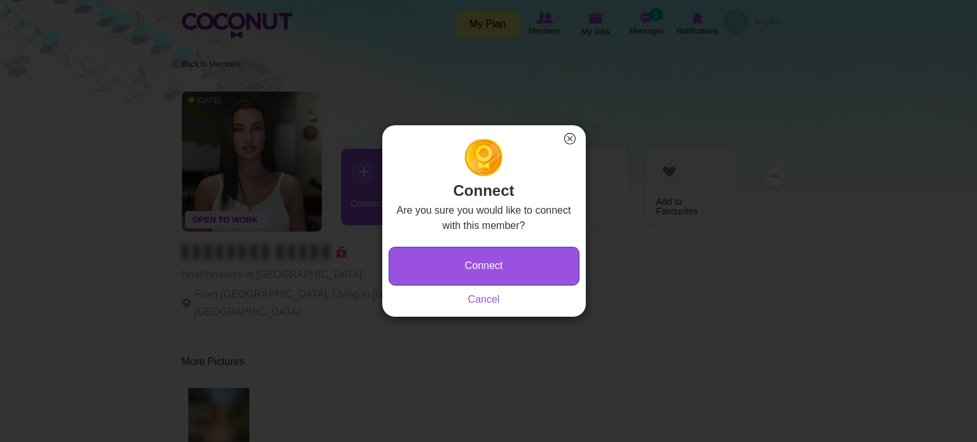
click at [448, 260] on button "Connect" at bounding box center [484, 266] width 191 height 39
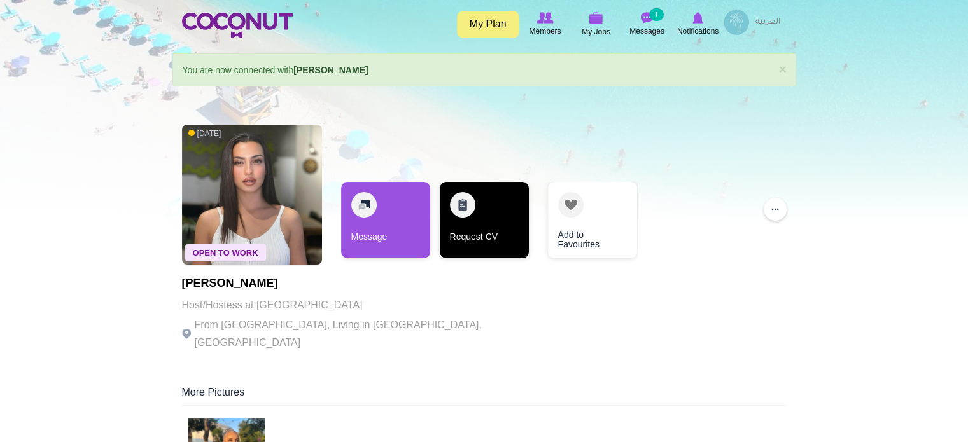
click at [466, 212] on link "Request CV" at bounding box center [484, 220] width 89 height 76
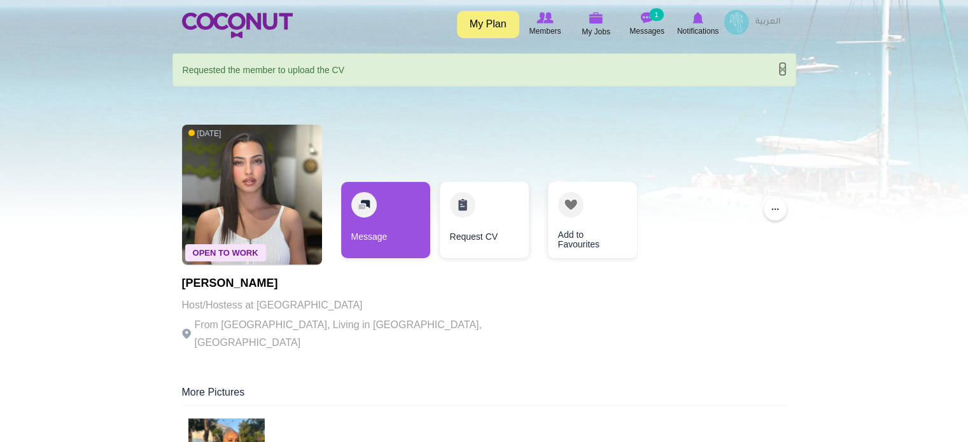
click at [781, 67] on link "×" at bounding box center [782, 68] width 8 height 13
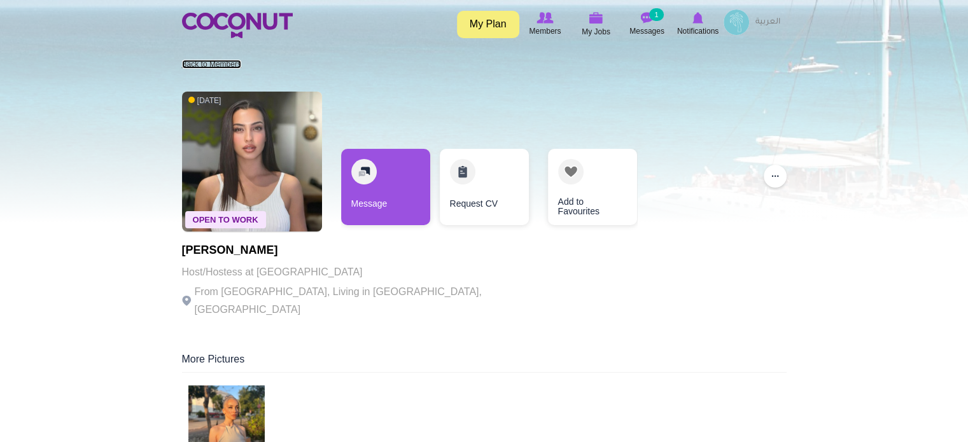
click at [185, 66] on link "Back to Members" at bounding box center [211, 64] width 59 height 9
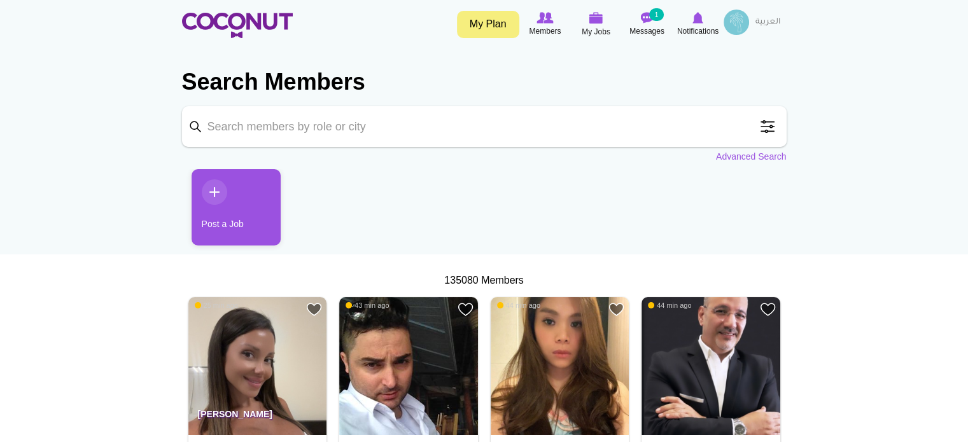
click at [772, 128] on span at bounding box center [767, 126] width 25 height 25
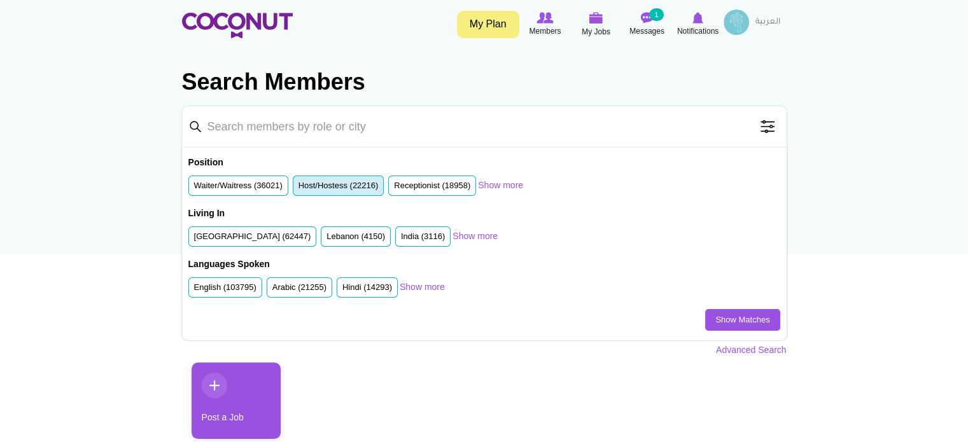
click at [305, 183] on label "Host/Hostess (22216)" at bounding box center [338, 186] width 80 height 12
click at [298, 188] on input "Host/Hostess (22216)" at bounding box center [298, 188] width 0 height 0
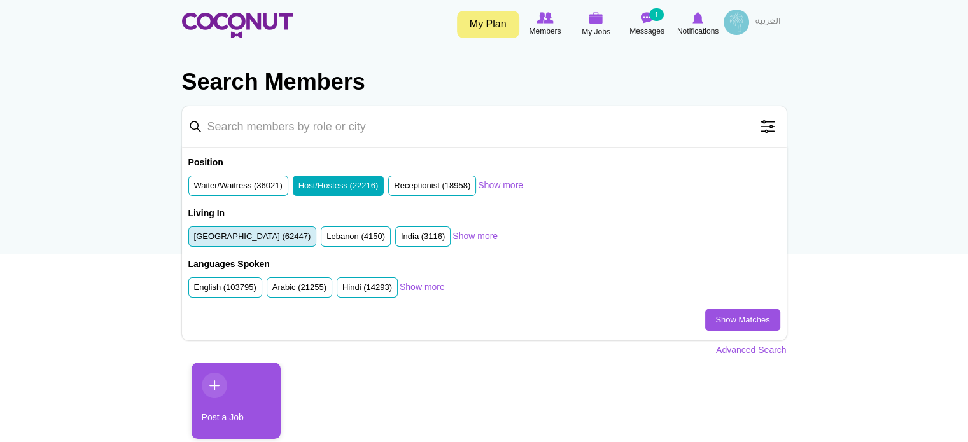
click at [269, 236] on label "United Arab Emirates (62447)" at bounding box center [252, 237] width 117 height 12
click at [194, 239] on input "United Arab Emirates (62447)" at bounding box center [194, 239] width 0 height 0
click at [722, 324] on link "Show Matches" at bounding box center [742, 320] width 74 height 22
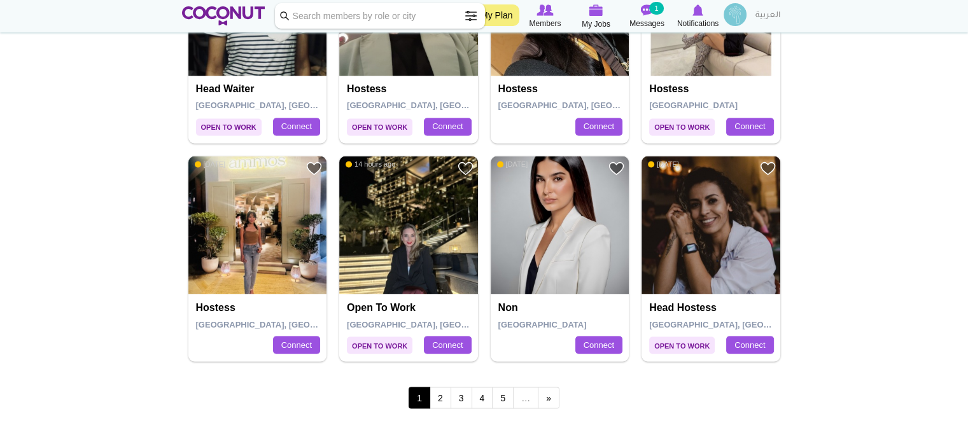
scroll to position [2164, 0]
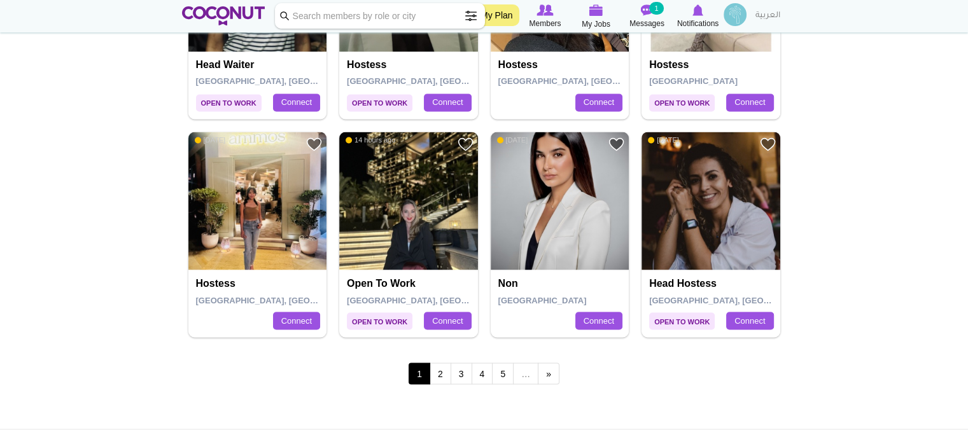
click at [739, 192] on img at bounding box center [710, 201] width 139 height 139
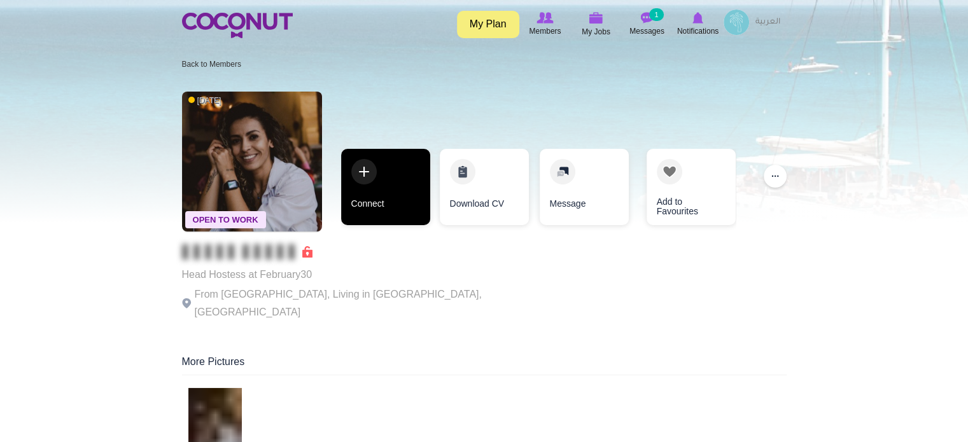
click at [369, 183] on link "Connect" at bounding box center [385, 187] width 89 height 76
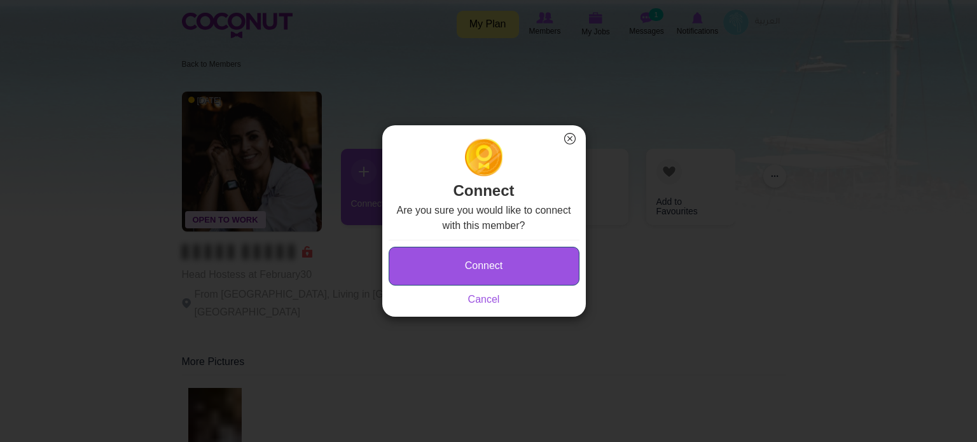
click at [472, 267] on button "Connect" at bounding box center [484, 266] width 191 height 39
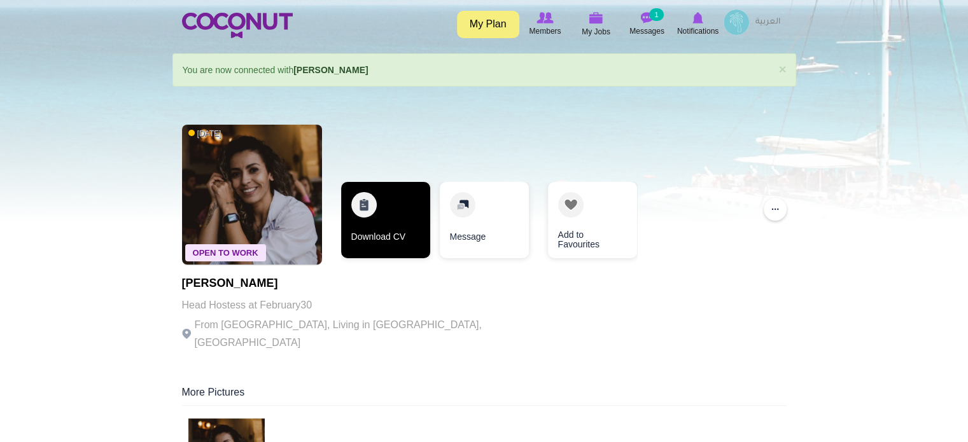
click at [376, 230] on link "Download CV" at bounding box center [385, 220] width 89 height 76
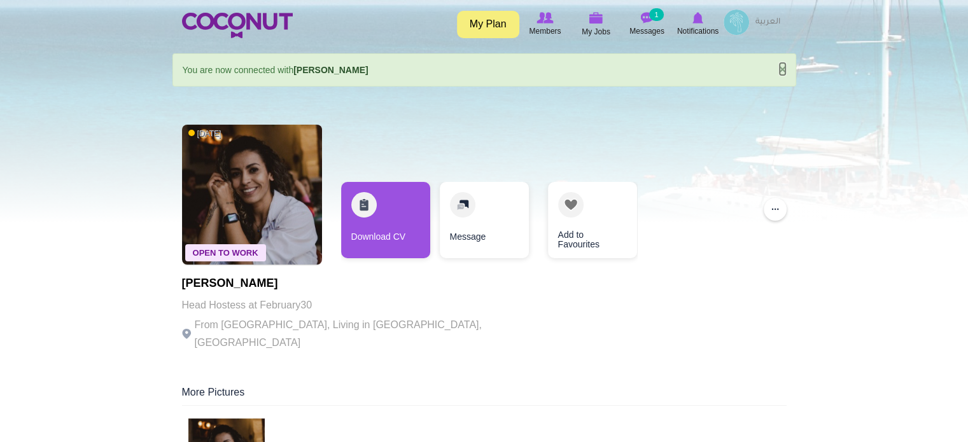
click at [782, 68] on link "×" at bounding box center [782, 68] width 8 height 13
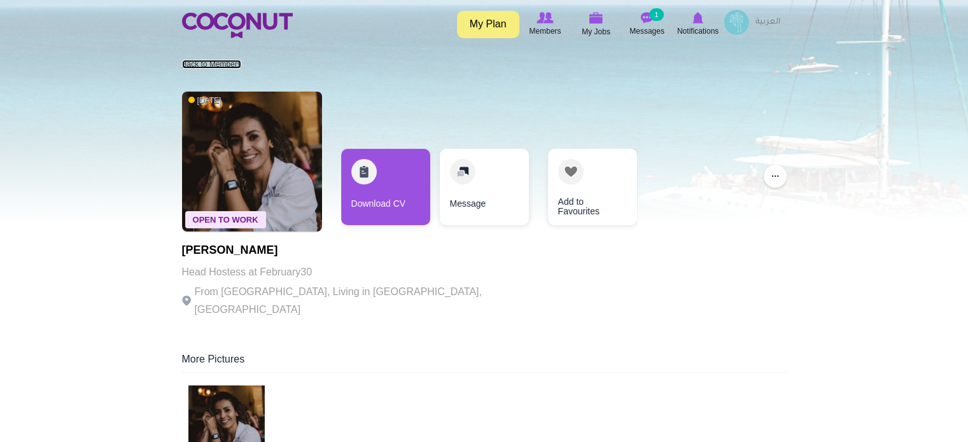
click at [188, 66] on link "Back to Members" at bounding box center [211, 64] width 59 height 9
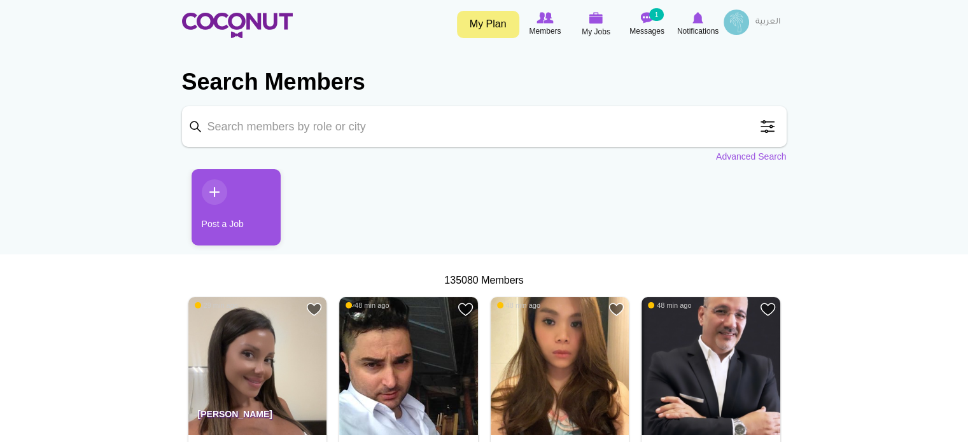
click at [770, 125] on span at bounding box center [767, 126] width 25 height 25
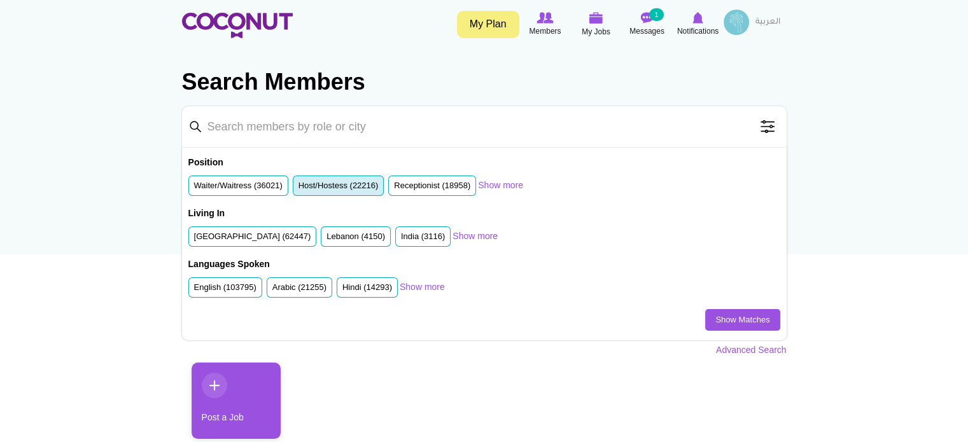
click at [321, 183] on label "Host/Hostess (22216)" at bounding box center [338, 186] width 80 height 12
click at [298, 188] on input "Host/Hostess (22216)" at bounding box center [298, 188] width 0 height 0
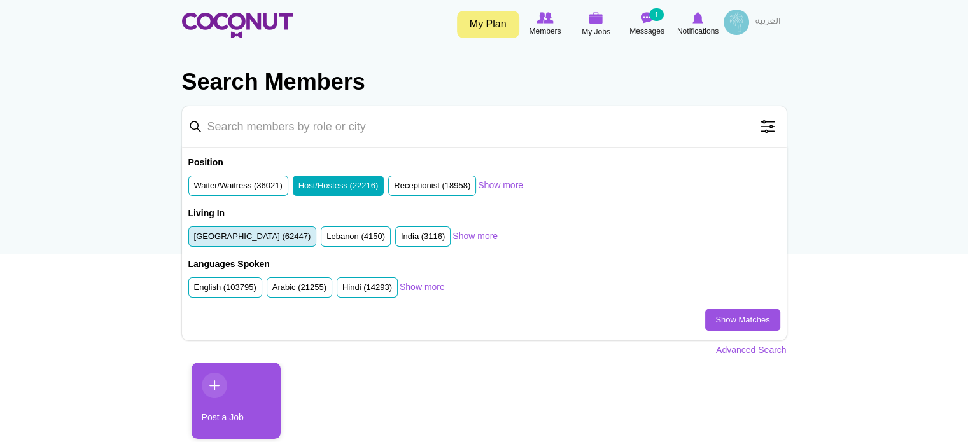
click at [283, 236] on label "United Arab Emirates (62447)" at bounding box center [252, 237] width 117 height 12
click at [194, 239] on input "United Arab Emirates (62447)" at bounding box center [194, 239] width 0 height 0
click at [750, 318] on link "Show Matches" at bounding box center [742, 320] width 74 height 22
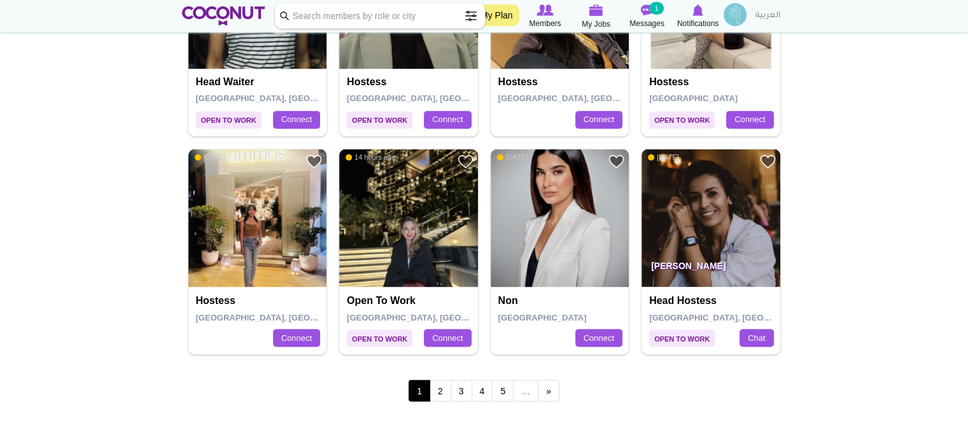
scroll to position [2227, 0]
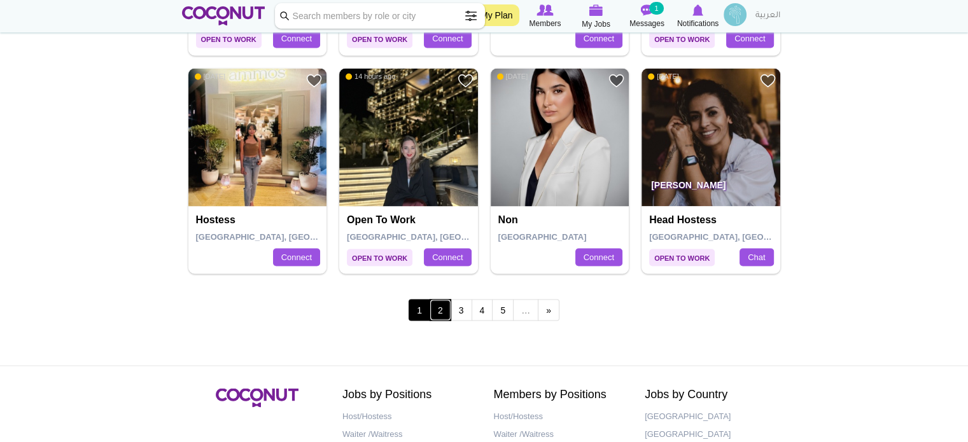
click at [442, 302] on link "2" at bounding box center [441, 310] width 22 height 22
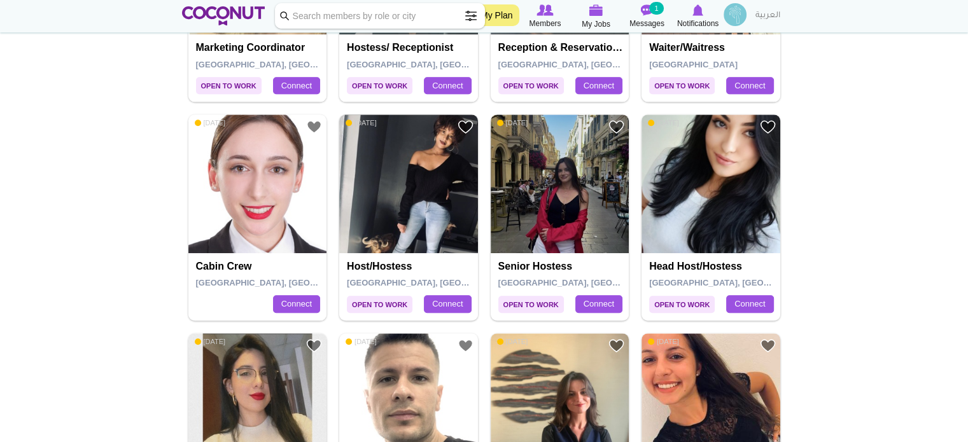
scroll to position [891, 0]
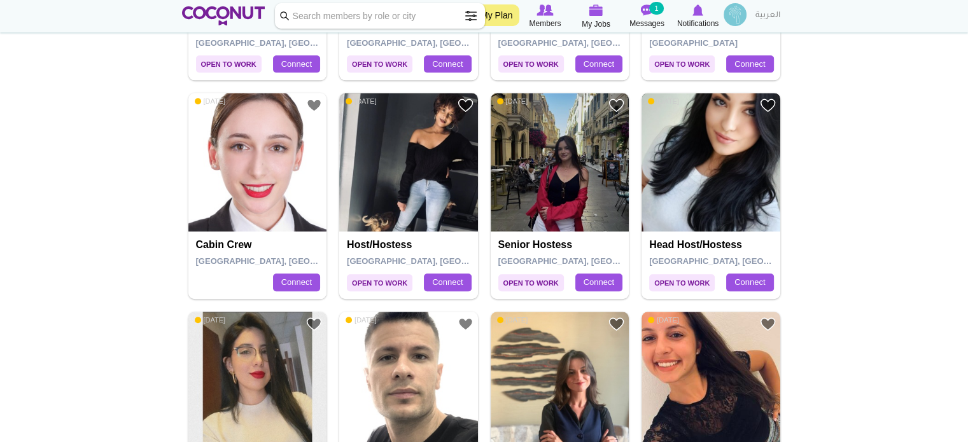
click at [736, 152] on img at bounding box center [710, 162] width 139 height 139
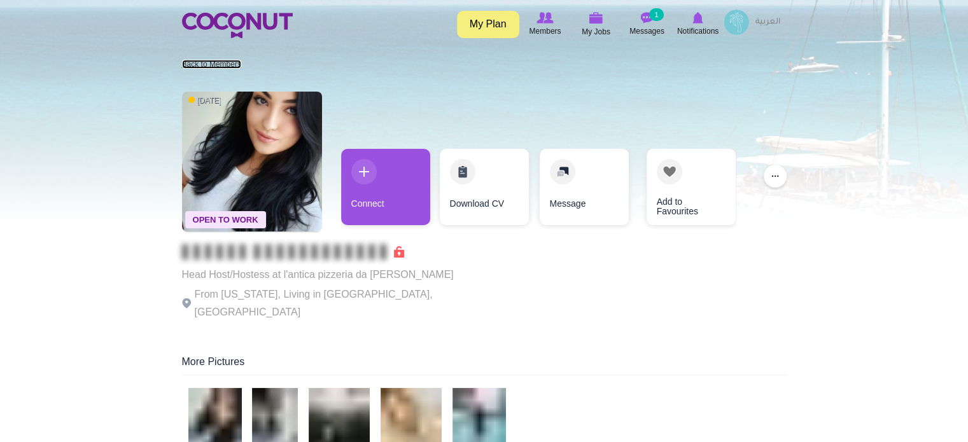
click at [206, 65] on link "Back to Members" at bounding box center [211, 64] width 59 height 9
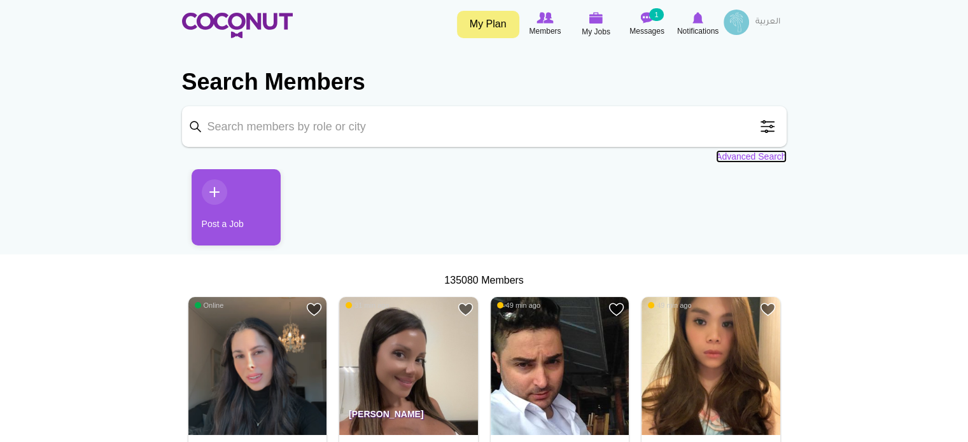
click at [755, 155] on link "Advanced Search" at bounding box center [751, 156] width 71 height 13
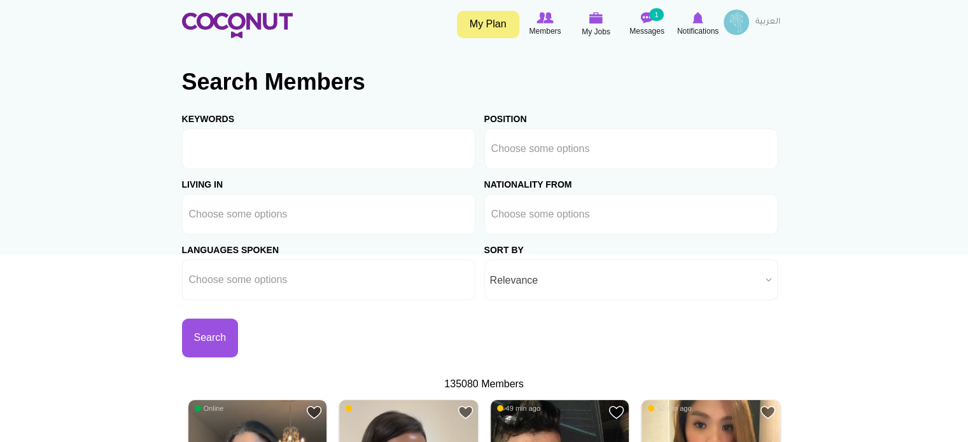
click at [571, 283] on span "Relevance" at bounding box center [625, 280] width 270 height 41
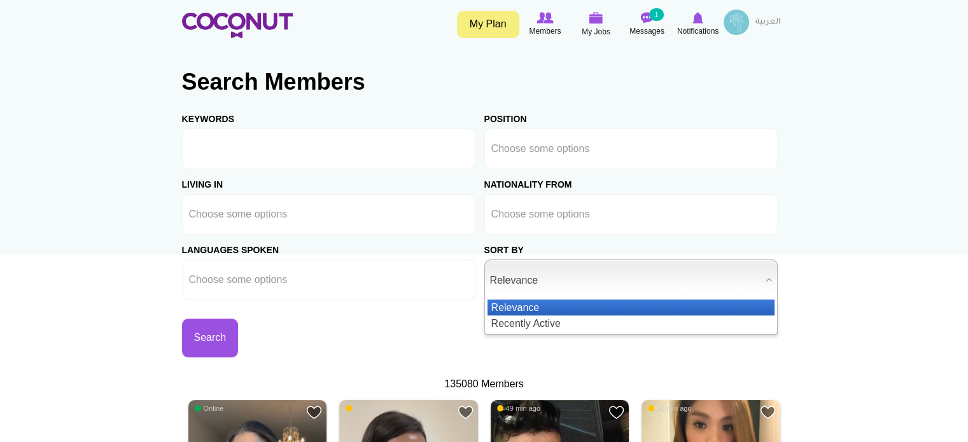
click at [563, 302] on li "Relevance" at bounding box center [630, 308] width 287 height 16
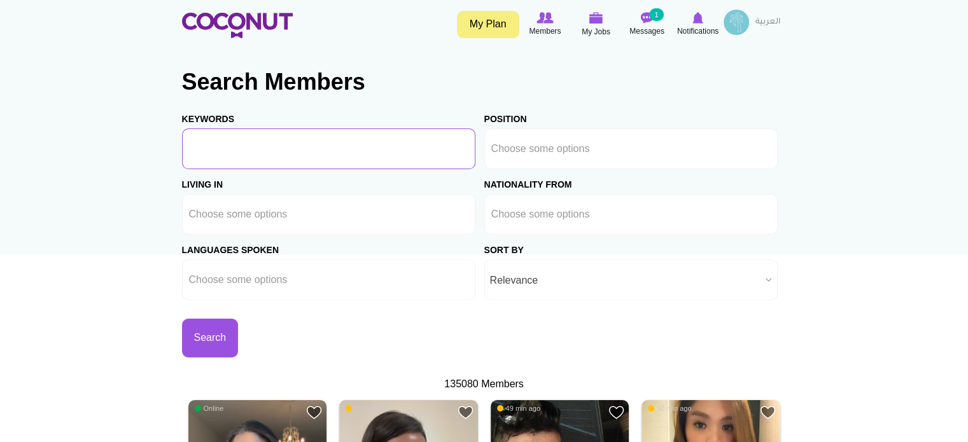
click at [305, 150] on input "Keywords" at bounding box center [328, 149] width 293 height 41
type input "fine dining, hostess"
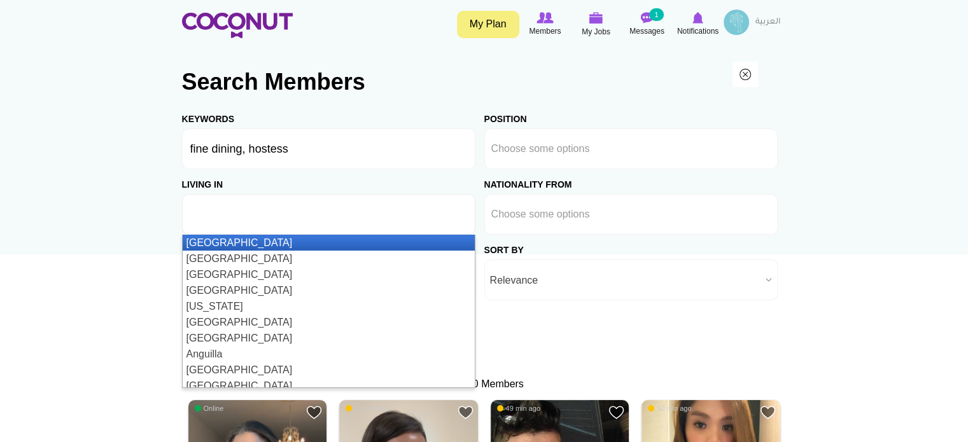
click at [206, 213] on input "text" at bounding box center [246, 214] width 115 height 11
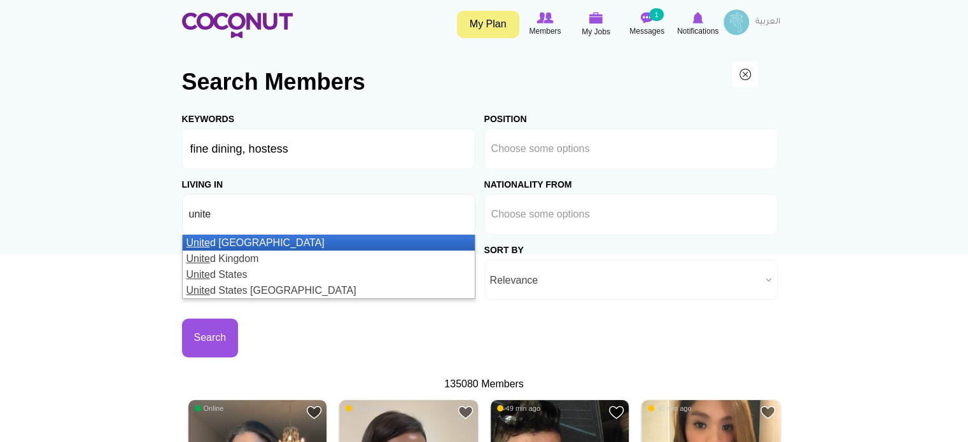
type input "unite"
click at [207, 243] on em "Unite" at bounding box center [198, 242] width 24 height 11
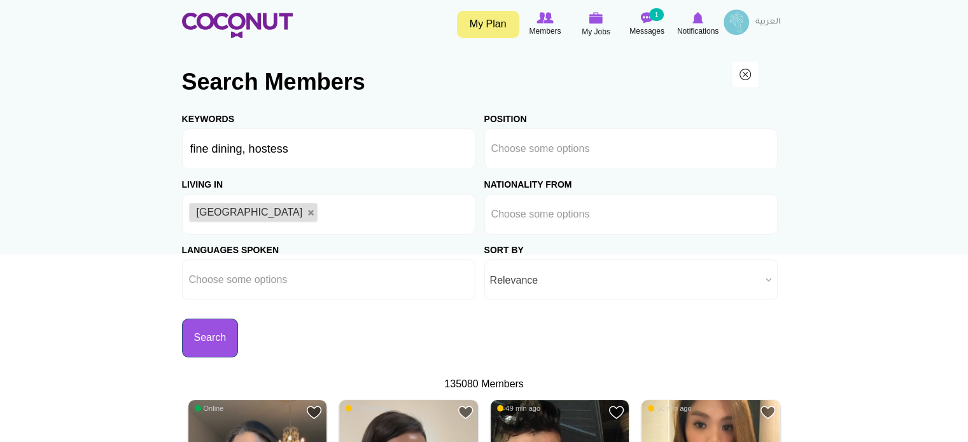
click at [202, 326] on button "Search" at bounding box center [210, 338] width 57 height 39
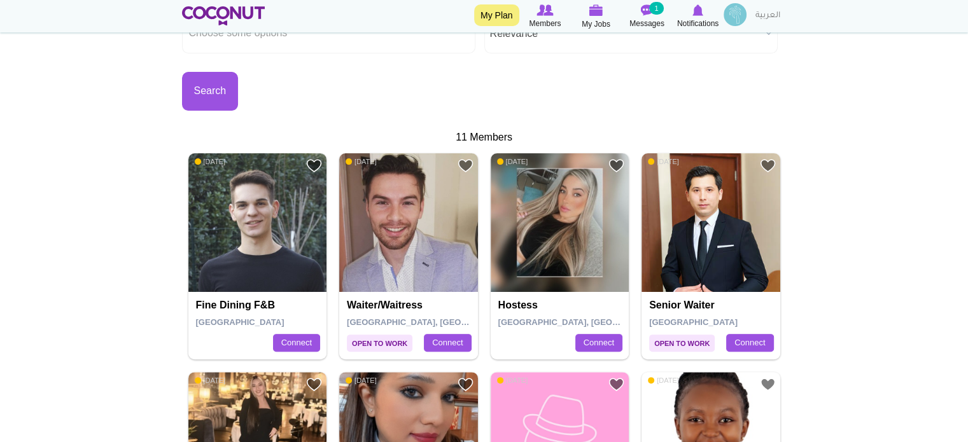
scroll to position [318, 0]
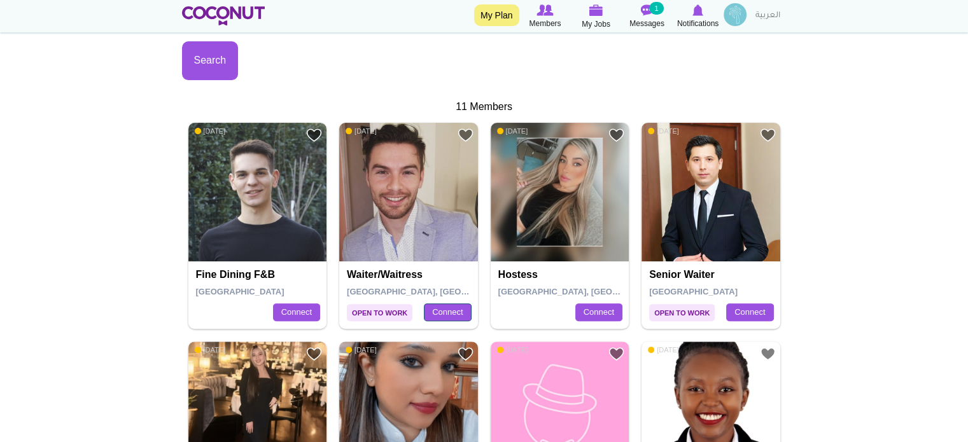
click at [455, 310] on link "Connect" at bounding box center [447, 313] width 47 height 18
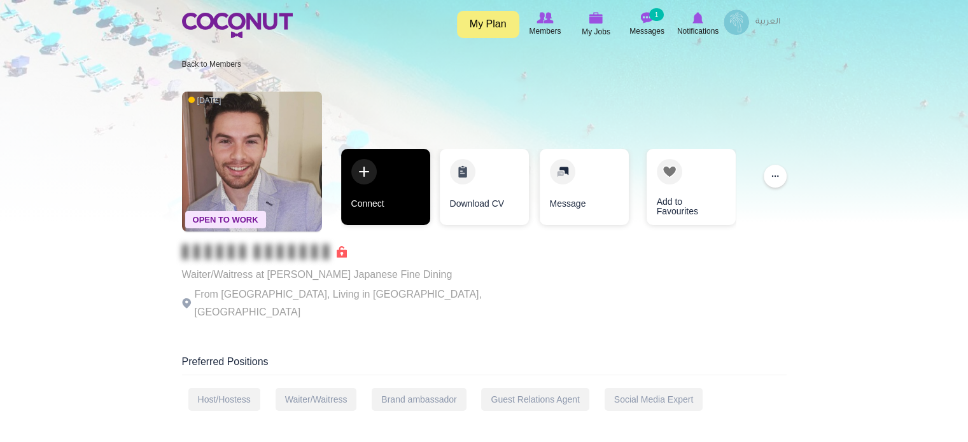
click at [386, 188] on link "Connect" at bounding box center [385, 187] width 89 height 76
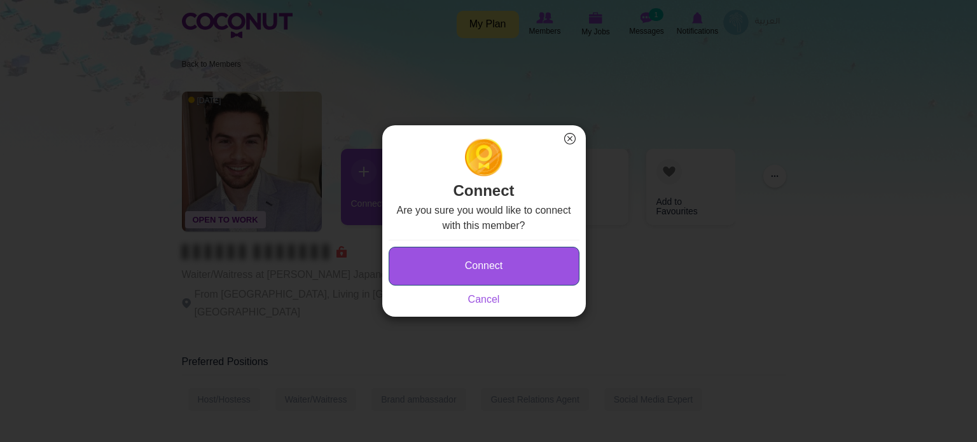
click at [458, 255] on button "Connect" at bounding box center [484, 266] width 191 height 39
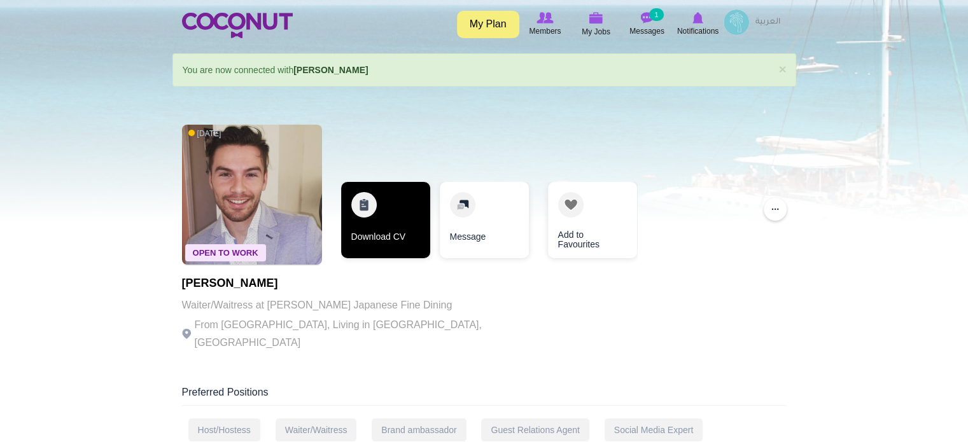
click at [375, 218] on link "Download CV" at bounding box center [385, 220] width 89 height 76
click at [405, 206] on link "Download CV" at bounding box center [385, 220] width 89 height 76
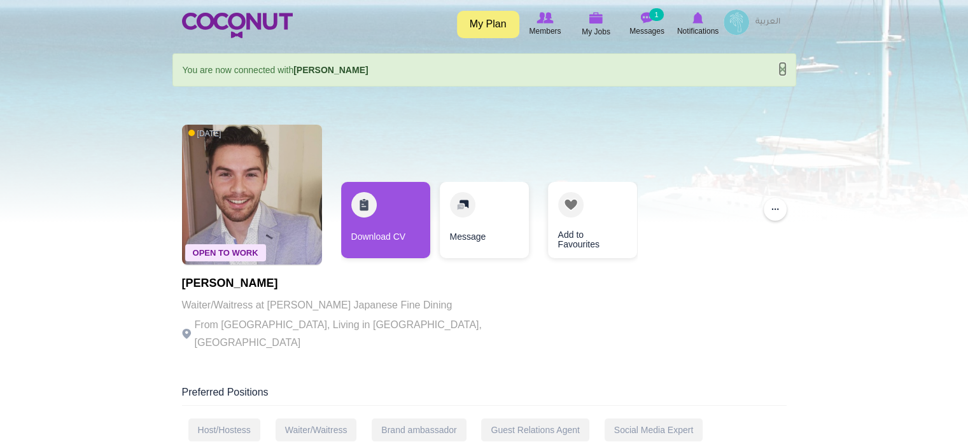
click at [781, 69] on link "×" at bounding box center [782, 68] width 8 height 13
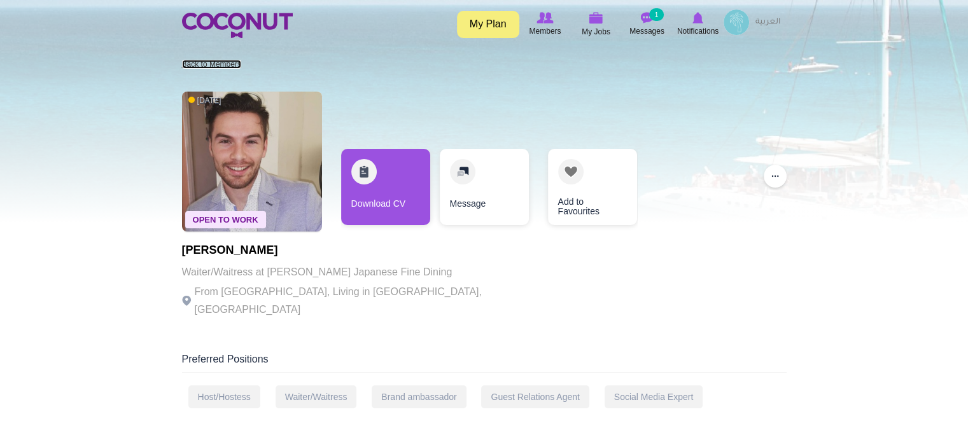
click at [218, 64] on link "Back to Members" at bounding box center [211, 64] width 59 height 9
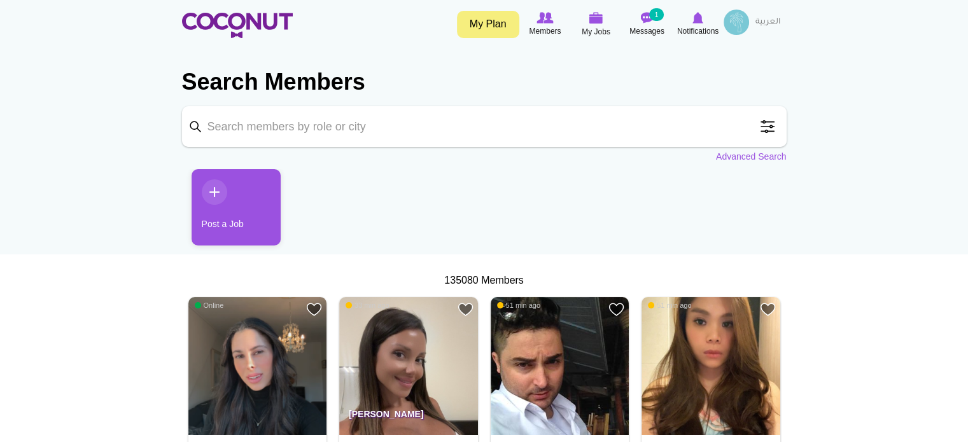
click at [768, 129] on span at bounding box center [767, 126] width 25 height 25
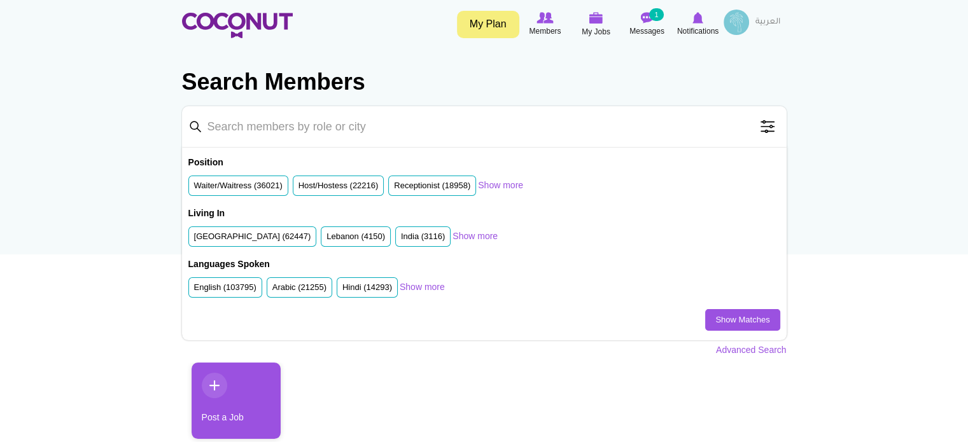
click at [768, 129] on span at bounding box center [767, 126] width 25 height 25
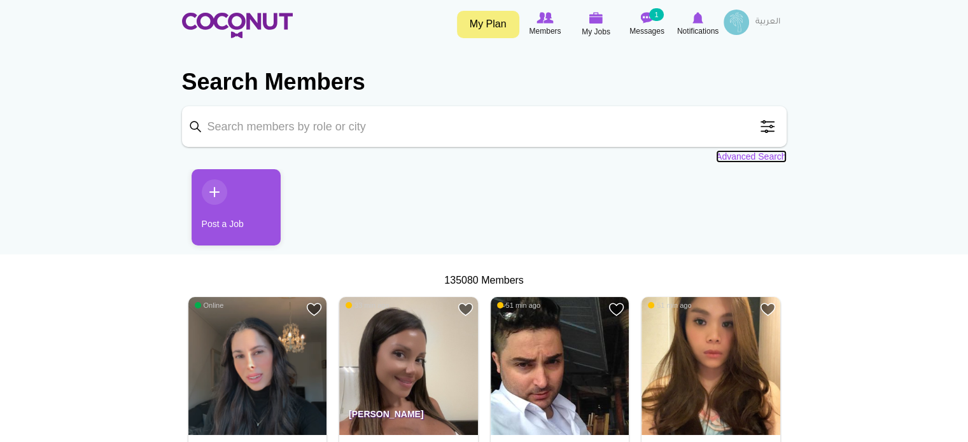
click at [757, 157] on link "Advanced Search" at bounding box center [751, 156] width 71 height 13
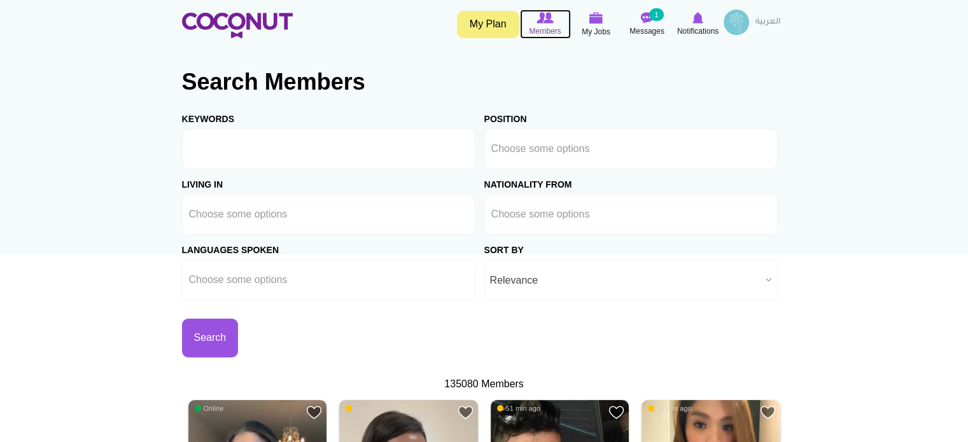
click at [547, 24] on icon at bounding box center [545, 18] width 48 height 14
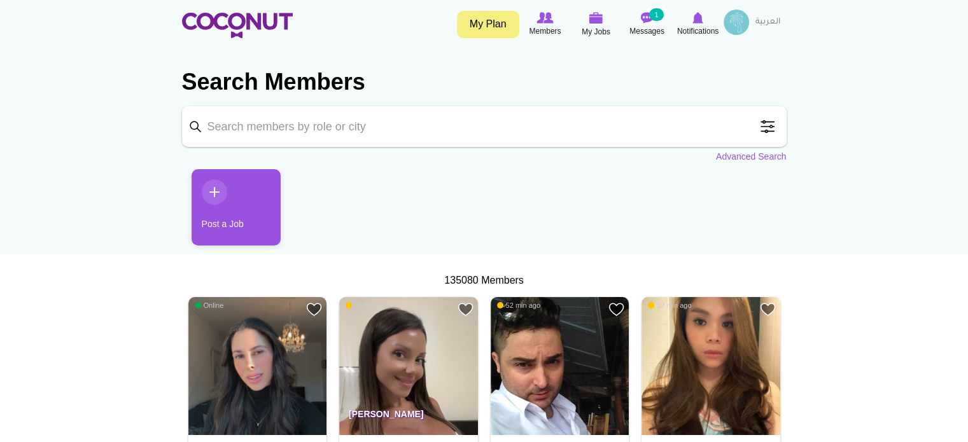
click at [769, 118] on span at bounding box center [767, 126] width 25 height 25
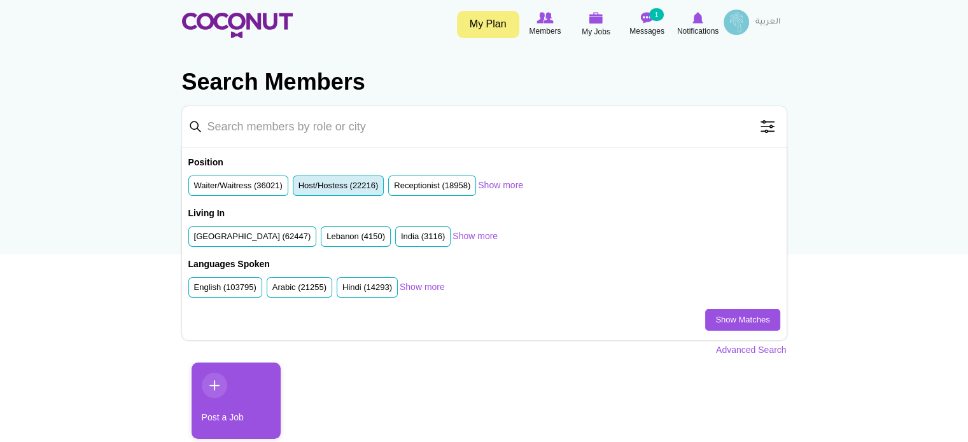
click at [326, 187] on label "Host/Hostess (22216)" at bounding box center [338, 186] width 80 height 12
click at [298, 188] on input "Host/Hostess (22216)" at bounding box center [298, 188] width 0 height 0
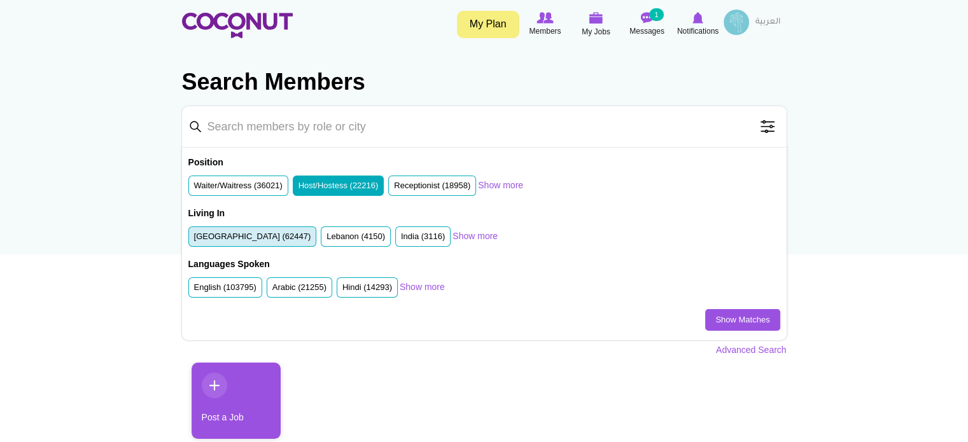
click at [247, 236] on label "United Arab Emirates (62447)" at bounding box center [252, 237] width 117 height 12
click at [194, 239] on input "United Arab Emirates (62447)" at bounding box center [194, 239] width 0 height 0
click at [722, 321] on link "Show Matches" at bounding box center [742, 320] width 74 height 22
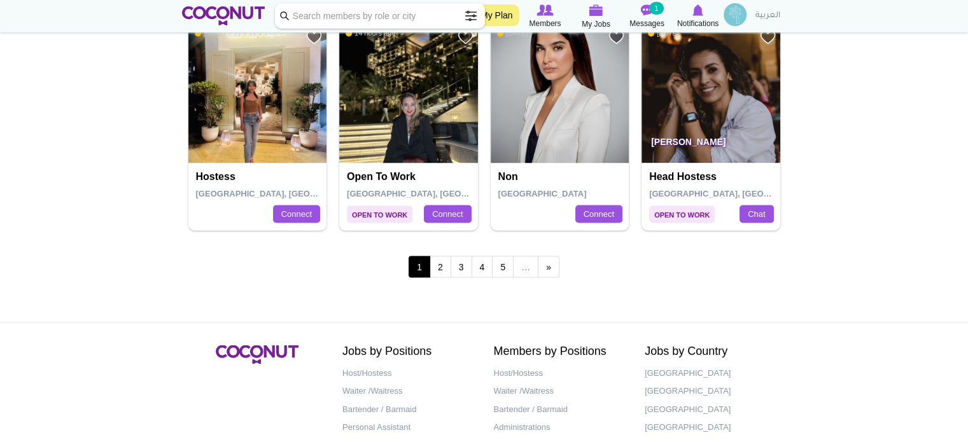
scroll to position [2291, 0]
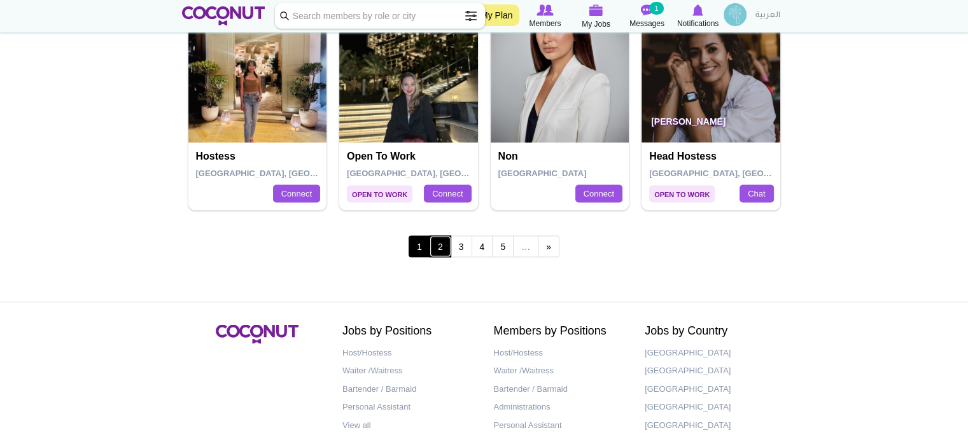
click at [442, 246] on link "2" at bounding box center [441, 246] width 22 height 22
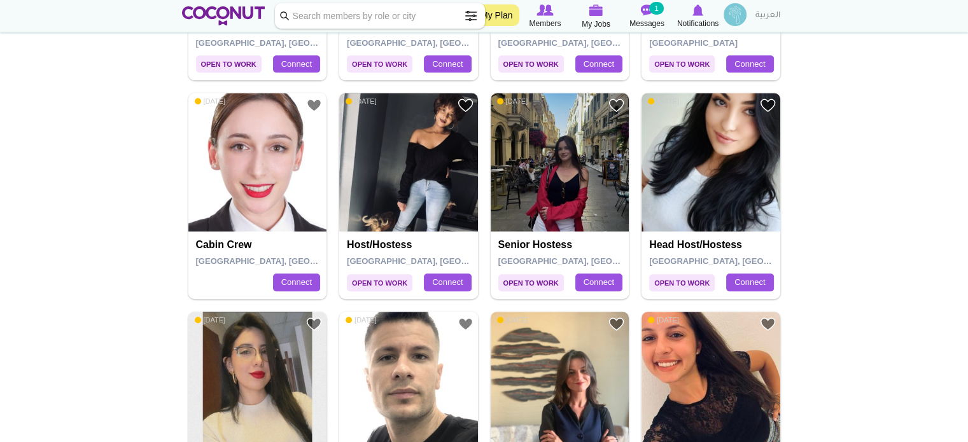
scroll to position [827, 0]
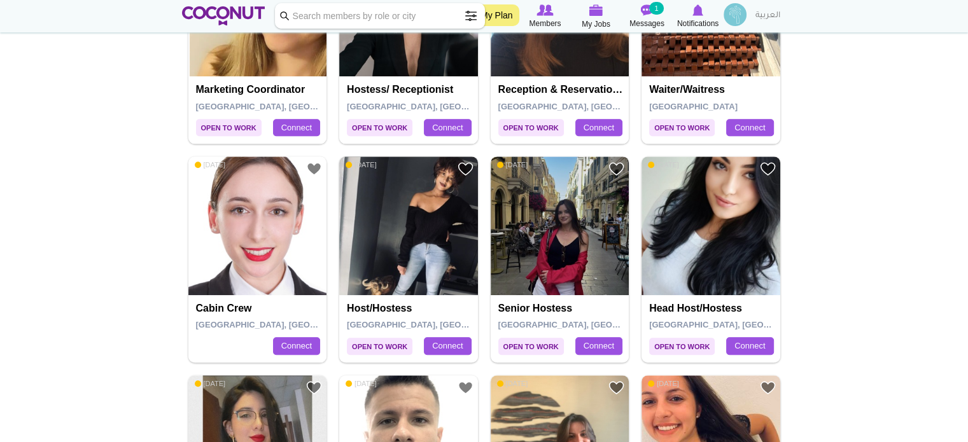
click at [564, 256] on img at bounding box center [560, 226] width 139 height 139
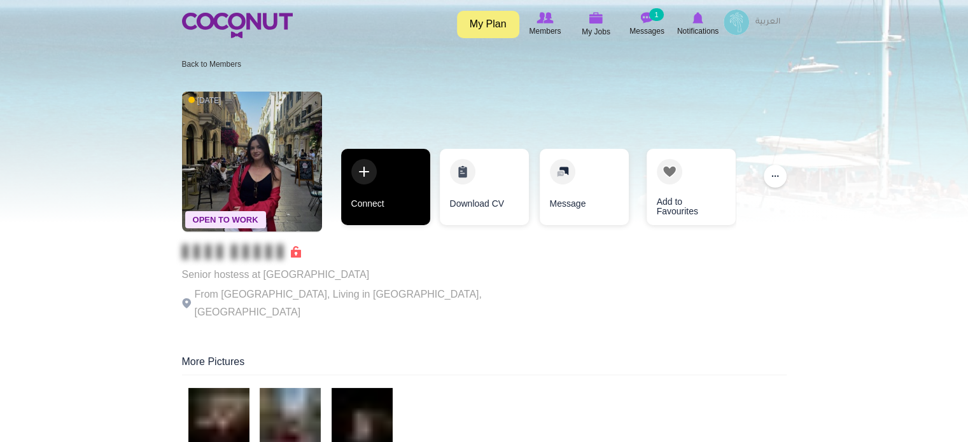
click at [367, 193] on link "Connect" at bounding box center [385, 187] width 89 height 76
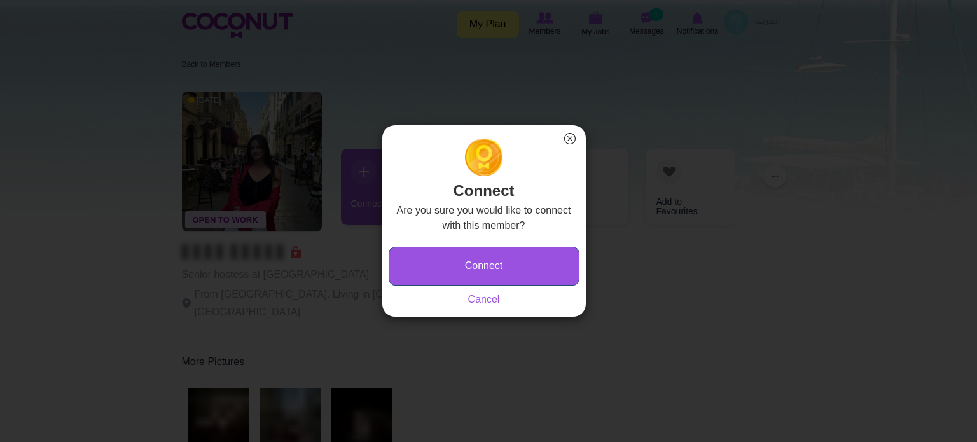
click at [464, 261] on button "Connect" at bounding box center [484, 266] width 191 height 39
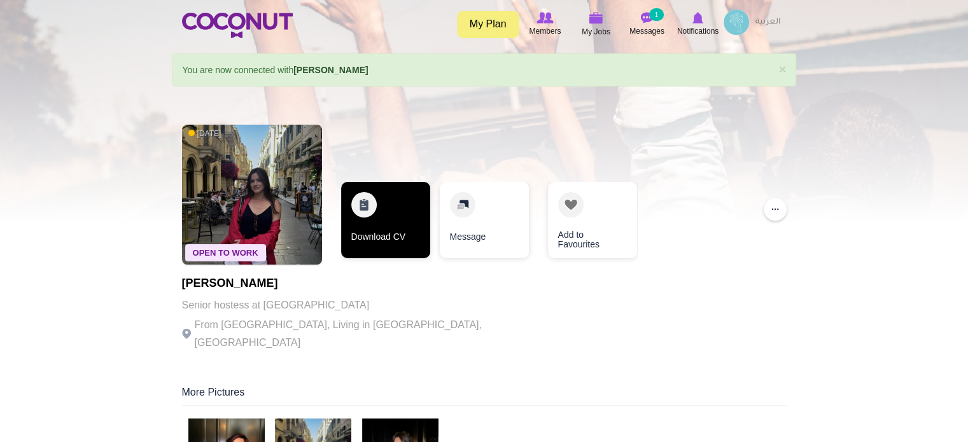
click at [389, 210] on link "Download CV" at bounding box center [385, 220] width 89 height 76
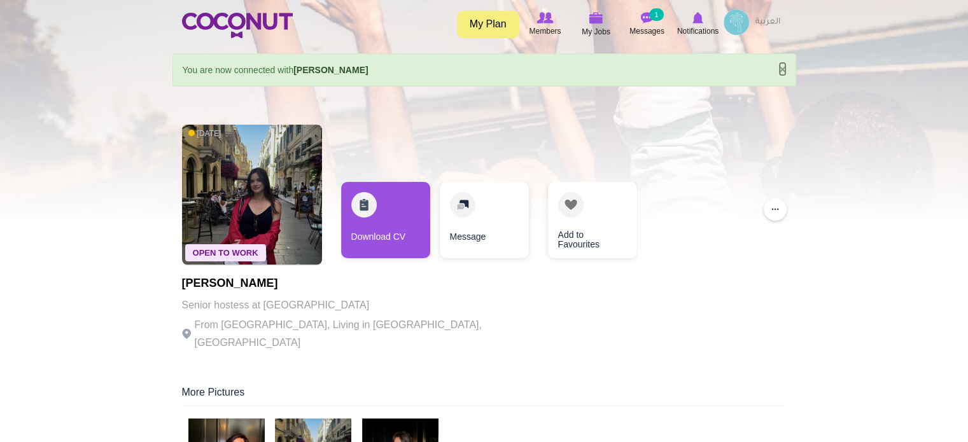
click at [780, 68] on link "×" at bounding box center [782, 68] width 8 height 13
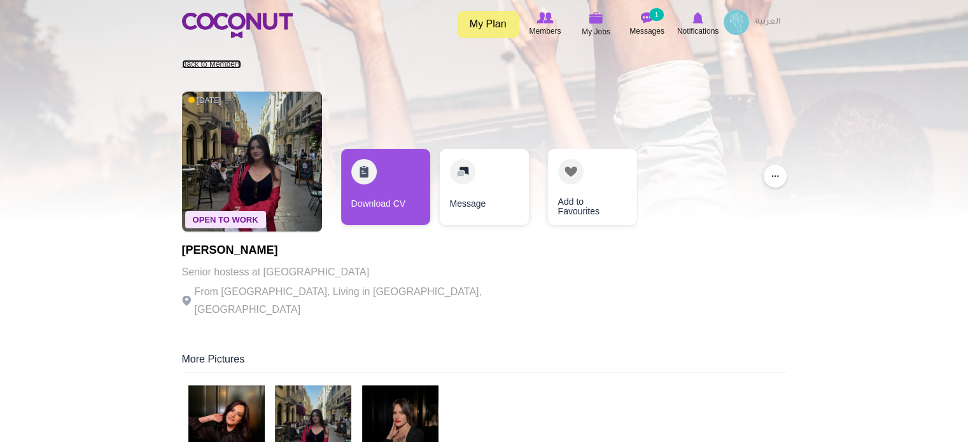
click at [183, 63] on link "Back to Members" at bounding box center [211, 64] width 59 height 9
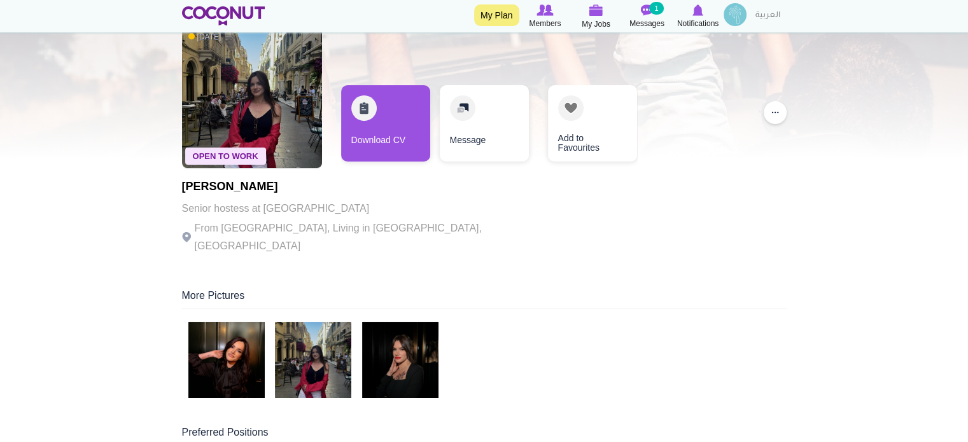
scroll to position [127, 0]
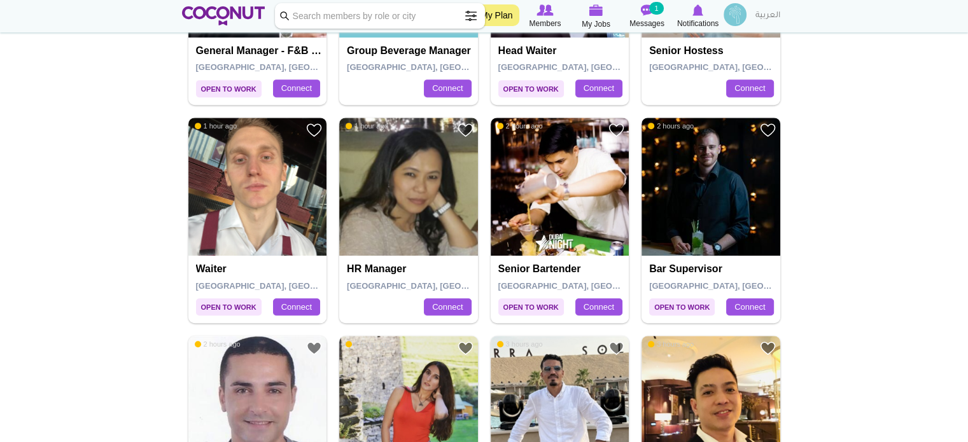
scroll to position [636, 0]
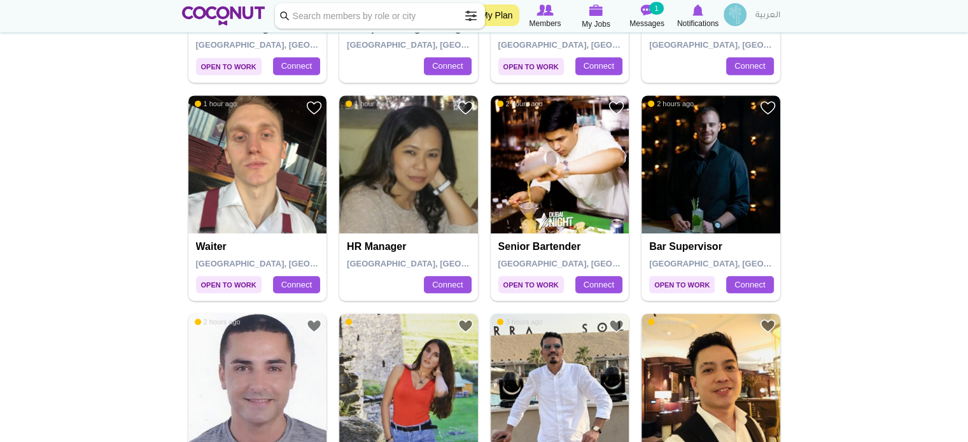
click at [263, 144] on img at bounding box center [257, 164] width 139 height 139
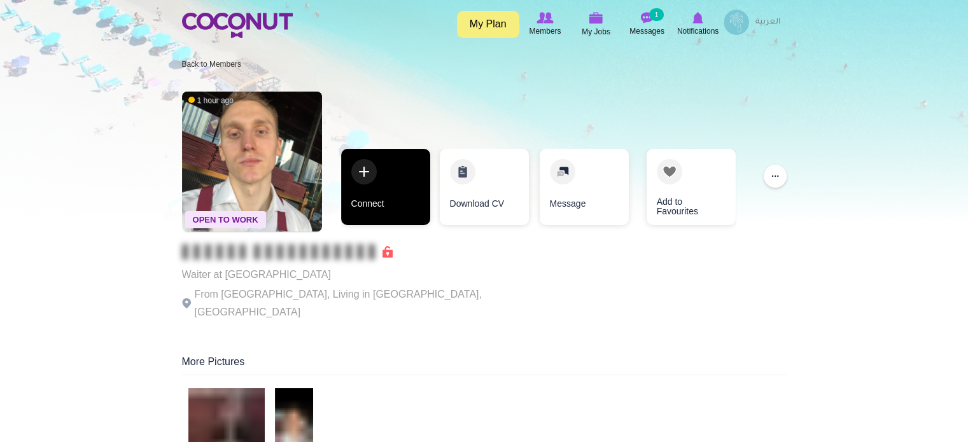
click at [380, 175] on link "Connect" at bounding box center [385, 187] width 89 height 76
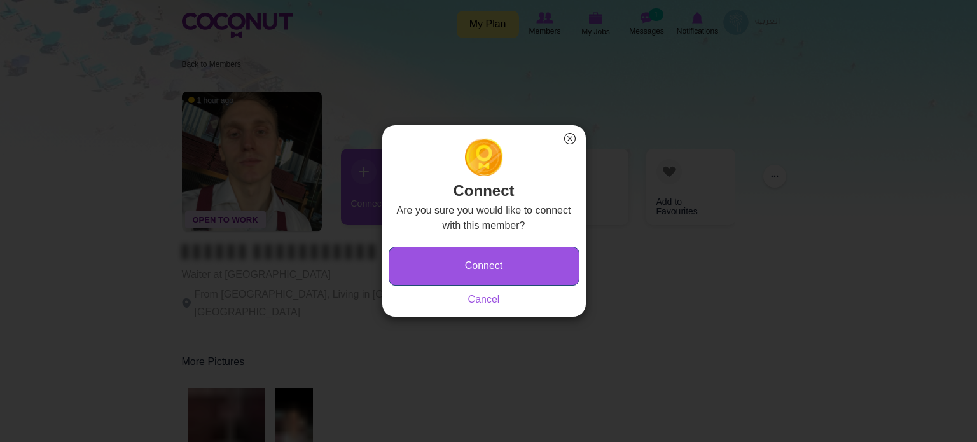
click at [481, 262] on button "Connect" at bounding box center [484, 266] width 191 height 39
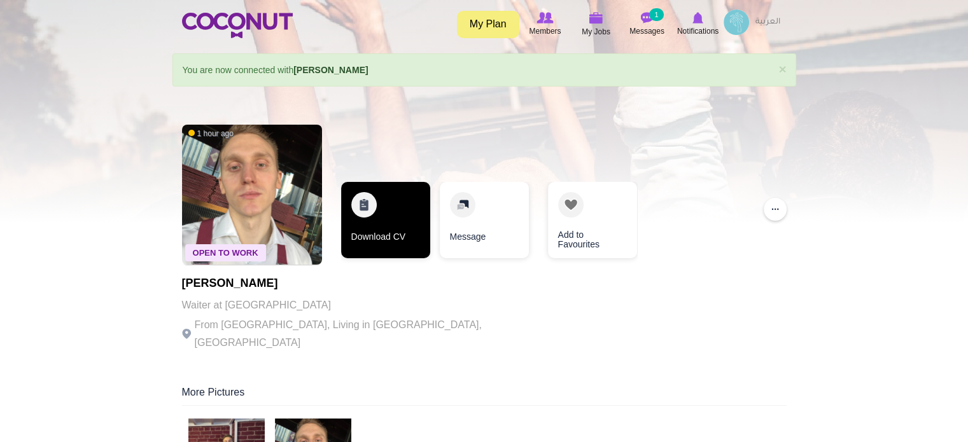
click at [406, 202] on link "Download CV" at bounding box center [385, 220] width 89 height 76
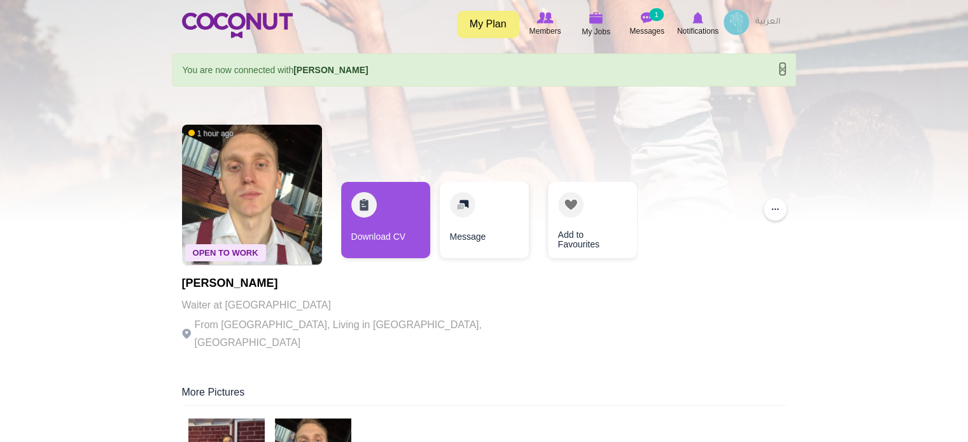
click at [779, 68] on link "×" at bounding box center [782, 68] width 8 height 13
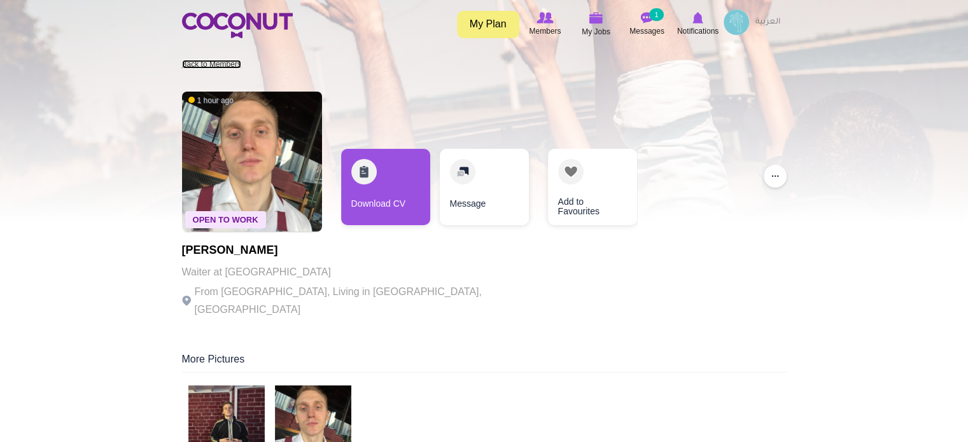
click at [212, 66] on link "Back to Members" at bounding box center [211, 64] width 59 height 9
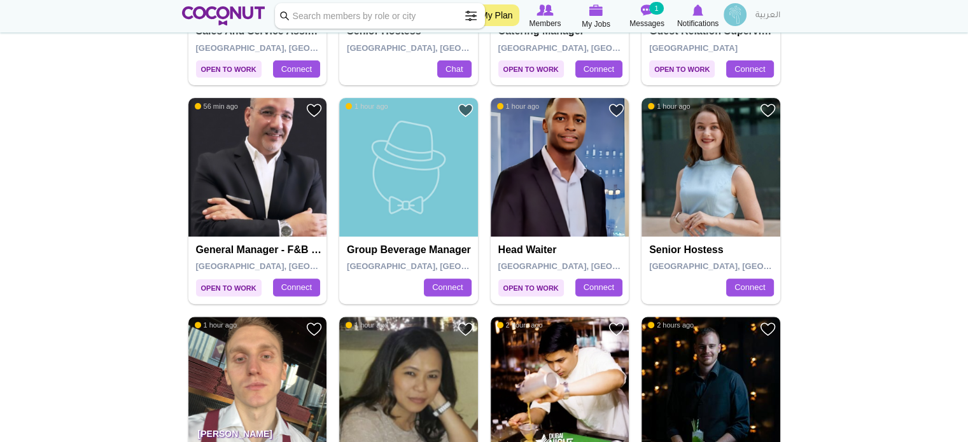
scroll to position [445, 0]
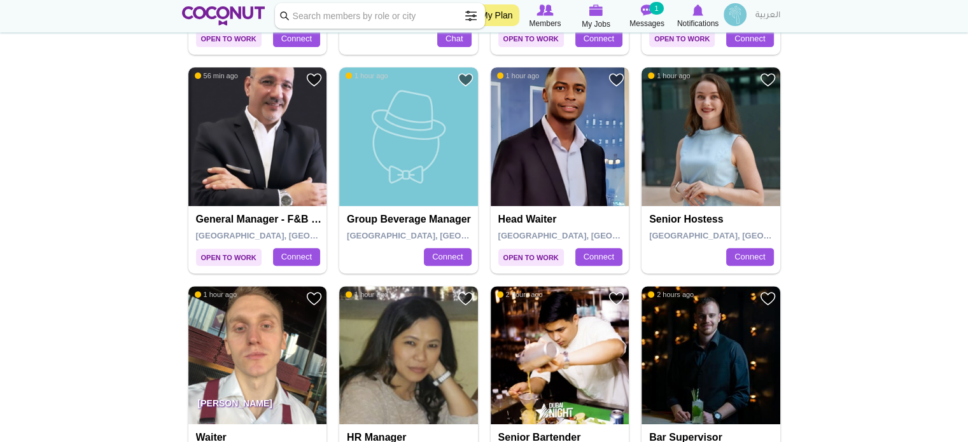
click at [563, 143] on img at bounding box center [560, 136] width 139 height 139
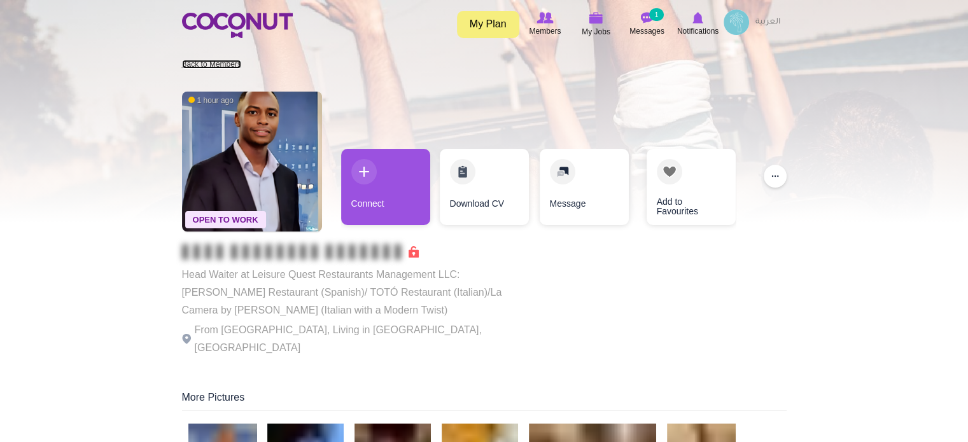
click at [231, 64] on link "Back to Members" at bounding box center [211, 64] width 59 height 9
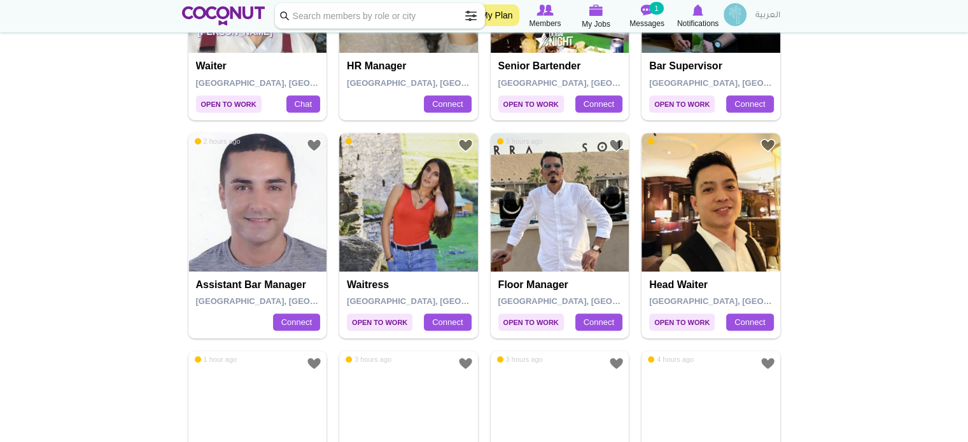
scroll to position [827, 0]
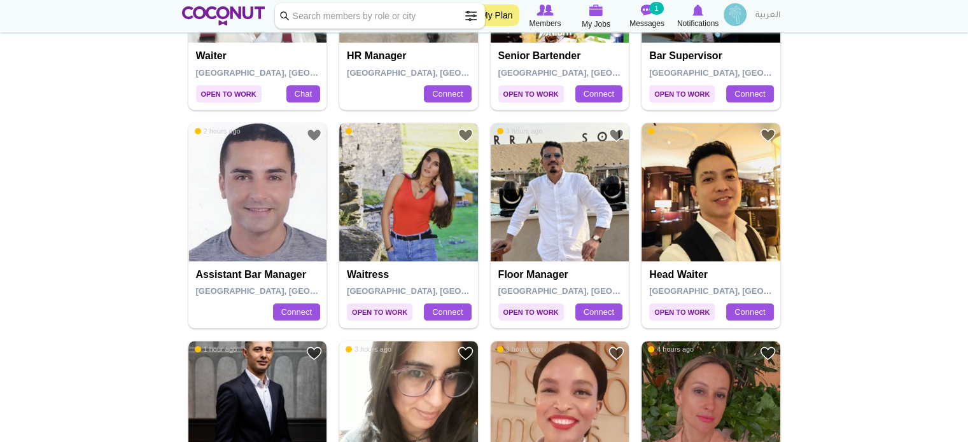
click at [412, 202] on img at bounding box center [408, 192] width 139 height 139
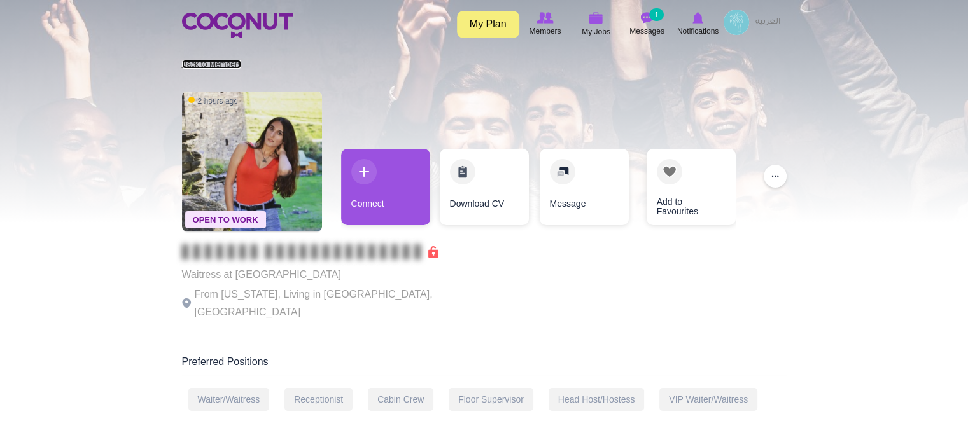
click at [221, 64] on link "Back to Members" at bounding box center [211, 64] width 59 height 9
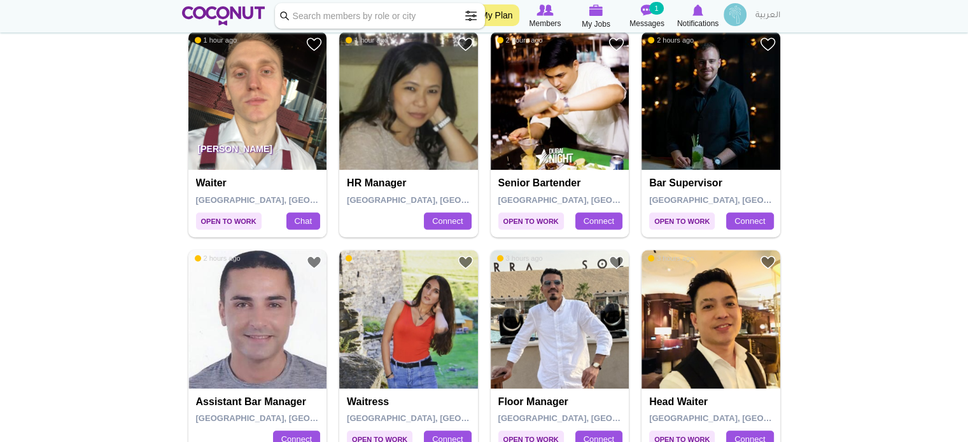
scroll to position [764, 0]
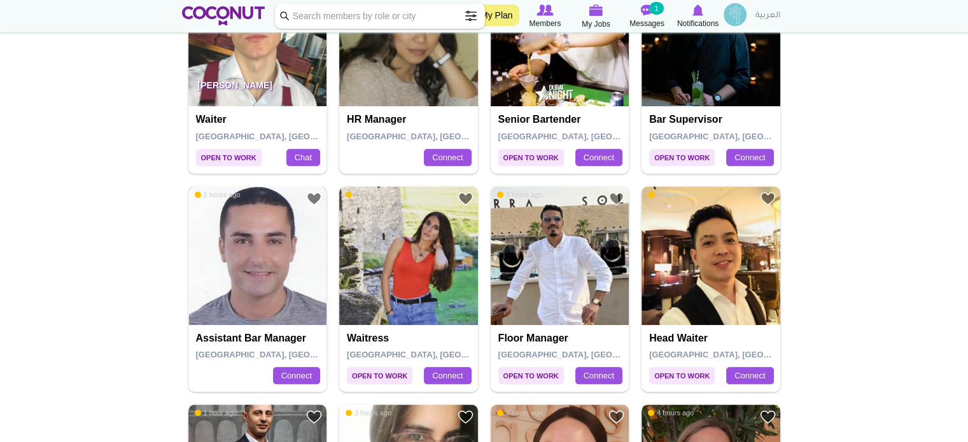
click at [271, 259] on img at bounding box center [257, 255] width 139 height 139
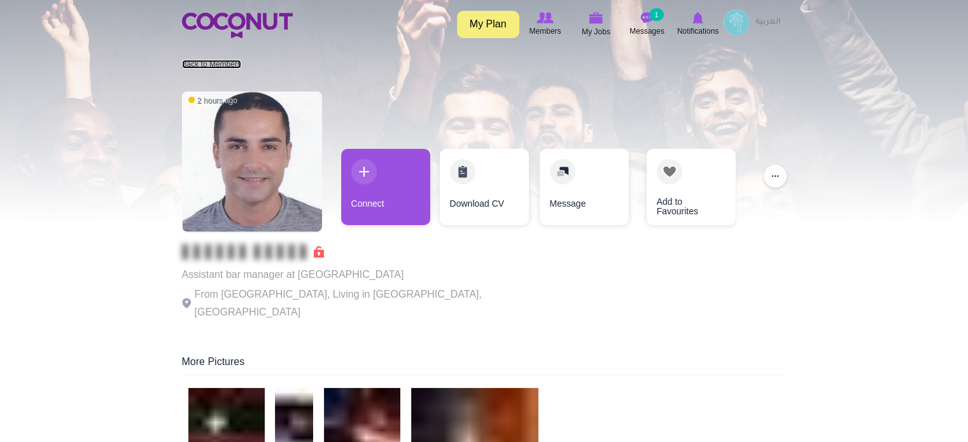
click at [224, 64] on link "Back to Members" at bounding box center [211, 64] width 59 height 9
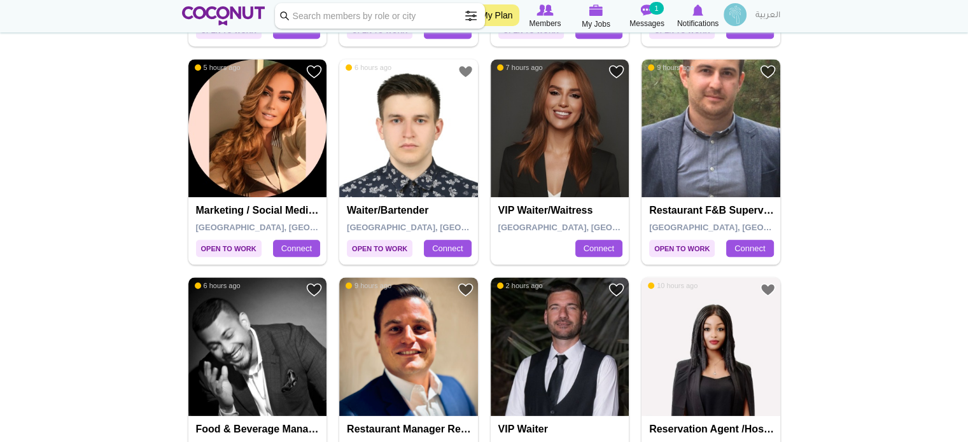
scroll to position [1336, 0]
